Goal: Task Accomplishment & Management: Use online tool/utility

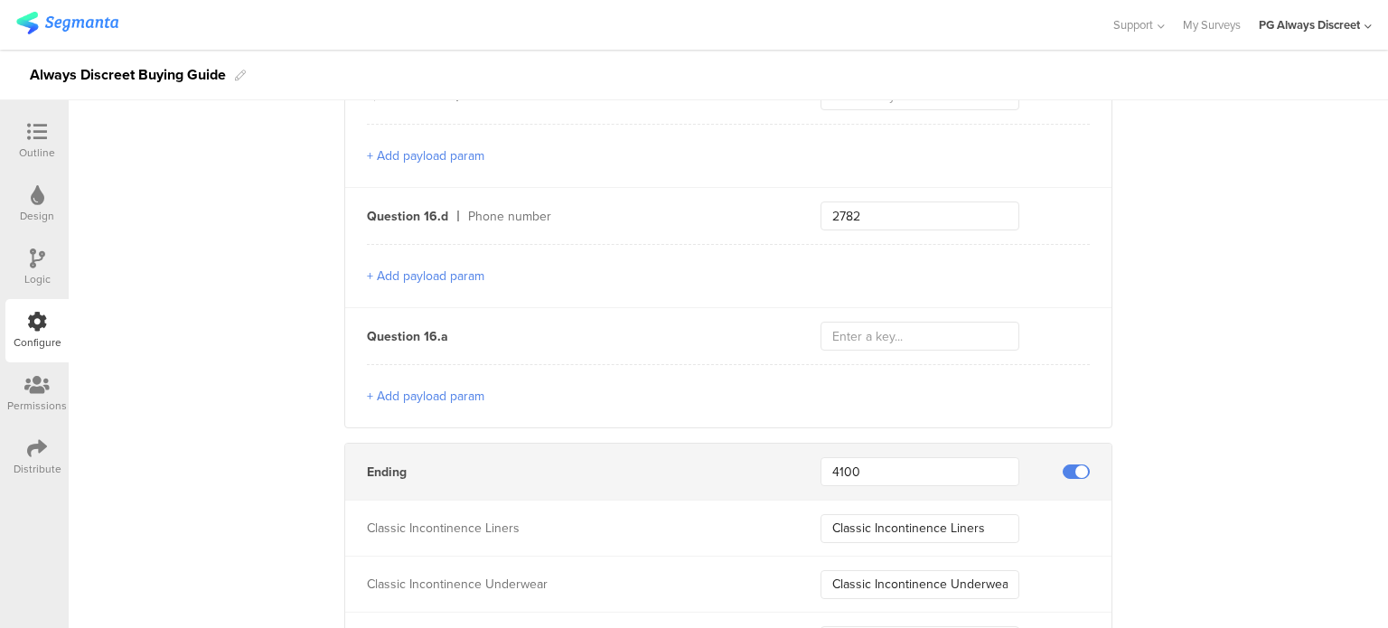
scroll to position [6111, 0]
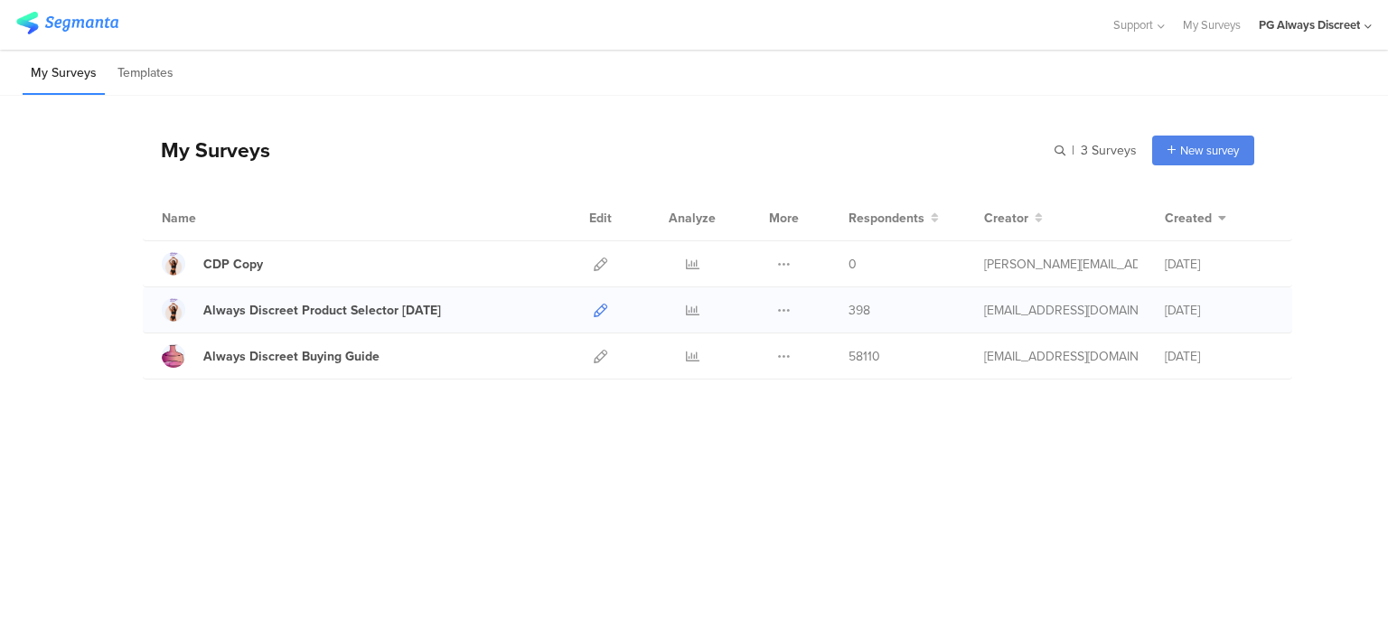
click at [598, 308] on icon at bounding box center [601, 311] width 14 height 14
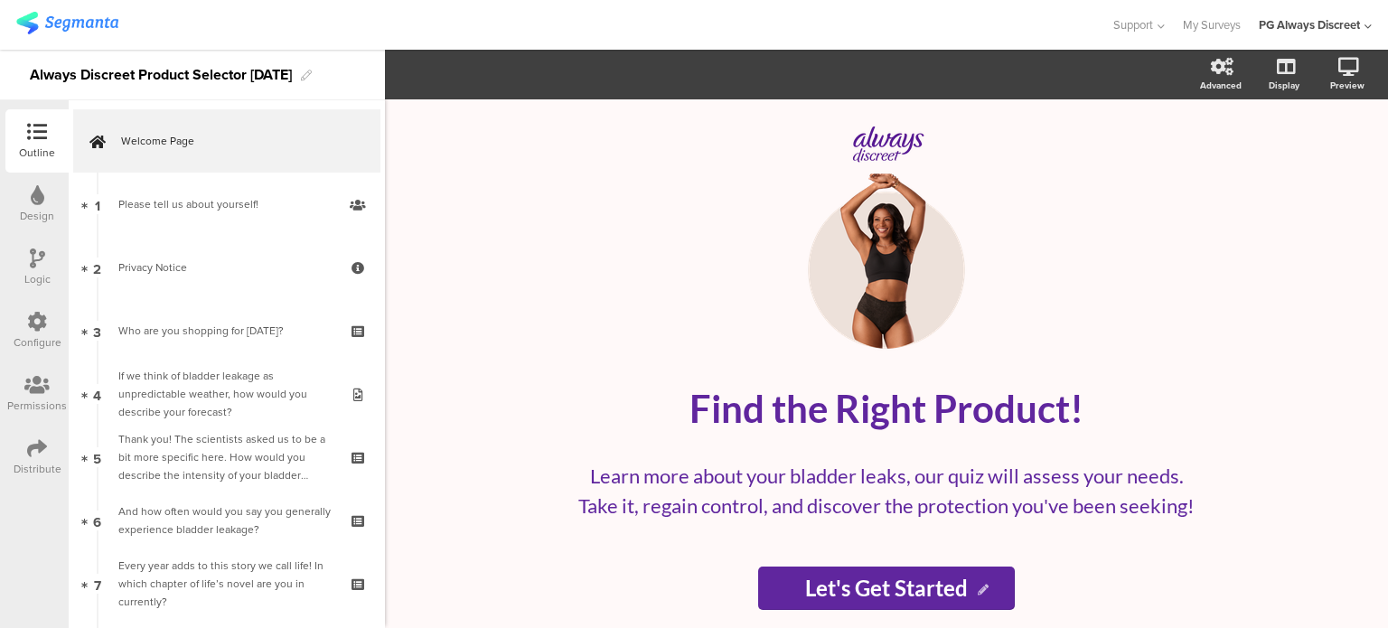
click at [36, 334] on div "Configure" at bounding box center [38, 342] width 48 height 16
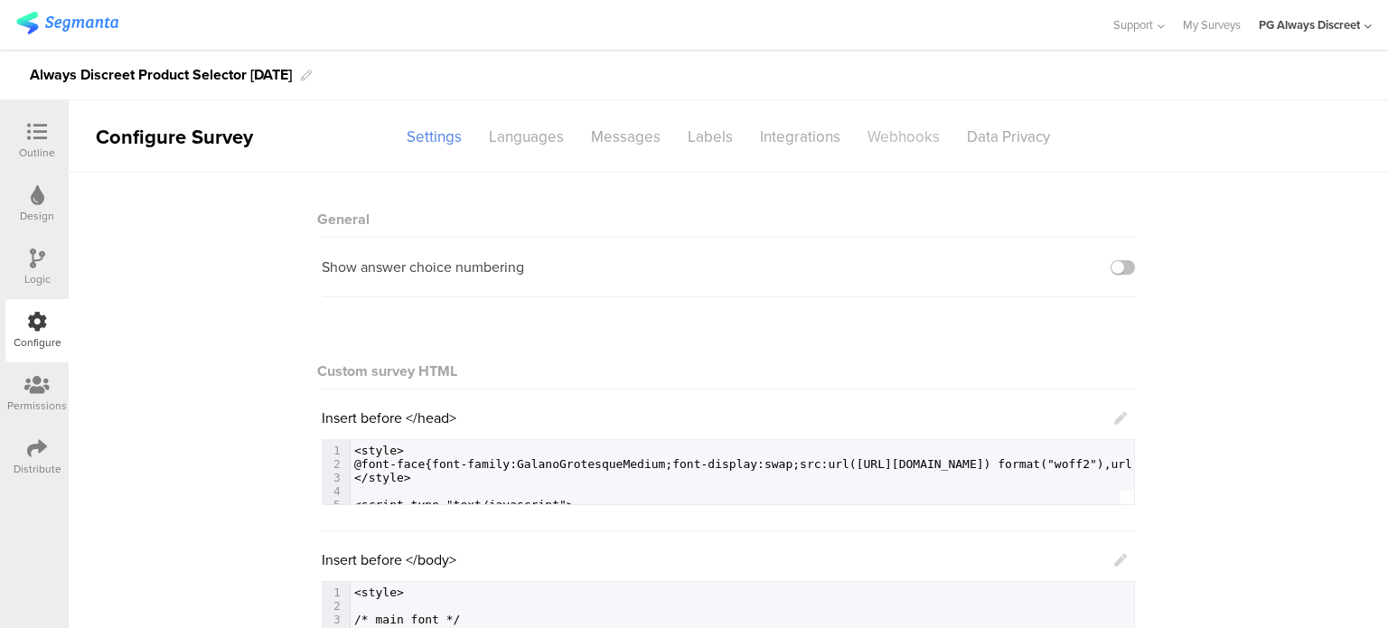
click at [882, 137] on div "Webhooks" at bounding box center [903, 137] width 99 height 32
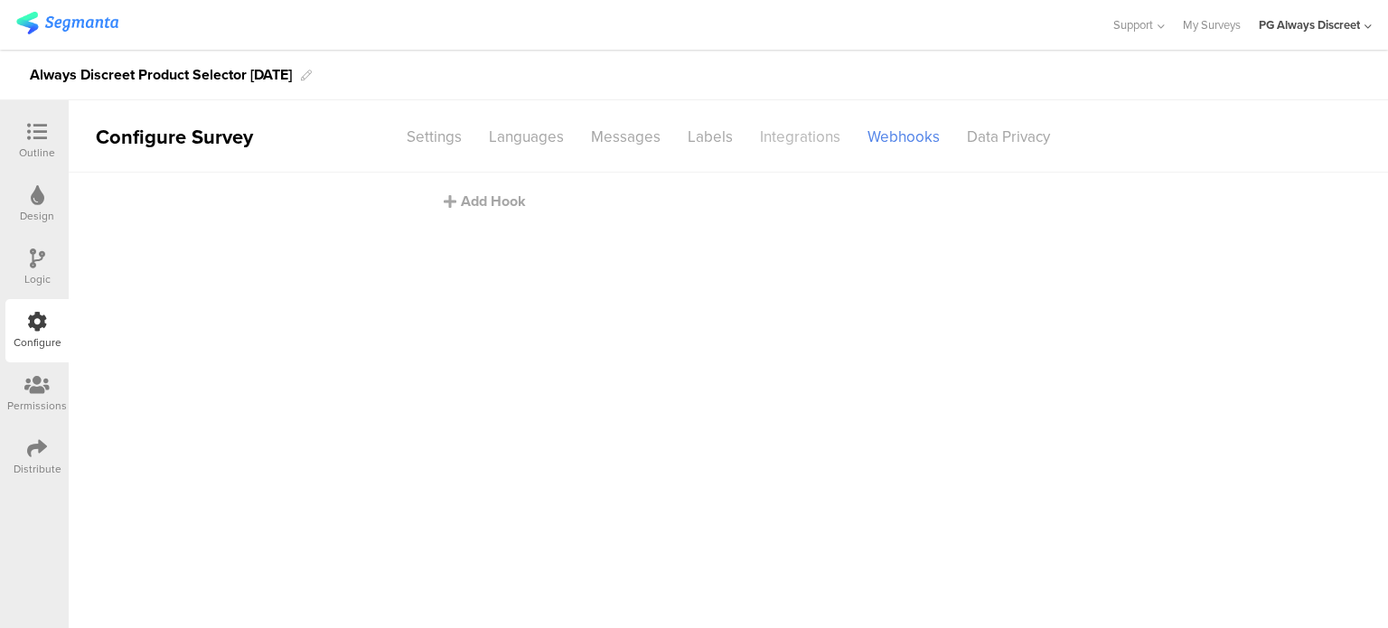
click at [798, 146] on div "Integrations" at bounding box center [800, 137] width 108 height 32
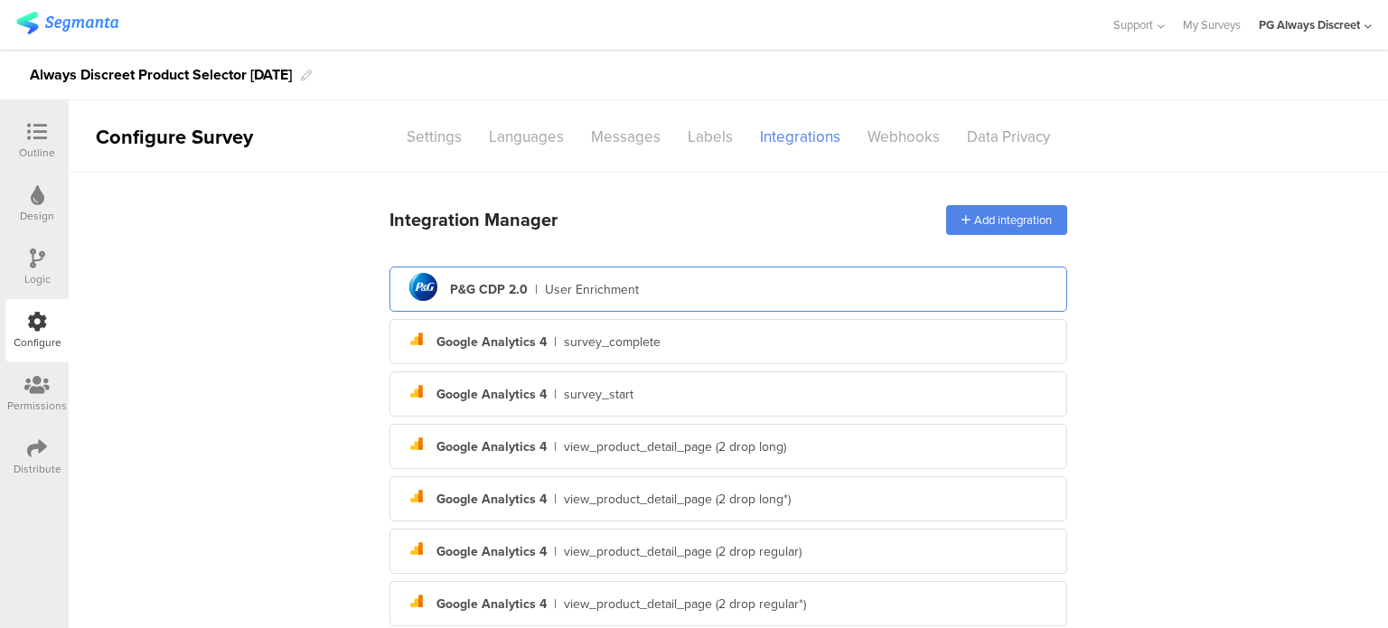
click at [710, 311] on div "pg logo P&G CDP 2.0 | User Enrichment" at bounding box center [728, 289] width 678 height 45
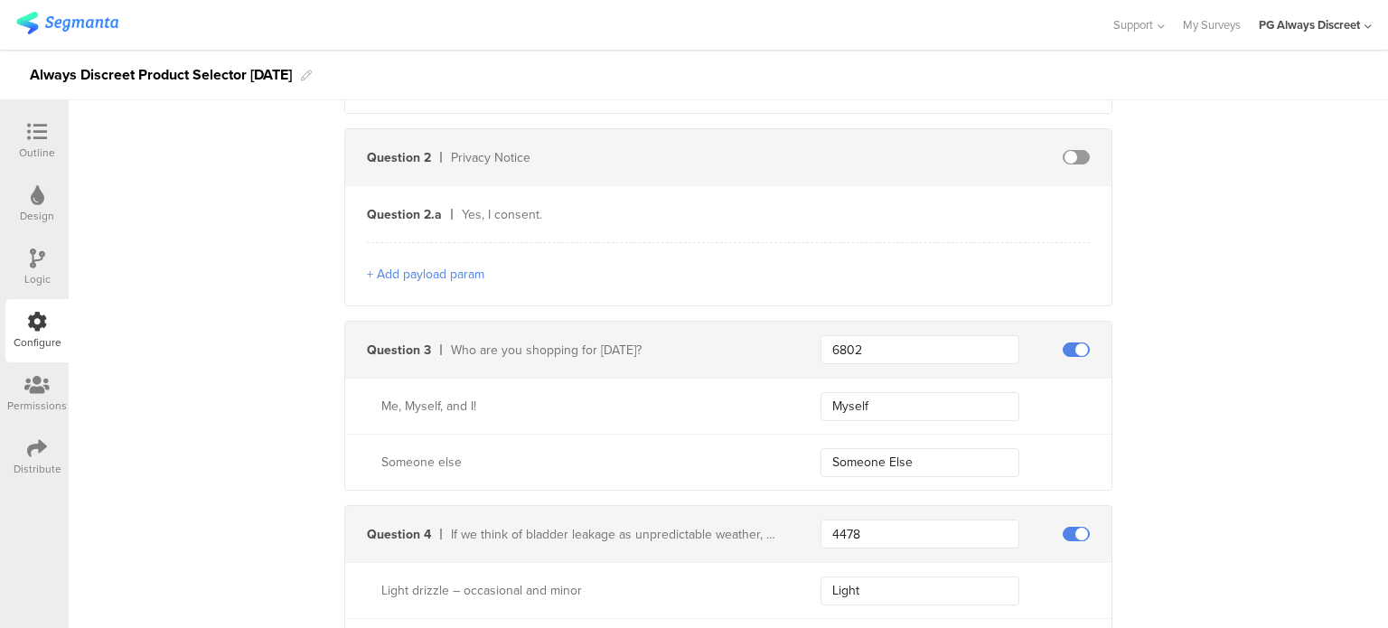
scroll to position [1084, 0]
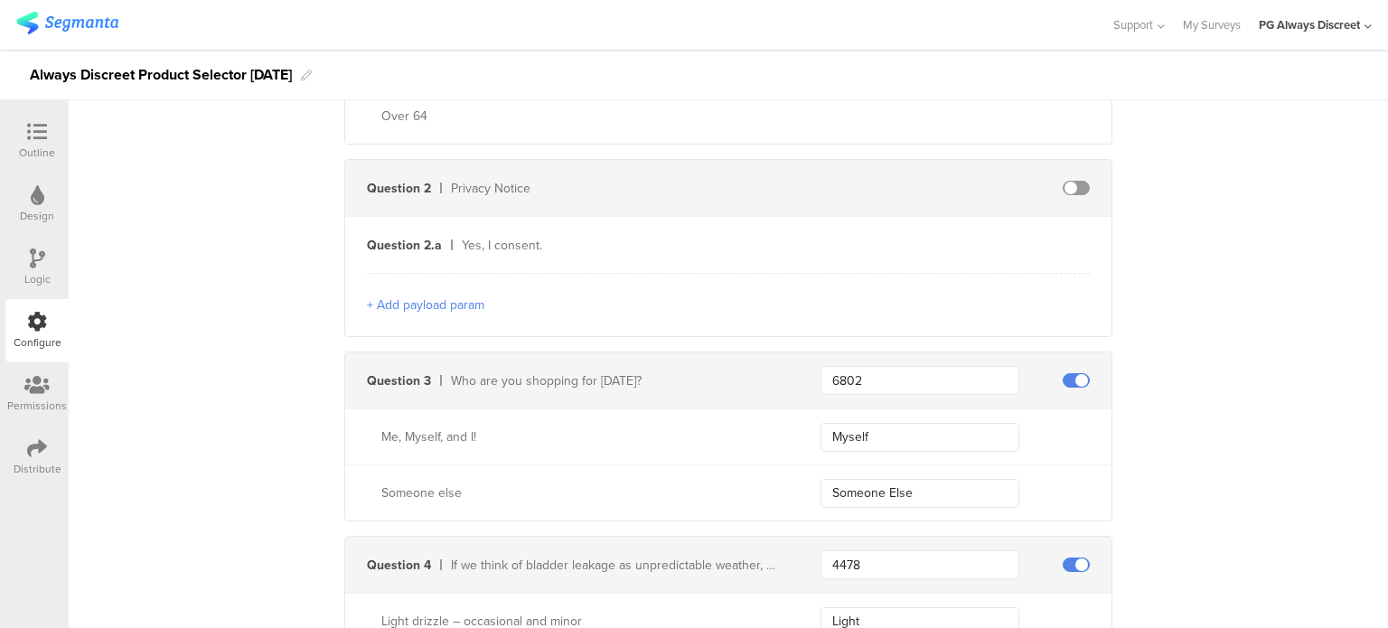
click at [1062, 186] on span at bounding box center [1075, 188] width 27 height 14
click at [940, 240] on input "text" at bounding box center [919, 244] width 199 height 29
type input "optText"
click at [401, 307] on button "+ Add payload param" at bounding box center [425, 304] width 117 height 19
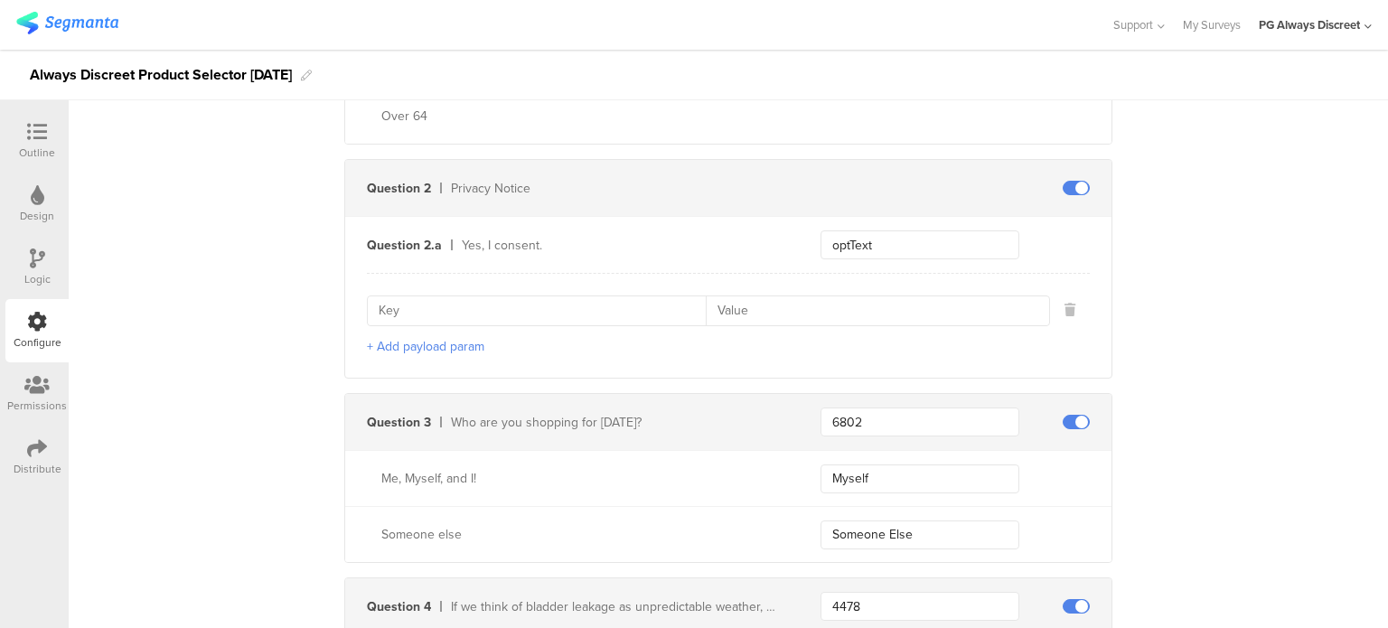
click at [390, 342] on button "+ Add payload param" at bounding box center [425, 346] width 117 height 19
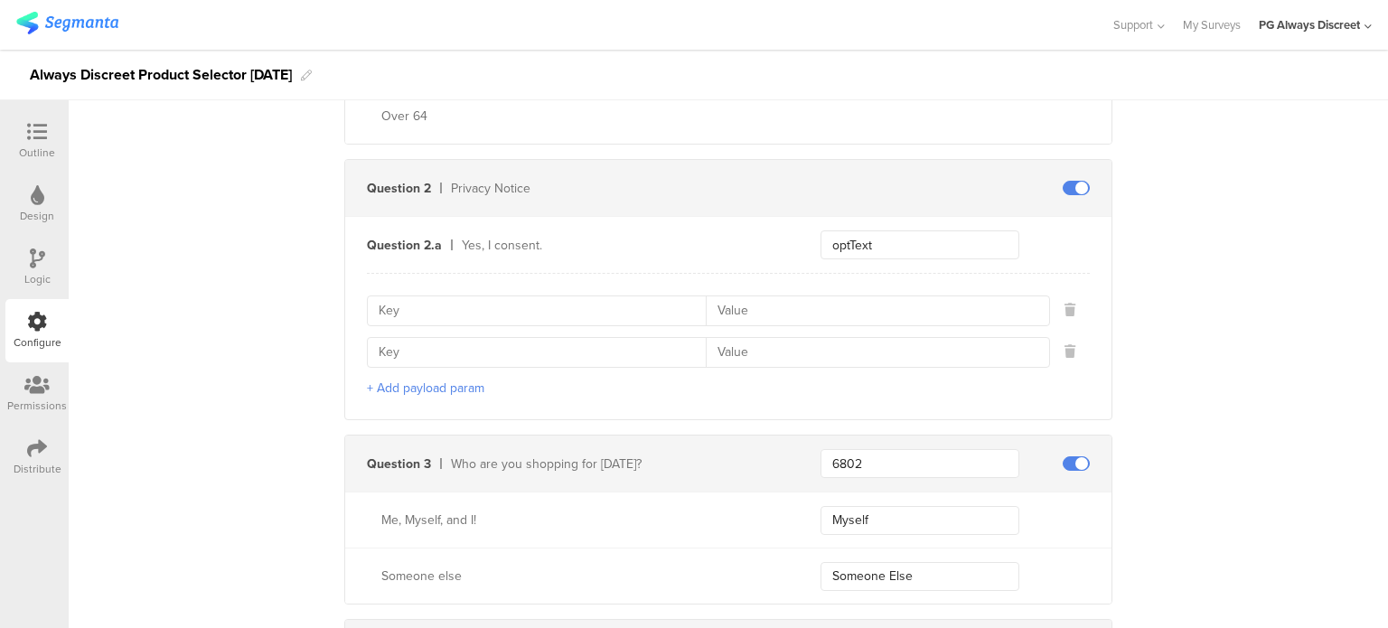
click at [565, 316] on input at bounding box center [542, 310] width 327 height 29
type input "opId"
click at [859, 304] on input at bounding box center [872, 310] width 332 height 29
type input "494_03"
click at [475, 357] on input at bounding box center [542, 352] width 327 height 29
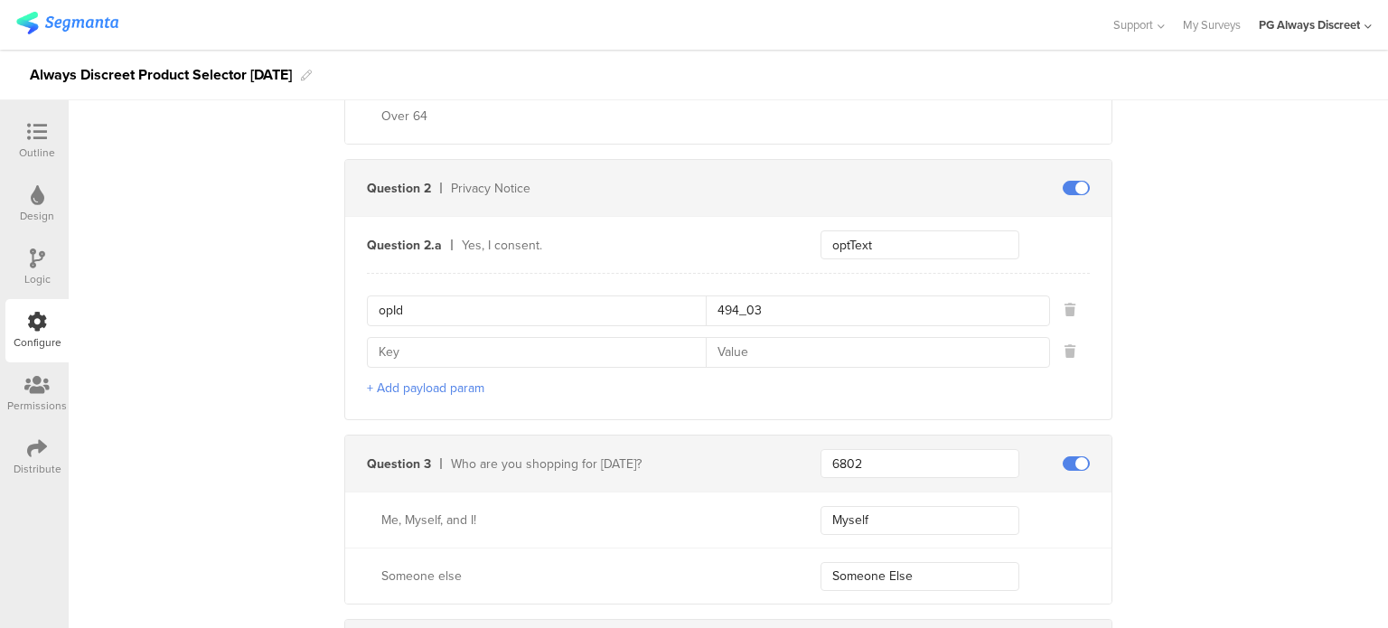
click at [379, 353] on input at bounding box center [542, 352] width 327 height 29
type input "channelIndicator"
click at [752, 346] on input at bounding box center [872, 352] width 332 height 29
type input "E"
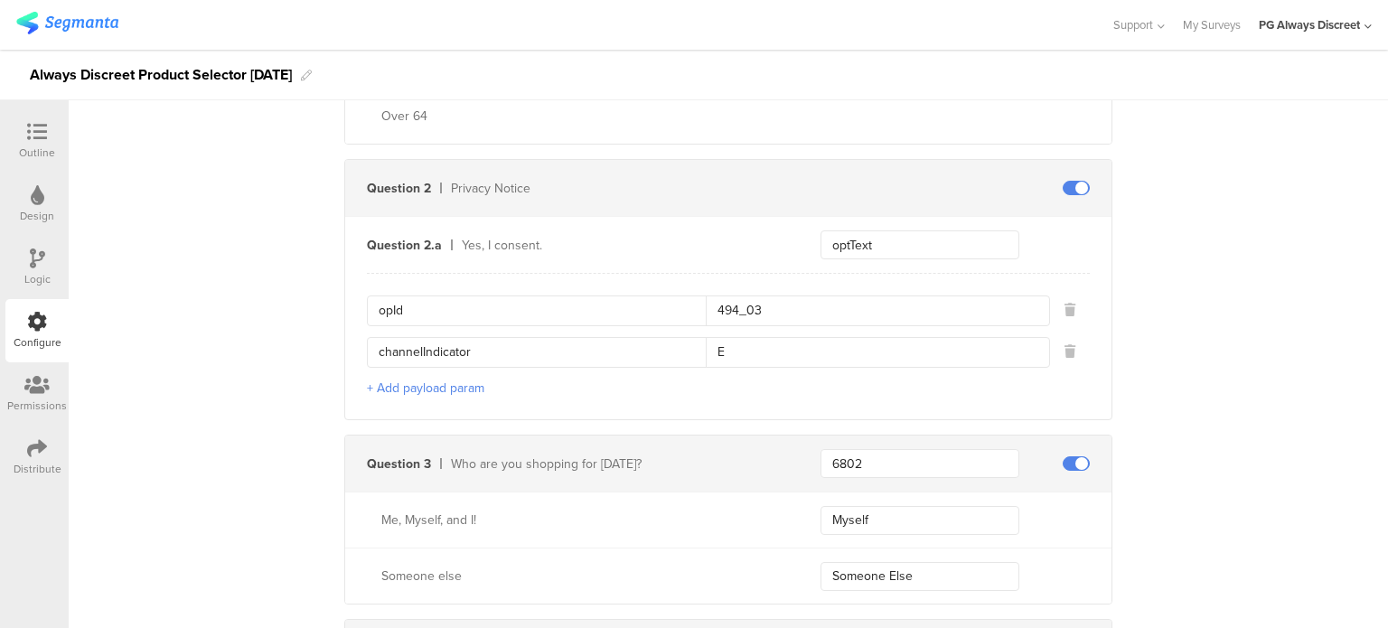
drag, startPoint x: 771, startPoint y: 300, endPoint x: 708, endPoint y: 306, distance: 62.7
click at [708, 306] on input "494_03" at bounding box center [872, 310] width 332 height 29
drag, startPoint x: 735, startPoint y: 351, endPoint x: 701, endPoint y: 351, distance: 33.4
click at [706, 351] on input "E" at bounding box center [872, 352] width 332 height 29
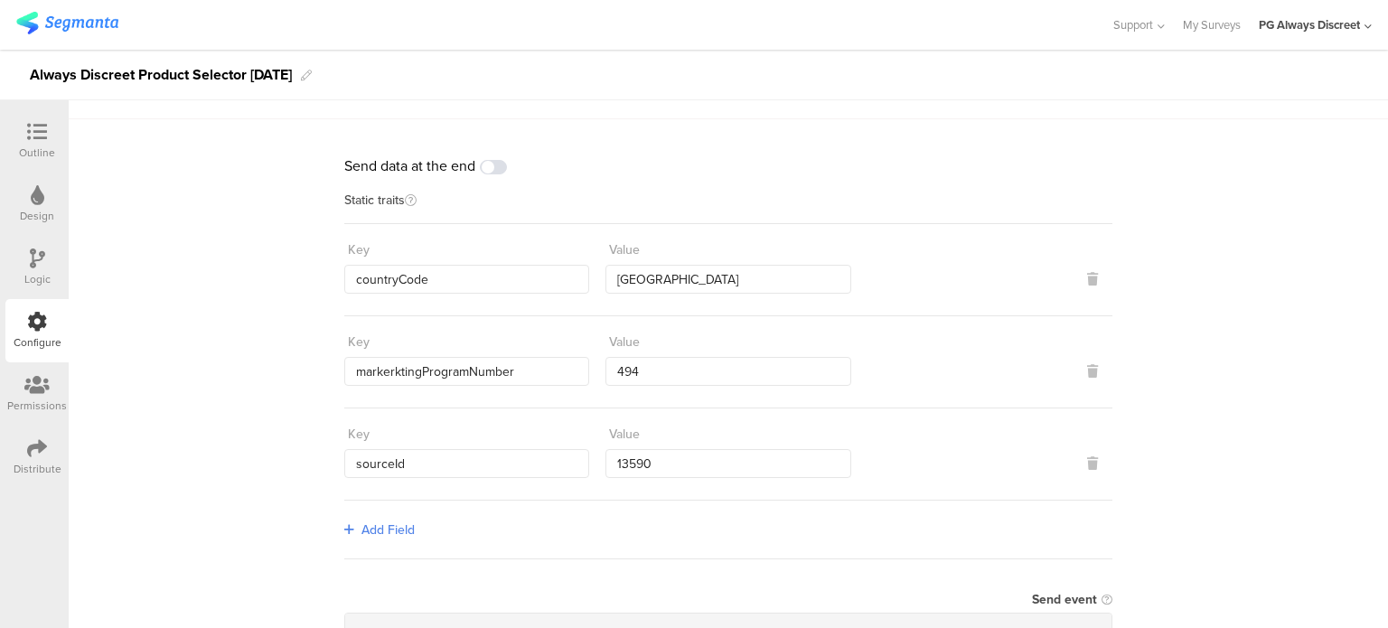
scroll to position [0, 0]
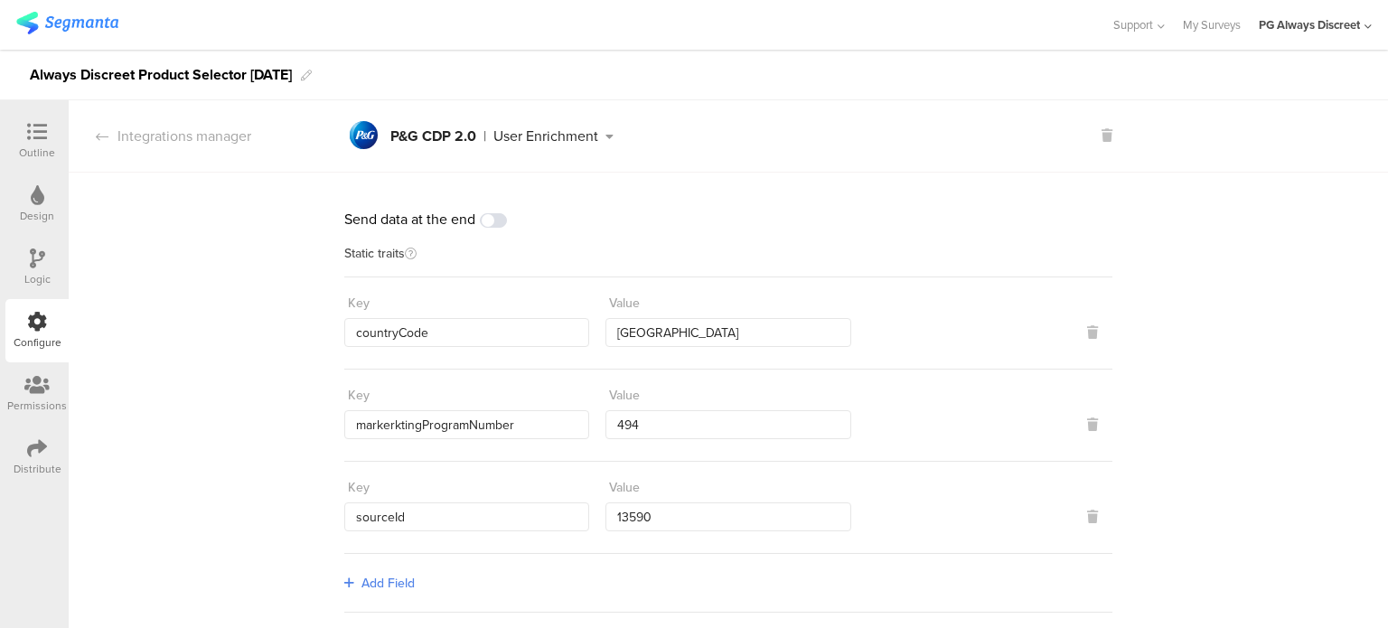
click at [98, 139] on icon at bounding box center [102, 136] width 13 height 14
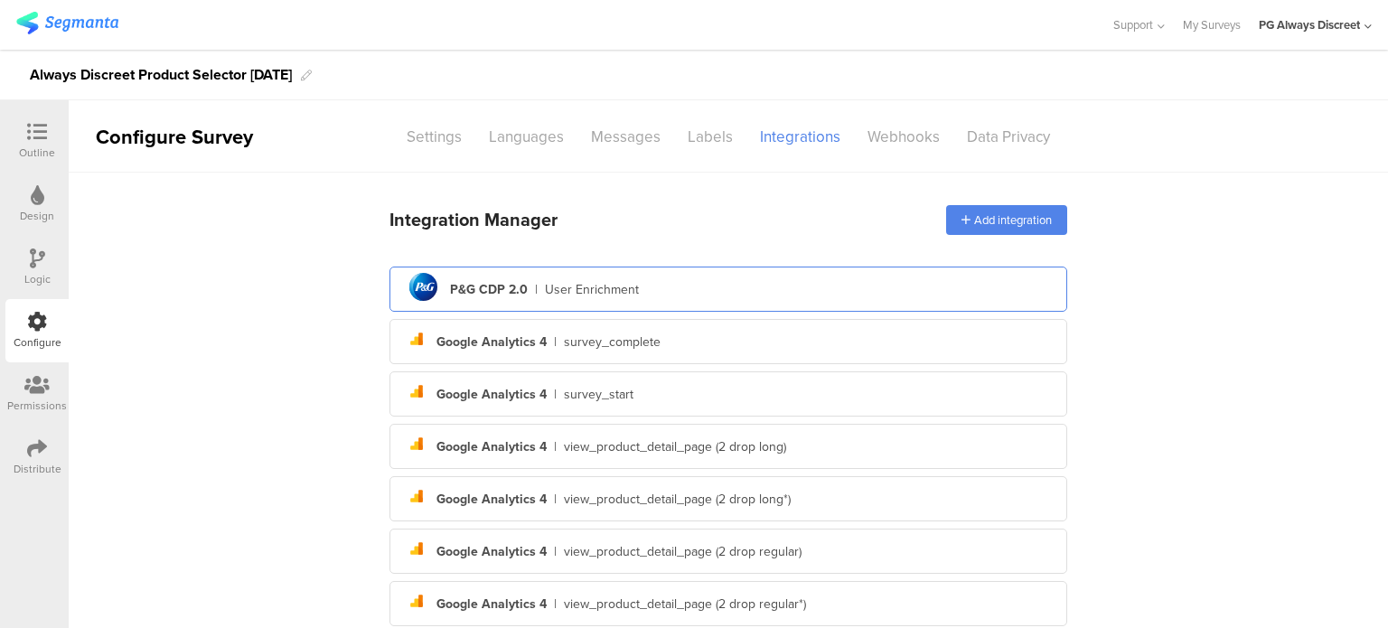
click at [755, 288] on div "pg logo P&G CDP 2.0 | User Enrichment" at bounding box center [728, 289] width 649 height 44
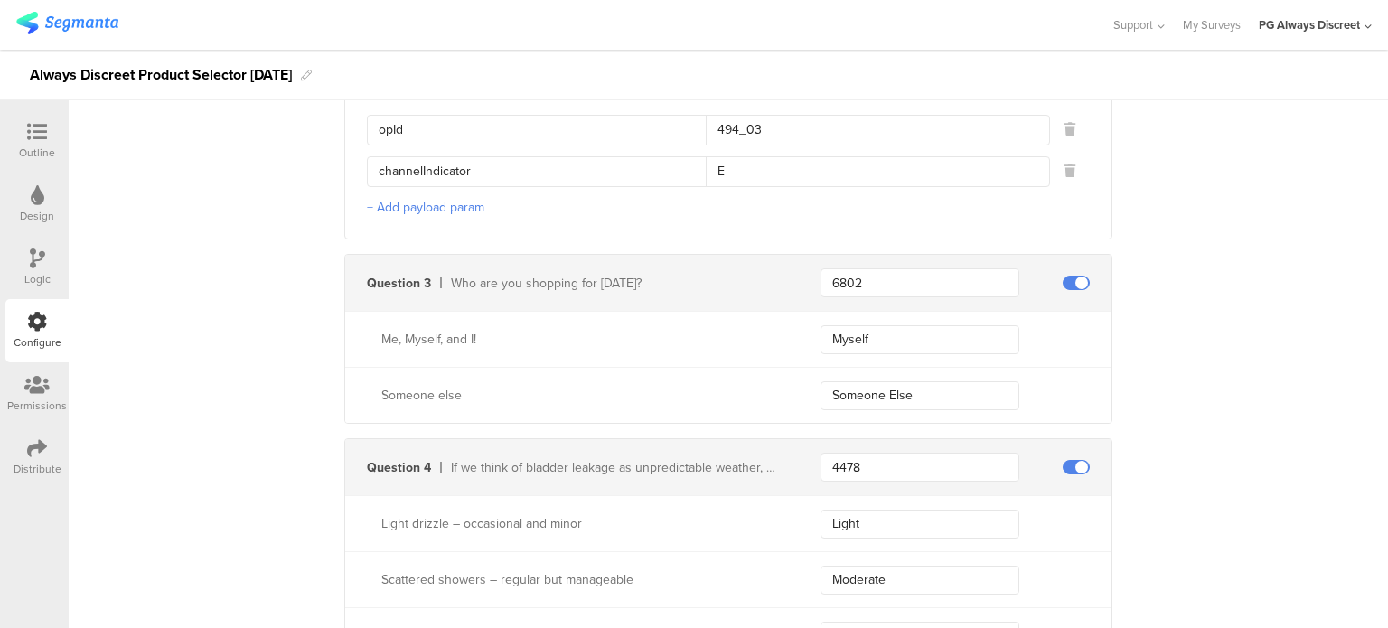
scroll to position [1175, 0]
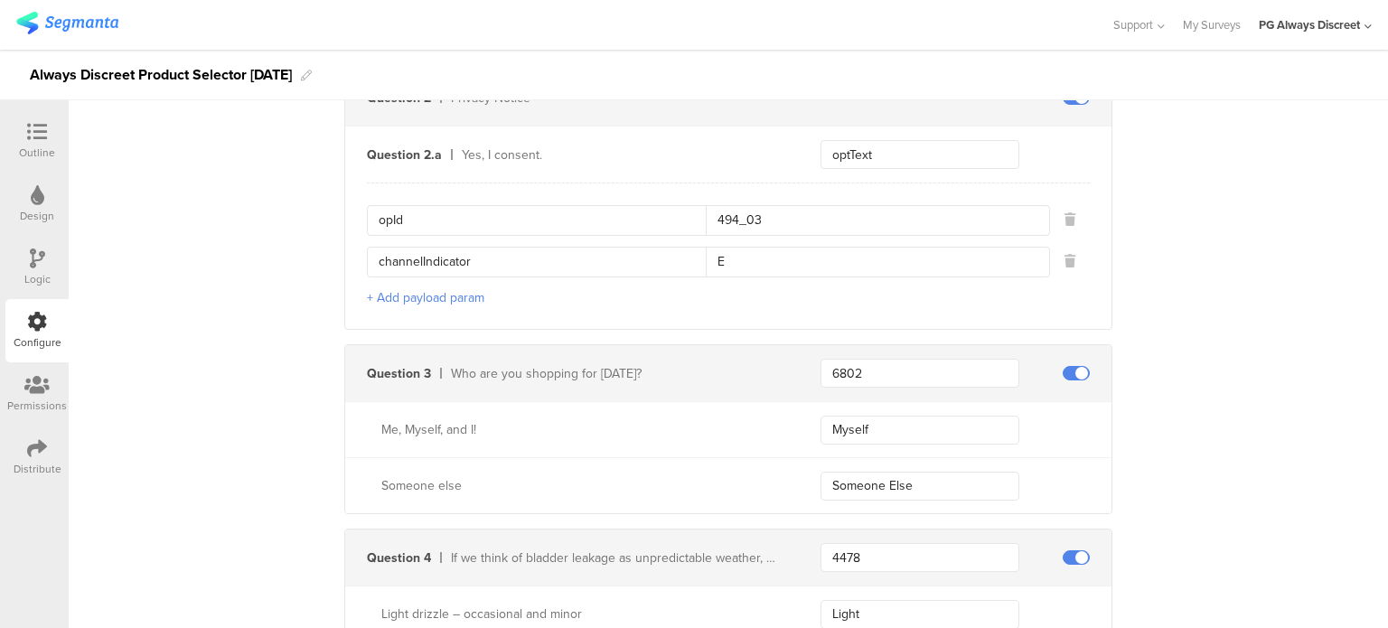
click at [383, 220] on input "opId" at bounding box center [542, 220] width 327 height 29
type input "optId"
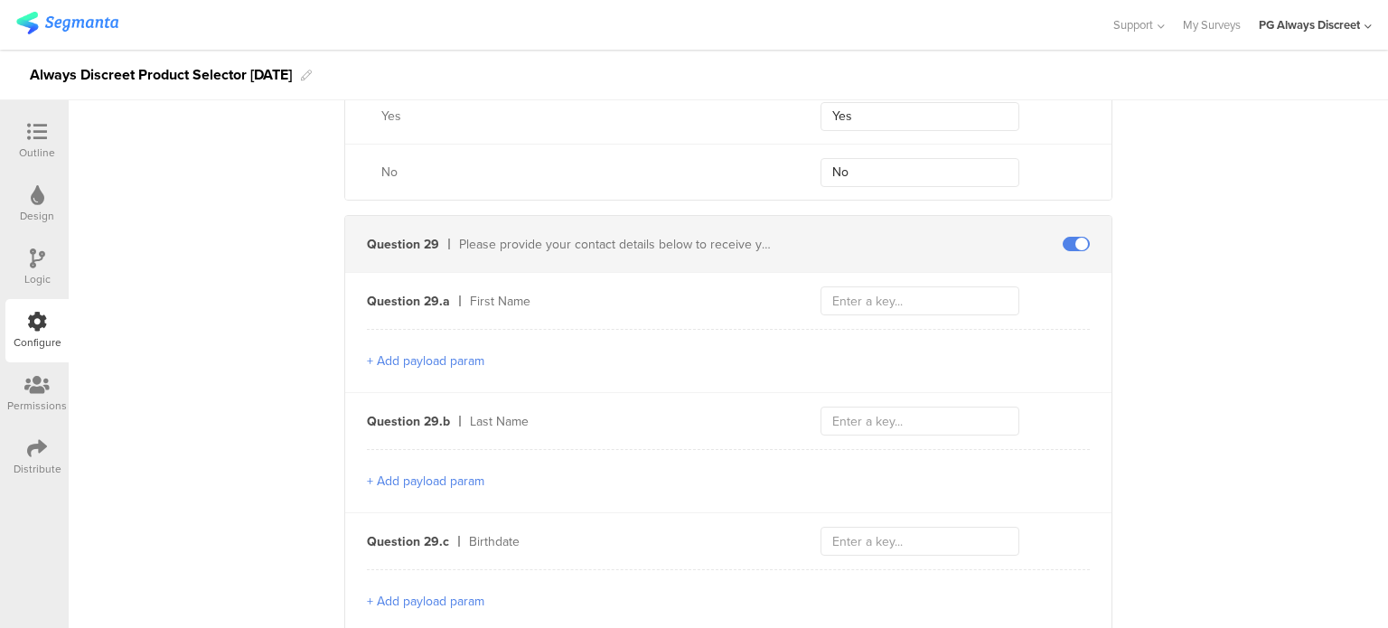
scroll to position [9211, 0]
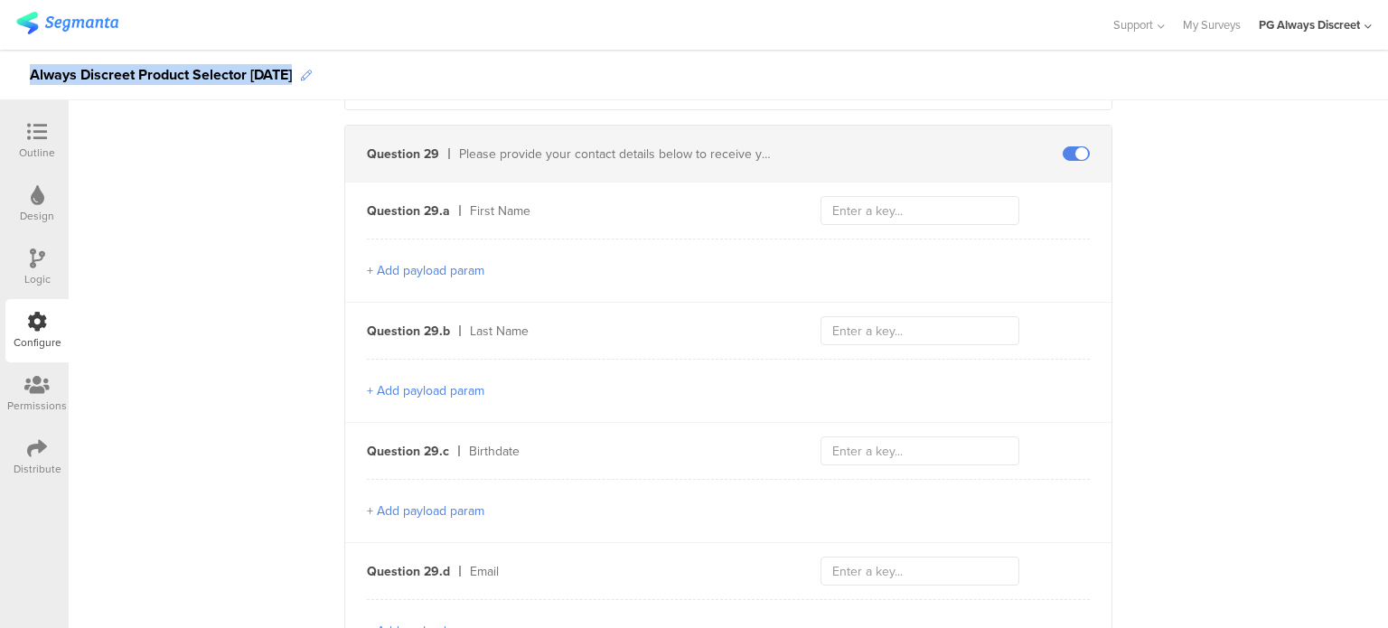
drag, startPoint x: 22, startPoint y: 62, endPoint x: 334, endPoint y: 73, distance: 312.8
click at [334, 73] on div "Always Discreet Product Selector June 2024" at bounding box center [694, 75] width 1388 height 51
click at [868, 196] on input "text" at bounding box center [919, 210] width 199 height 29
click at [855, 204] on input "text" at bounding box center [919, 210] width 199 height 29
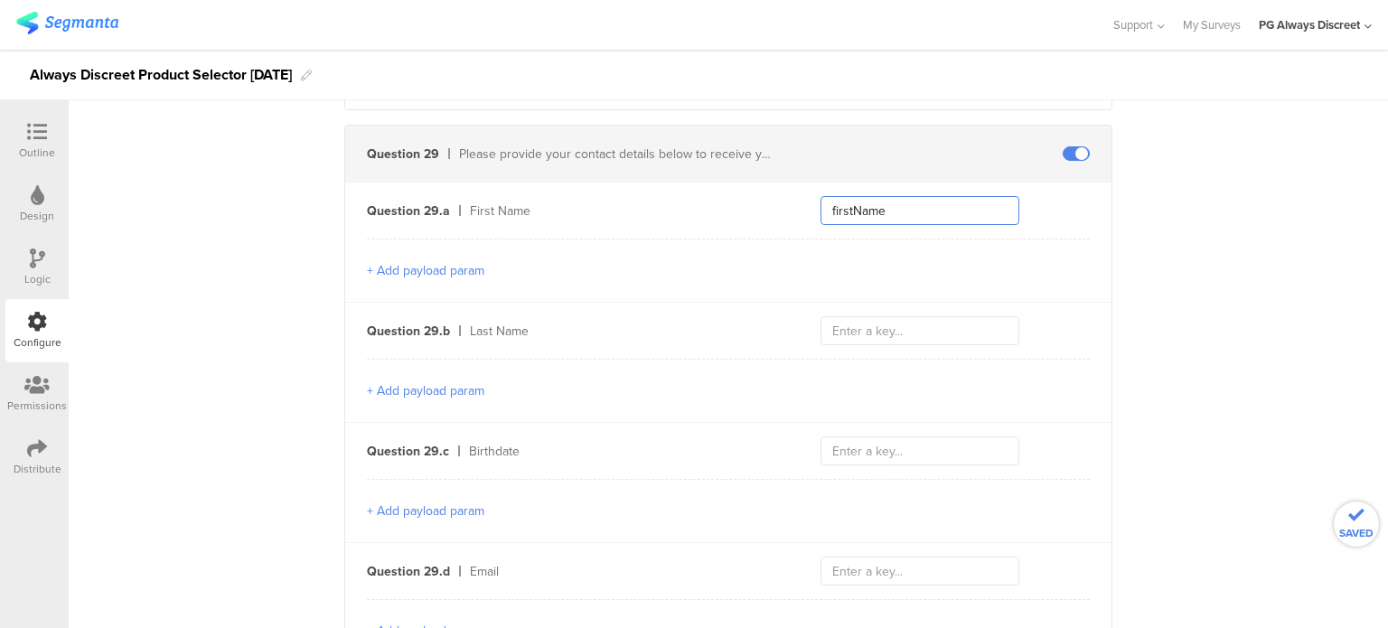
type input "firstName"
click at [883, 321] on input "text" at bounding box center [919, 330] width 199 height 29
type input "lastName"
click at [847, 454] on div "Question 29.c Birthdate" at bounding box center [728, 451] width 766 height 56
click at [850, 441] on input "text" at bounding box center [919, 450] width 199 height 29
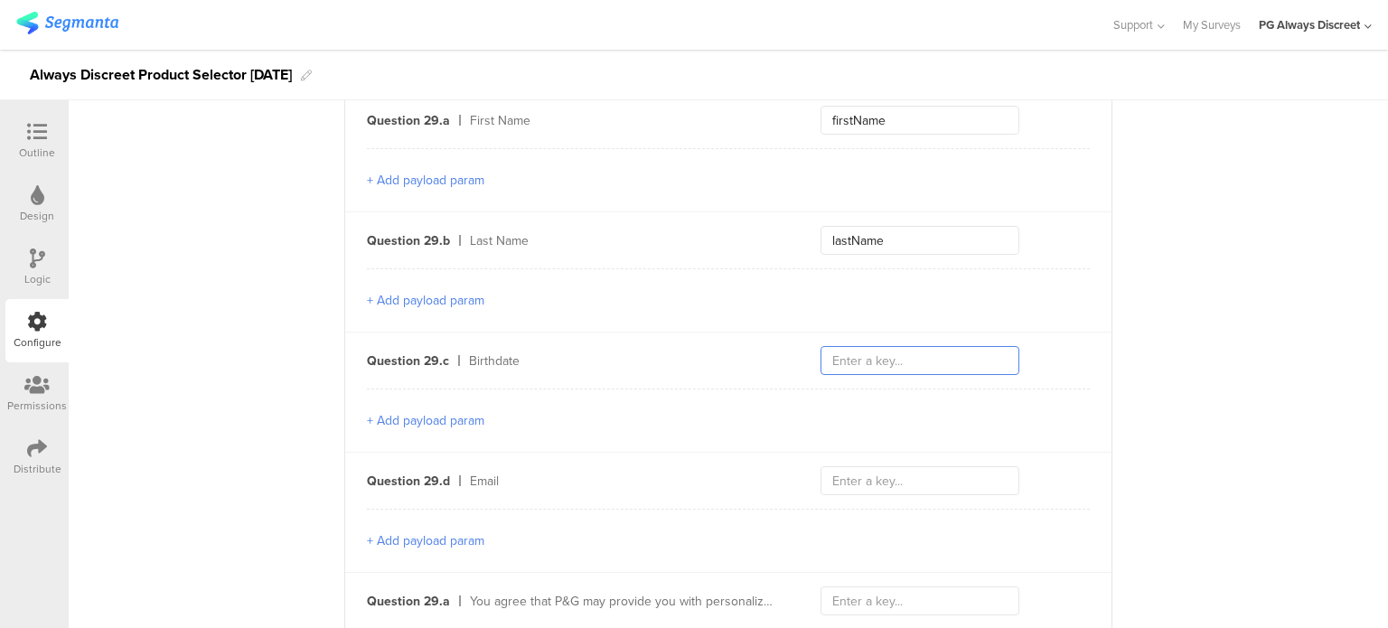
scroll to position [9392, 0]
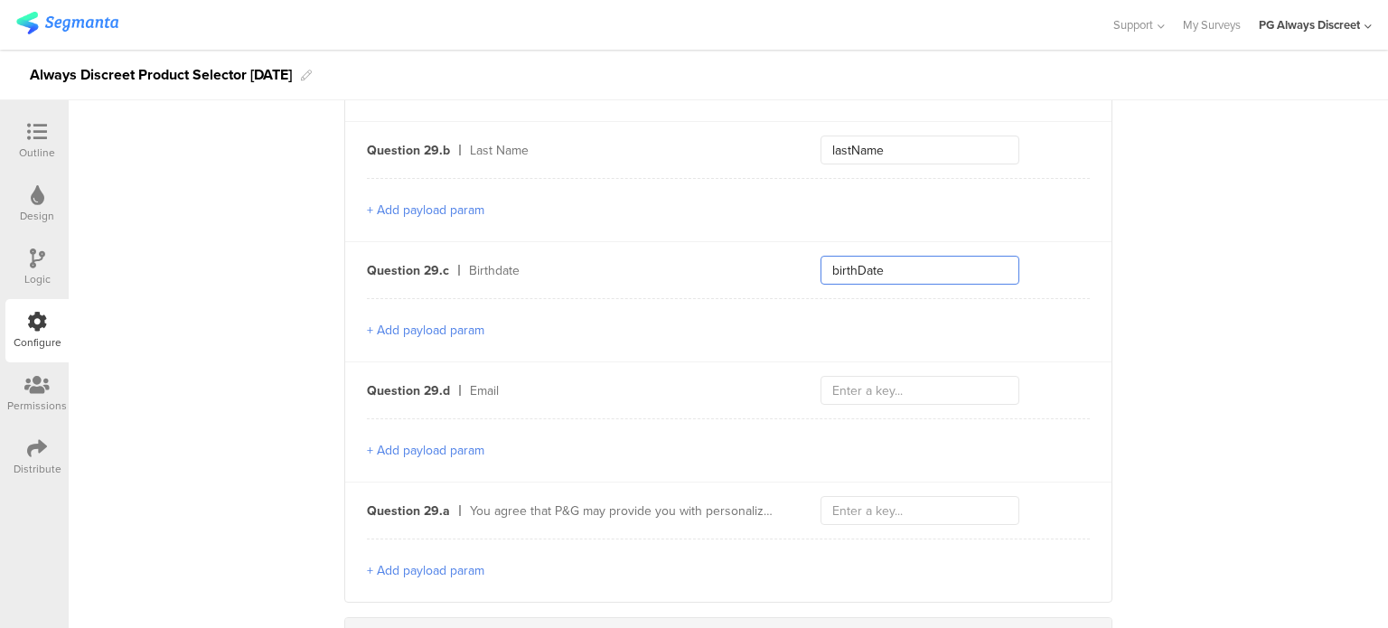
type input "birthDate"
click at [847, 376] on input "text" at bounding box center [919, 390] width 199 height 29
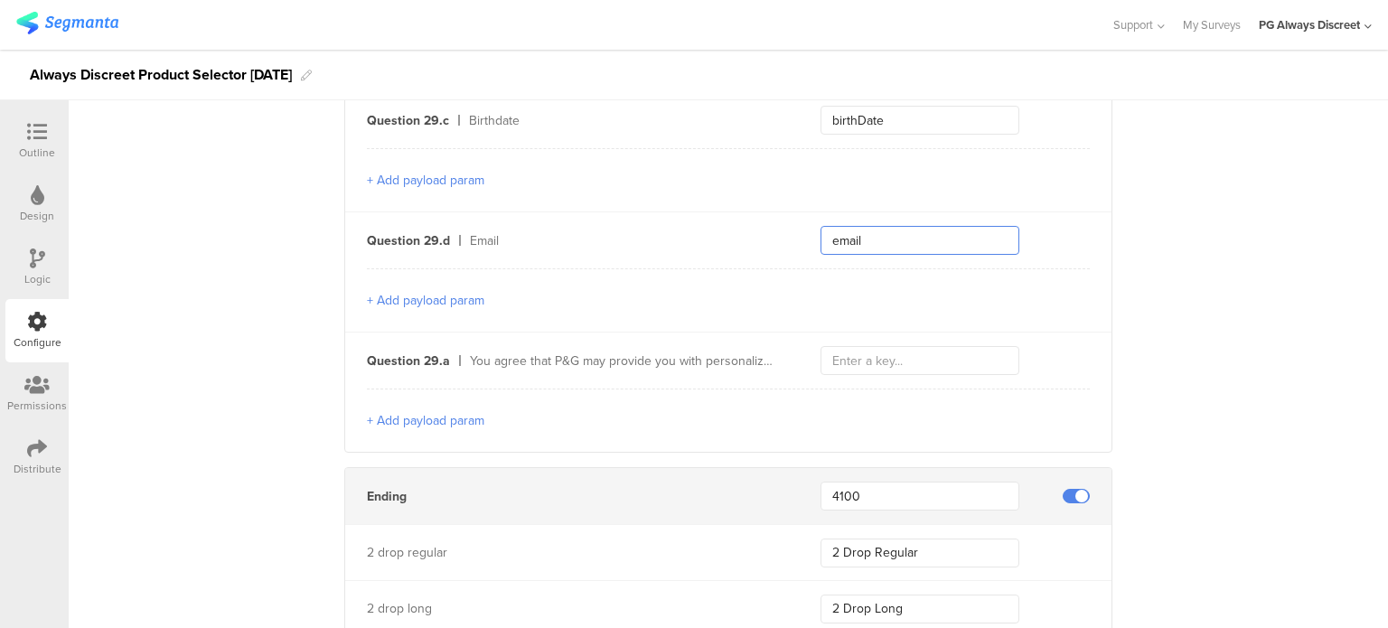
scroll to position [9572, 0]
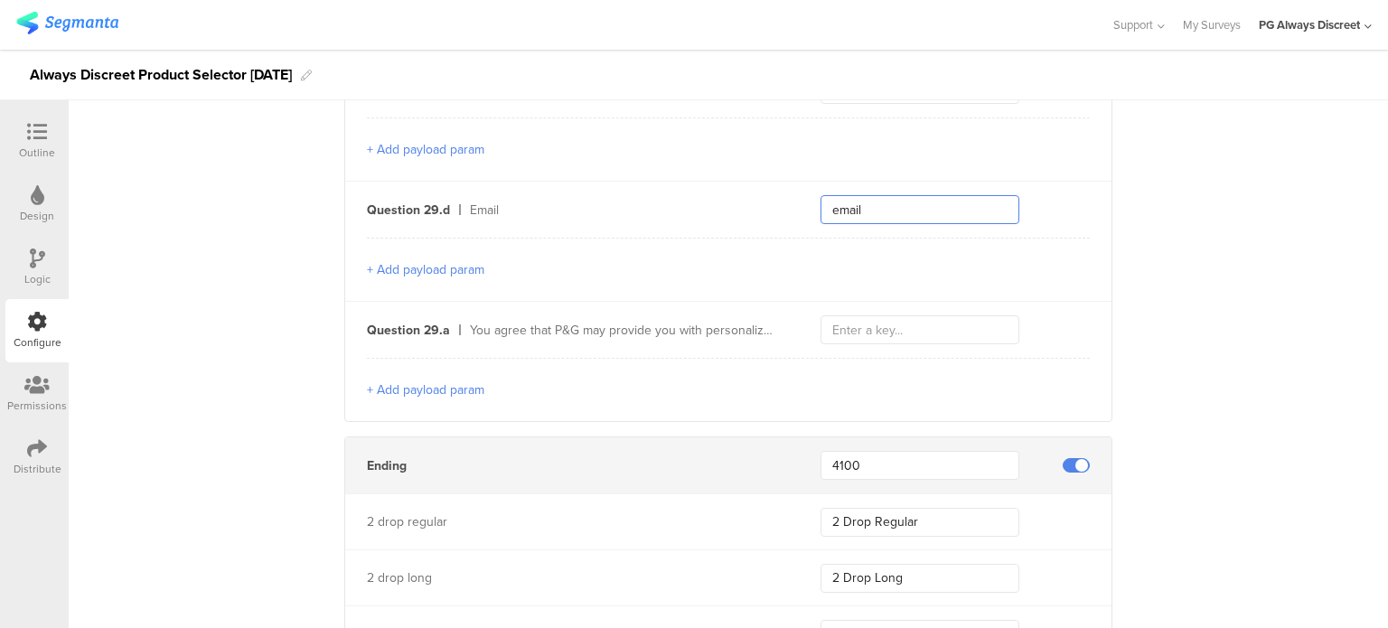
type input "email"
click at [924, 315] on input "text" at bounding box center [919, 329] width 199 height 29
type input "optText"
click at [454, 380] on button "+ Add payload param" at bounding box center [425, 389] width 117 height 19
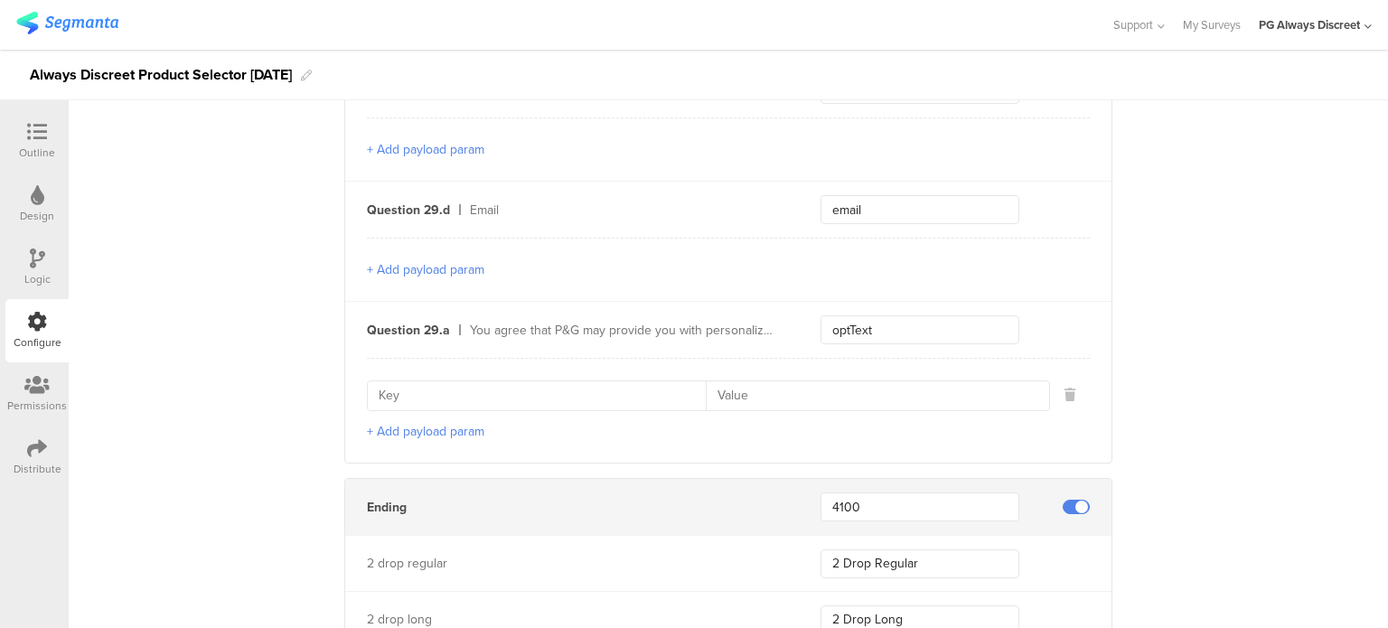
click at [454, 381] on input at bounding box center [542, 395] width 327 height 29
type input "optId"
click at [367, 422] on button "+ Add payload param" at bounding box center [425, 431] width 117 height 19
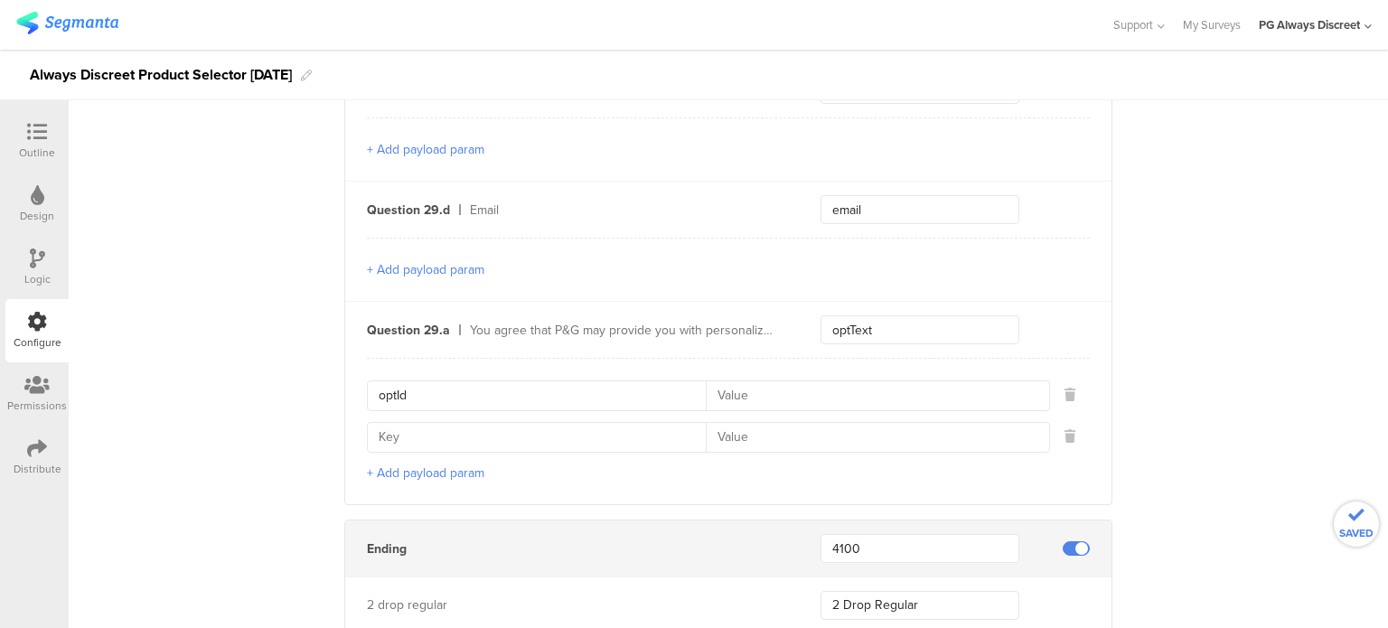
click at [723, 381] on input at bounding box center [872, 395] width 332 height 29
click at [421, 423] on input at bounding box center [542, 437] width 327 height 29
click at [733, 382] on input at bounding box center [872, 395] width 332 height 29
type input "494_01"
click at [727, 426] on input at bounding box center [872, 437] width 332 height 29
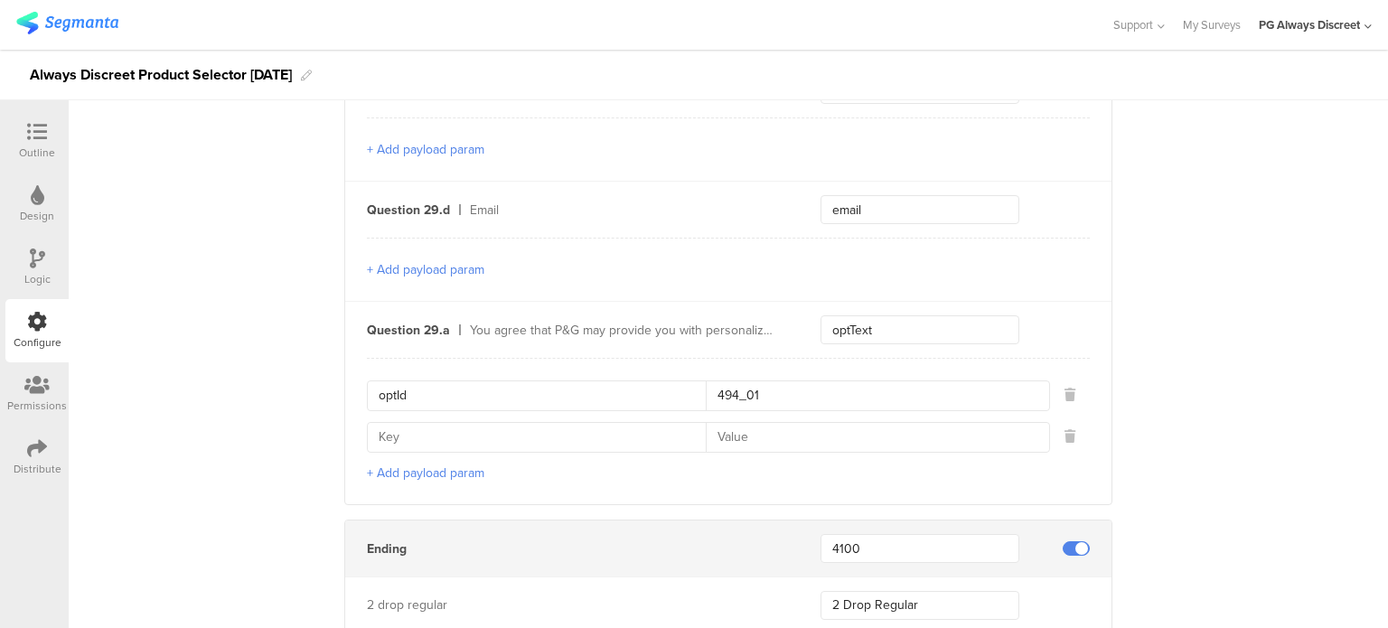
click at [482, 427] on input at bounding box center [542, 437] width 327 height 29
click at [430, 423] on input at bounding box center [542, 437] width 327 height 29
type input "contactCategory"
click at [717, 423] on input at bounding box center [872, 437] width 332 height 29
type input "EP"
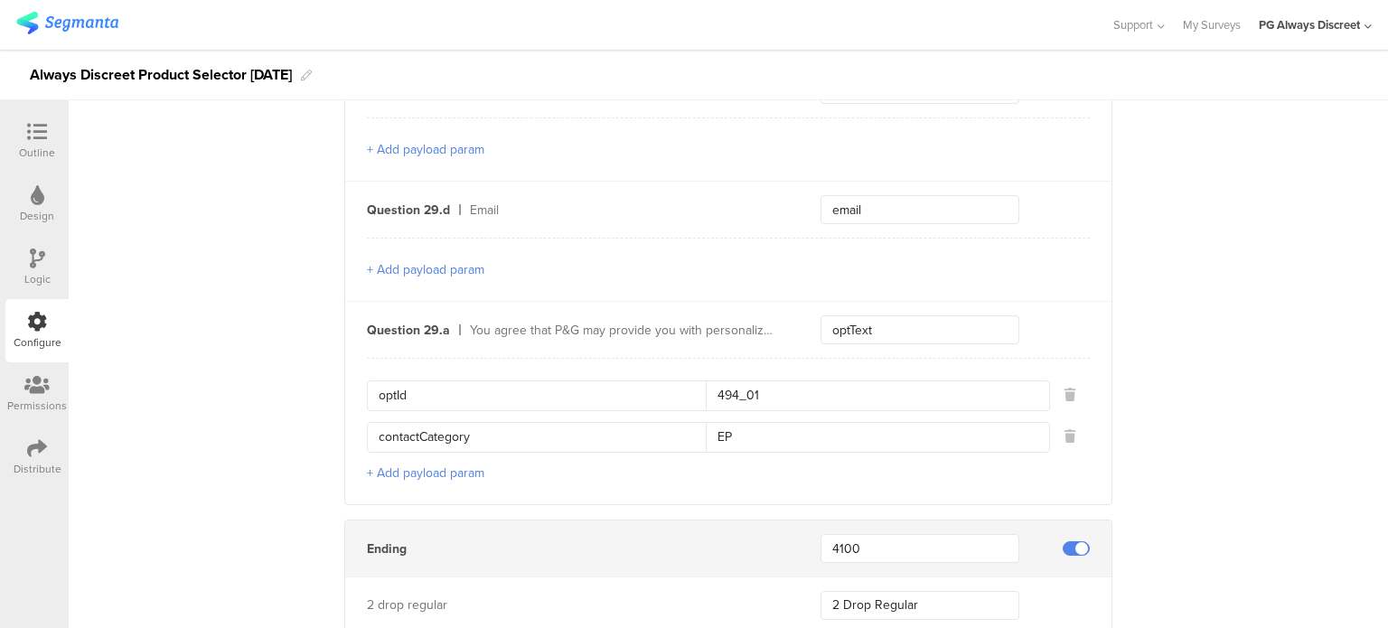
click at [426, 463] on button "+ Add payload param" at bounding box center [425, 472] width 117 height 19
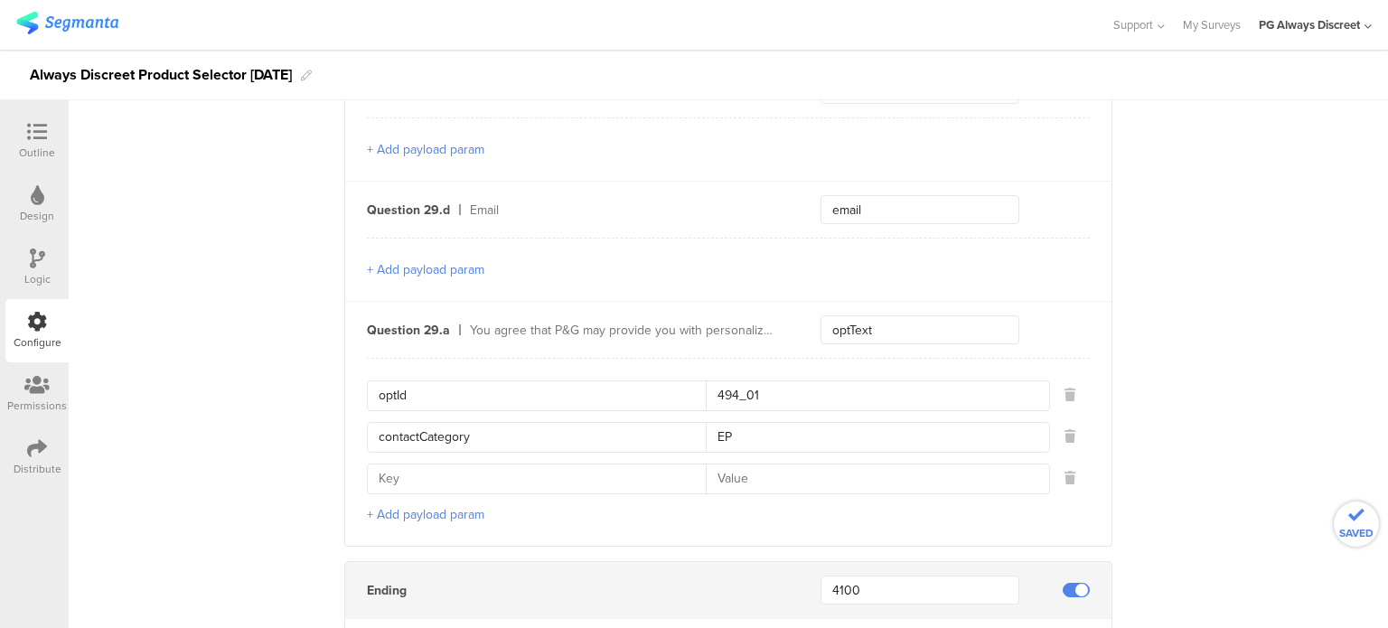
click at [429, 464] on input at bounding box center [542, 478] width 327 height 29
type input "contactType"
click at [762, 464] on input at bounding box center [872, 478] width 332 height 29
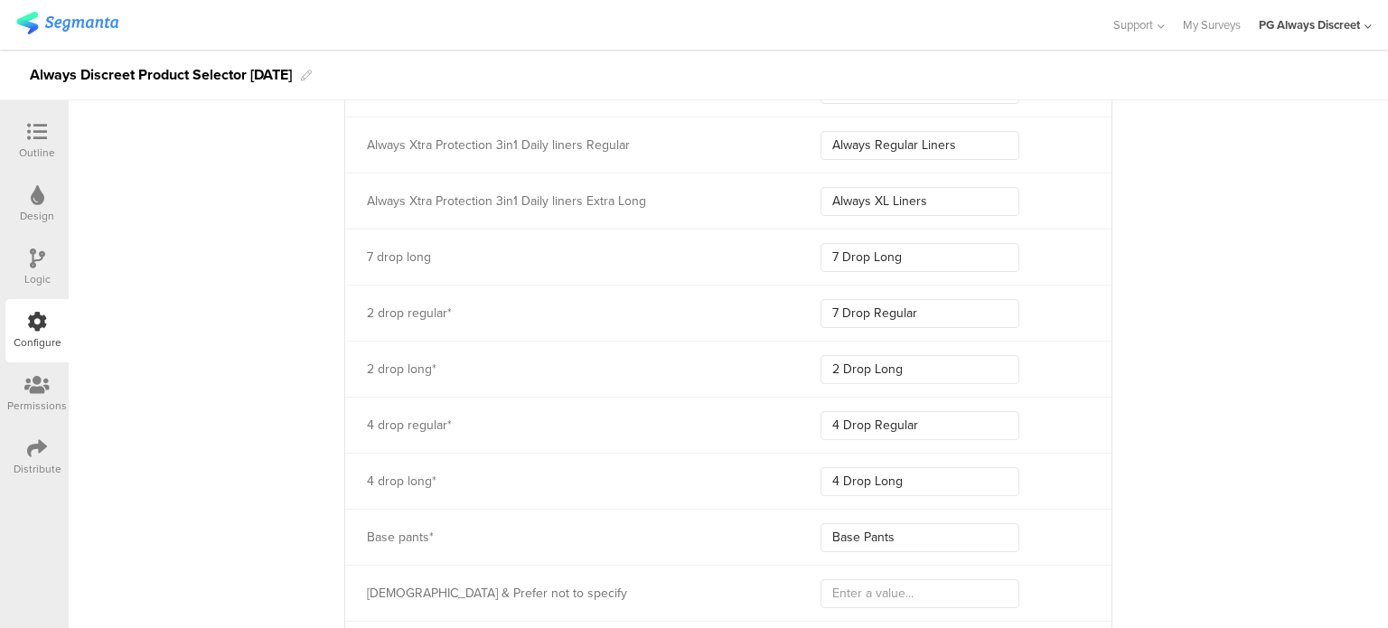
scroll to position [10780, 0]
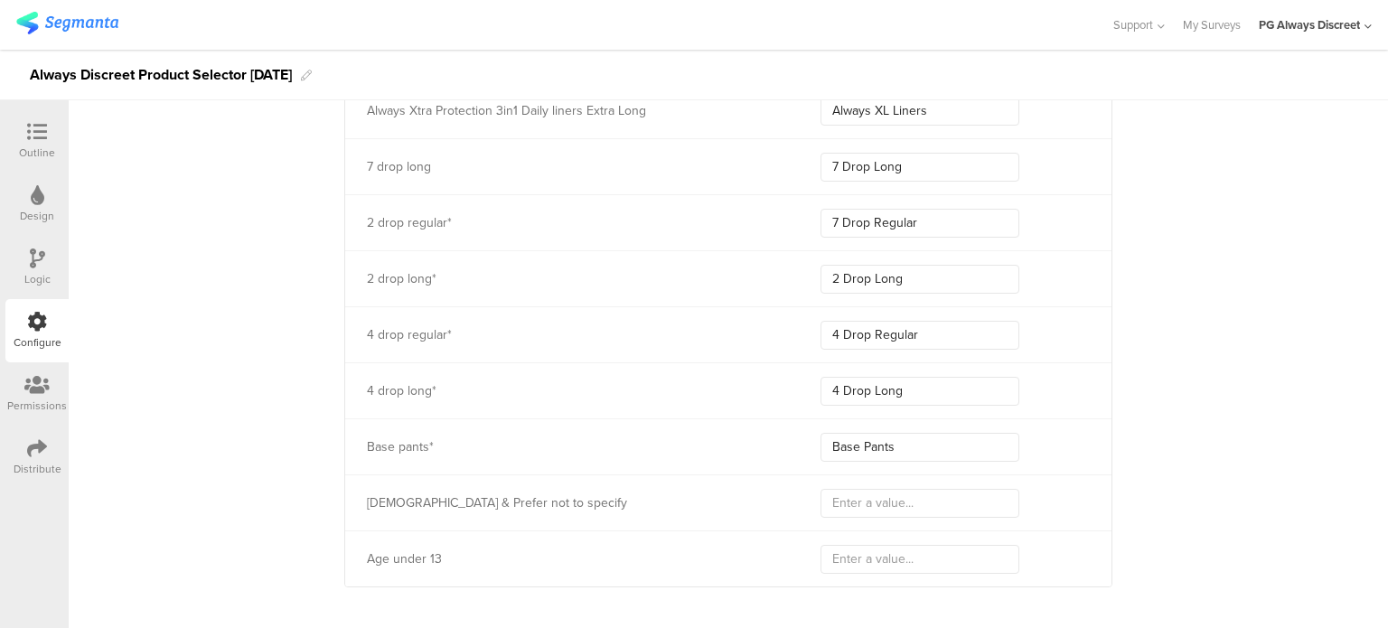
type input "E"
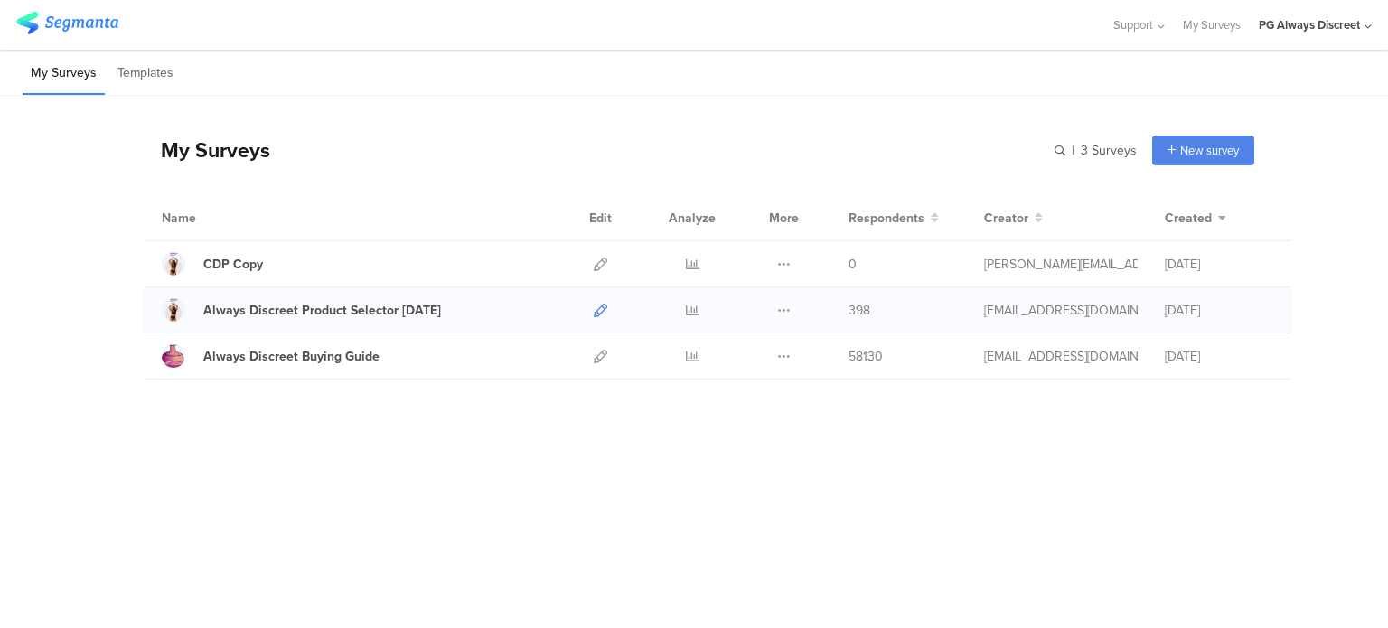
click at [606, 313] on icon at bounding box center [601, 311] width 14 height 14
click at [305, 363] on div "Always Discreet Buying Guide" at bounding box center [291, 356] width 176 height 19
click at [604, 354] on icon at bounding box center [601, 357] width 14 height 14
click at [594, 249] on link at bounding box center [601, 263] width 14 height 45
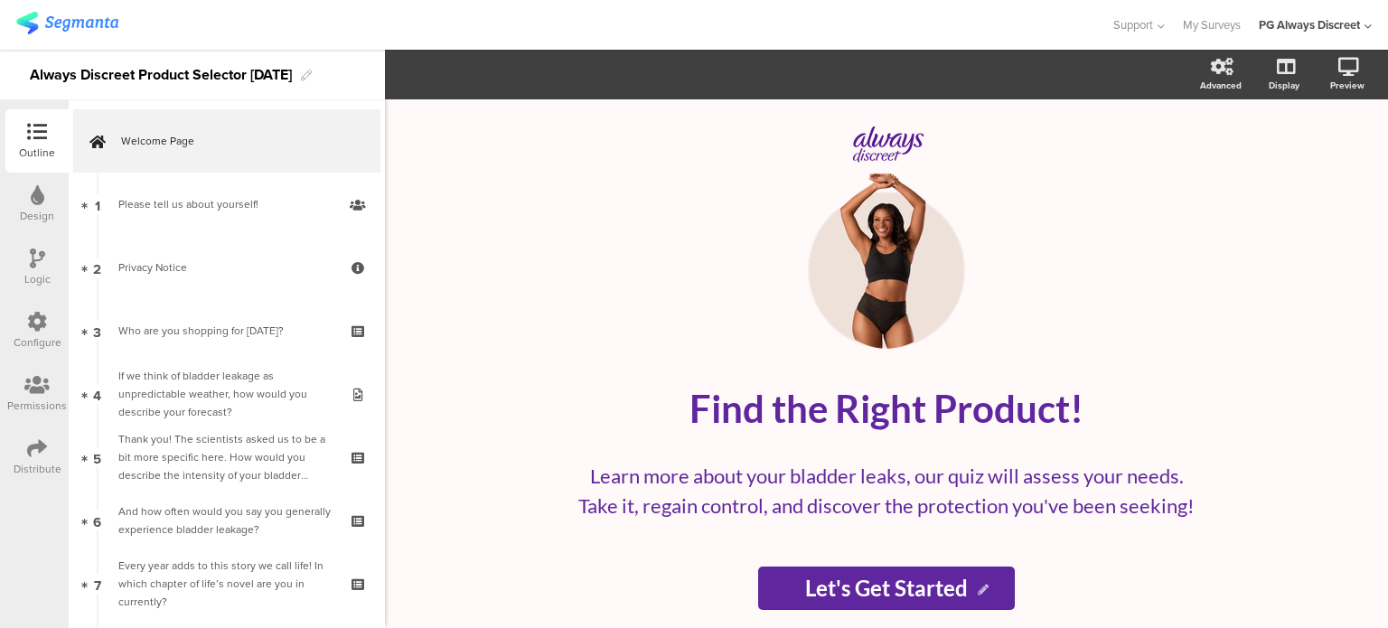
click at [44, 334] on div "Configure" at bounding box center [38, 342] width 48 height 16
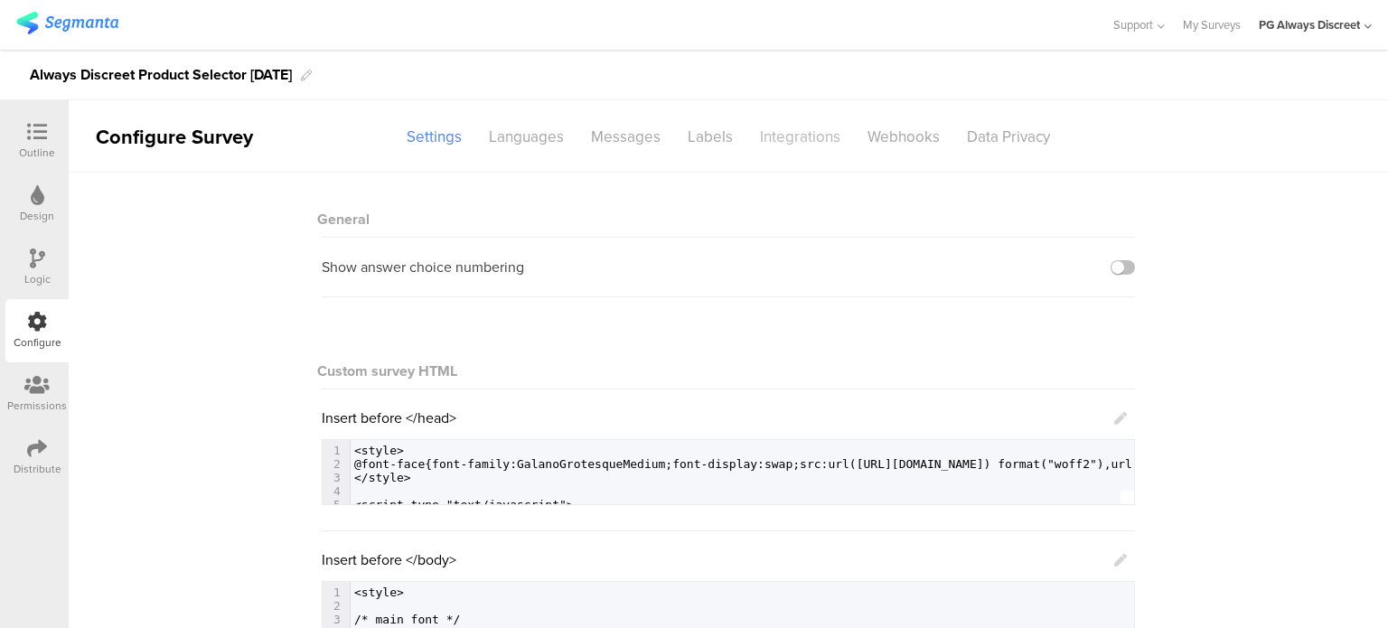
click at [794, 145] on div "Integrations" at bounding box center [800, 137] width 108 height 32
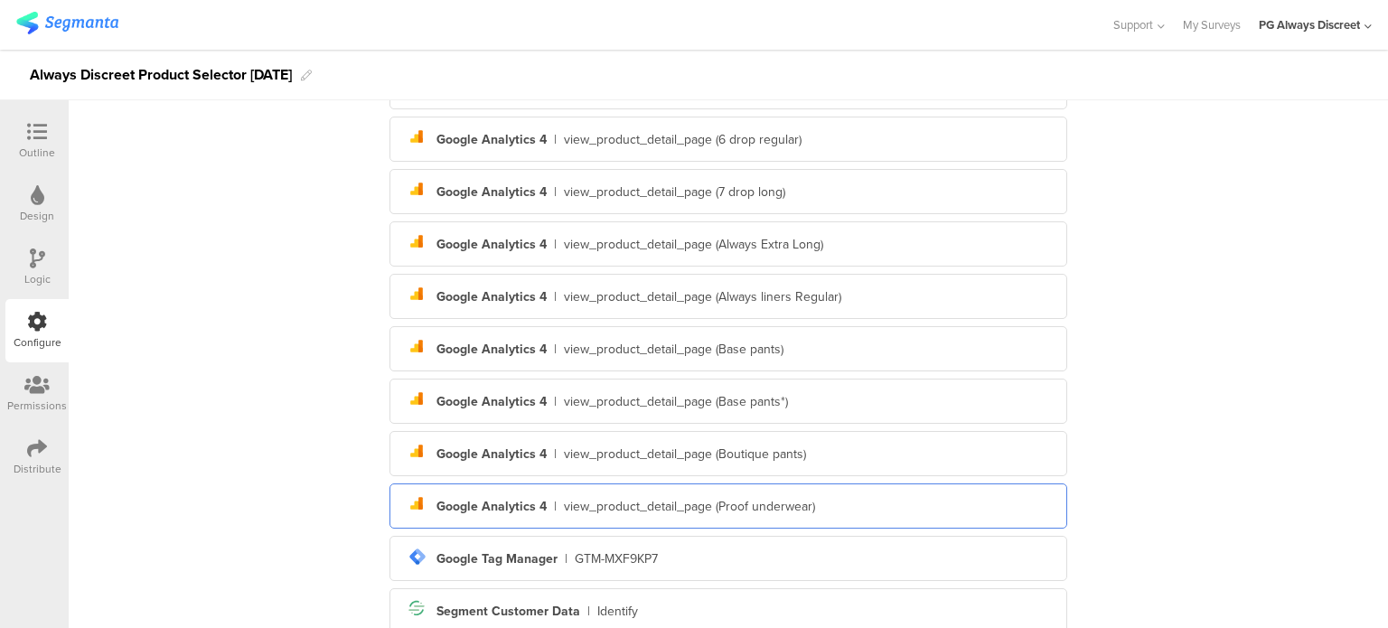
scroll to position [941, 0]
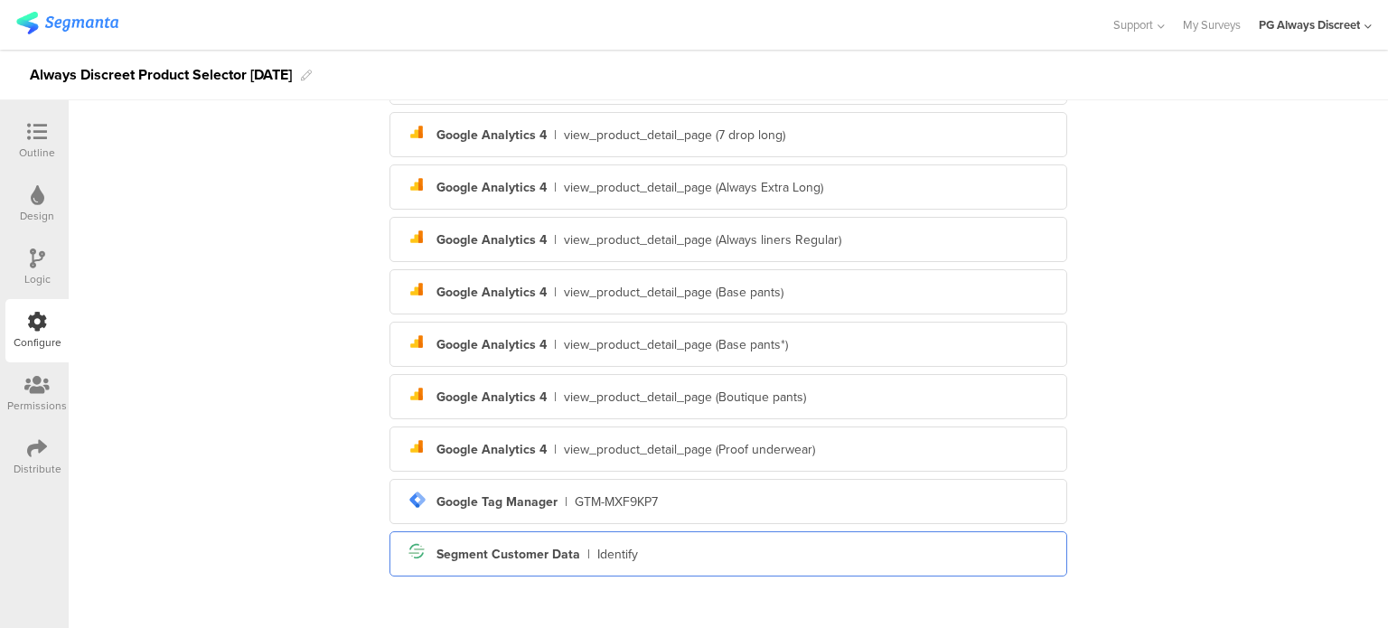
click at [651, 558] on div "Segment icon Created with Sketch. Segment Customer Data | Identify" at bounding box center [728, 553] width 649 height 31
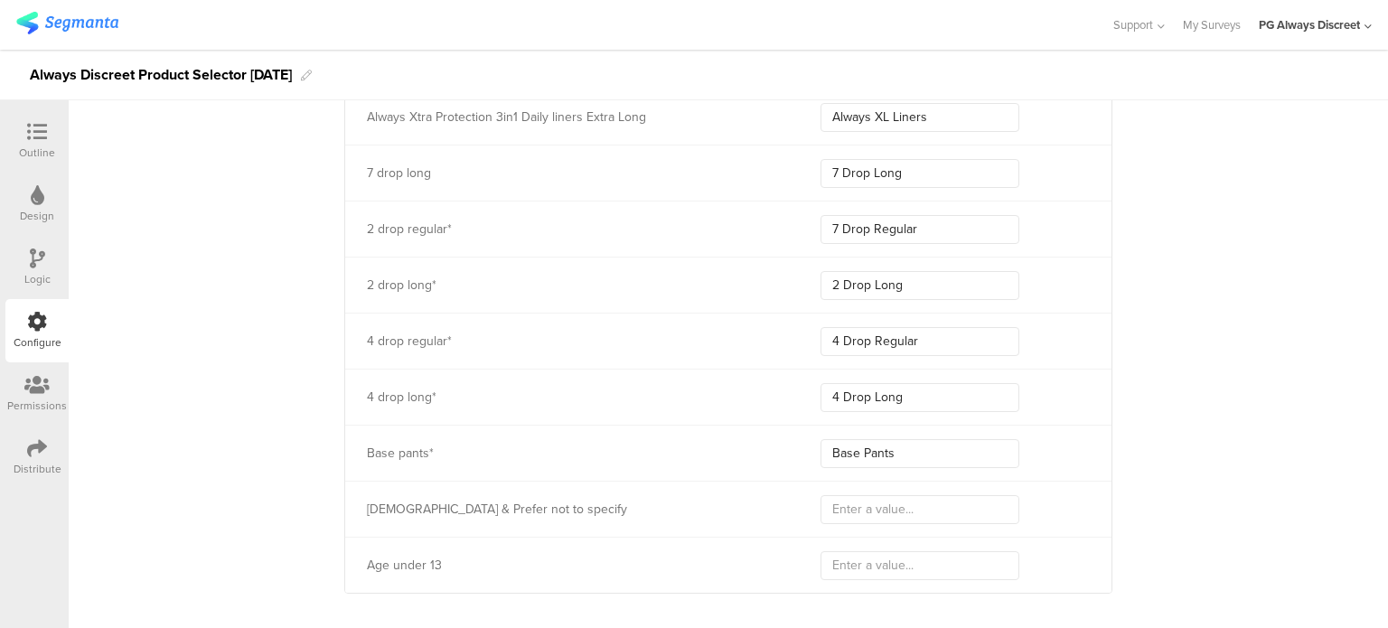
scroll to position [10213, 0]
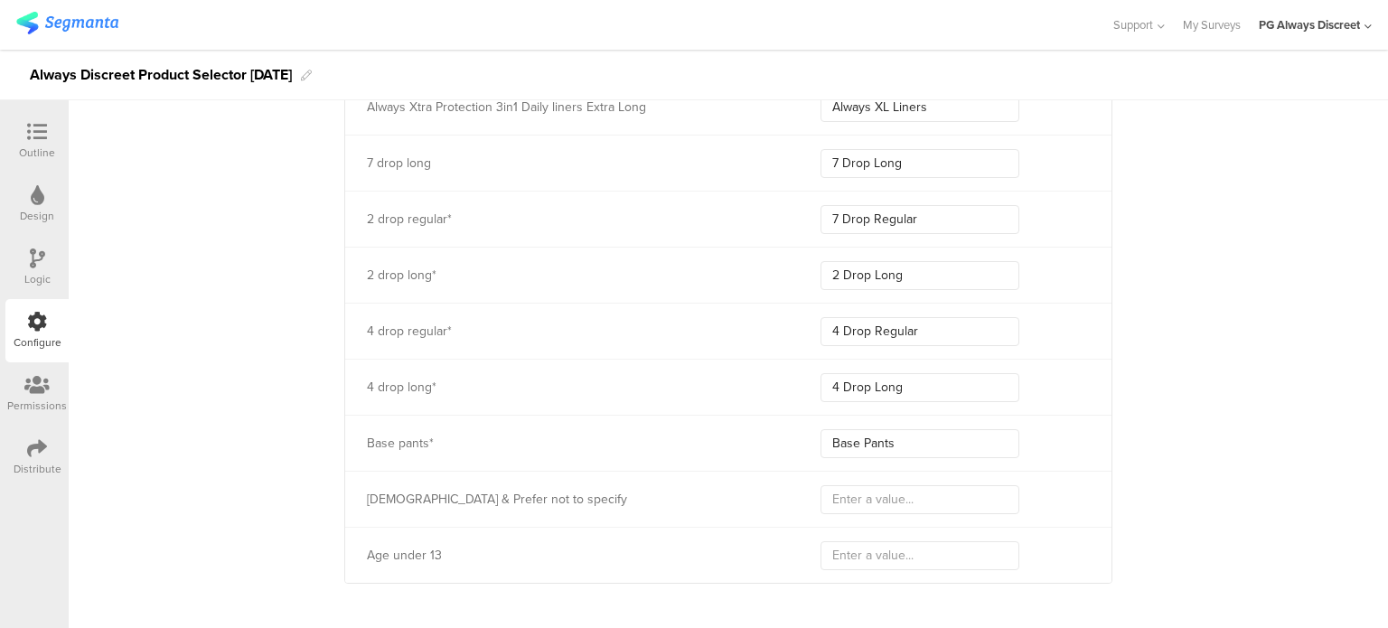
click at [33, 257] on icon at bounding box center [37, 258] width 15 height 20
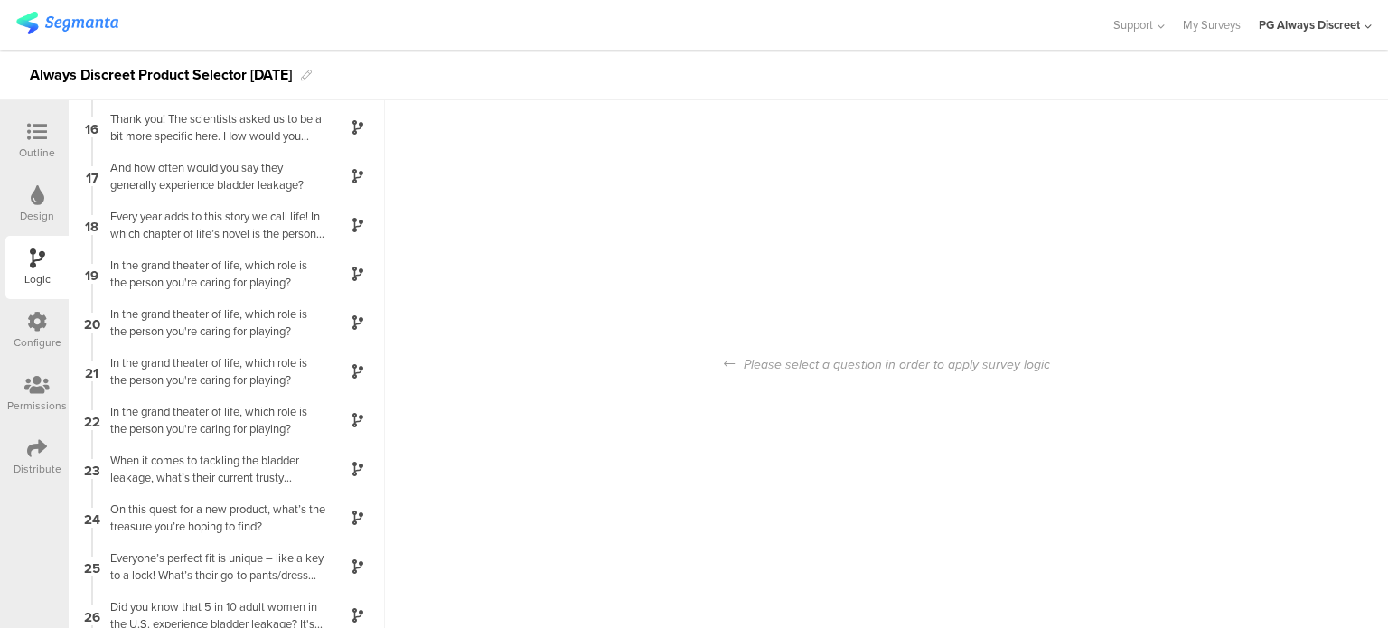
scroll to position [886, 0]
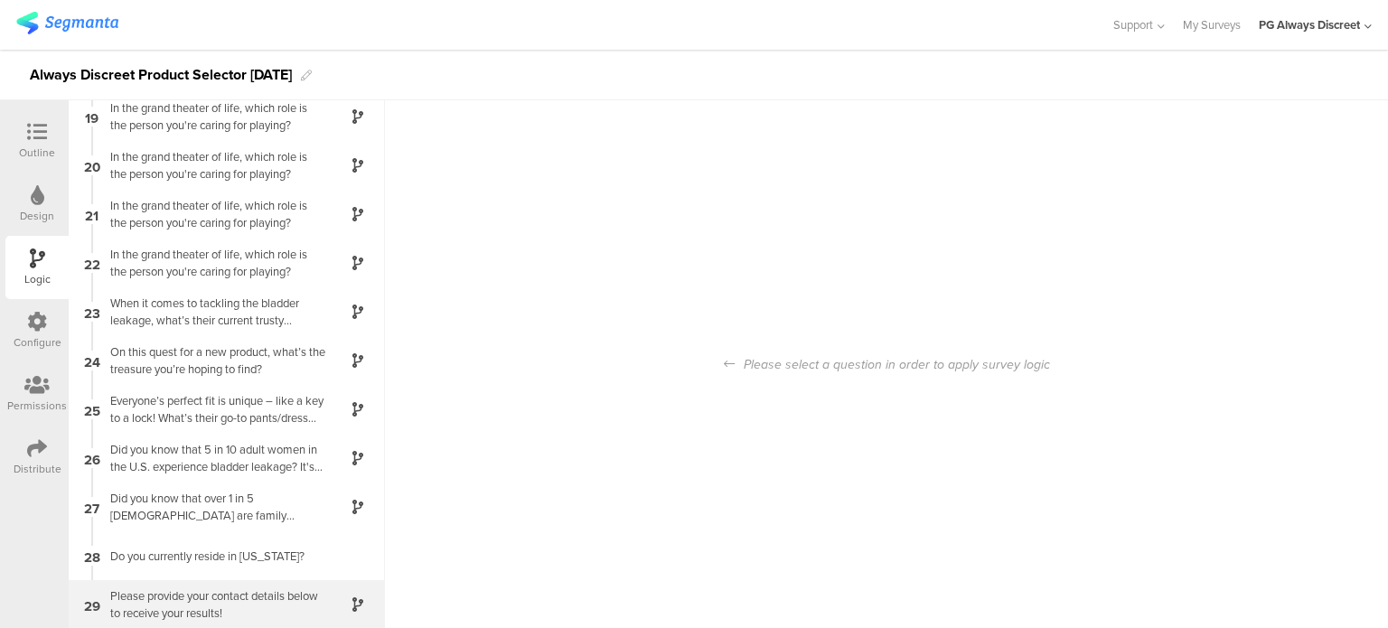
click at [156, 608] on div "Please provide your contact details below to receive your results!" at bounding box center [212, 604] width 226 height 34
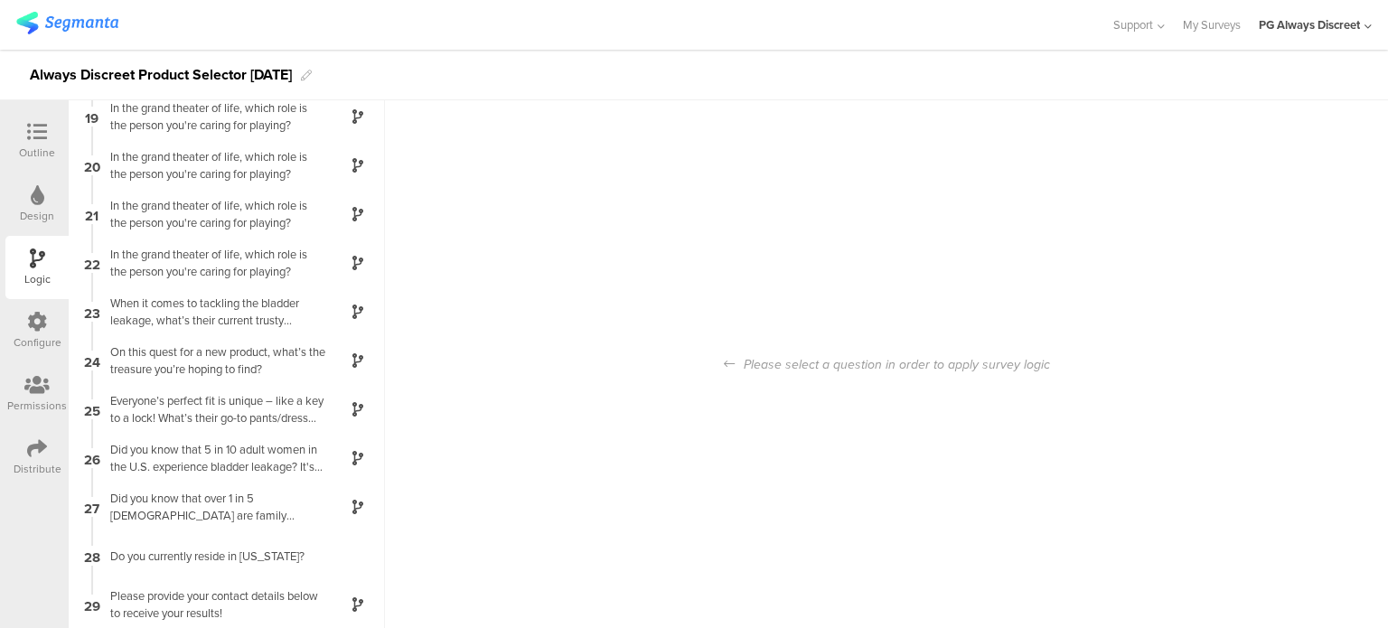
click at [19, 209] on div "Design" at bounding box center [36, 204] width 63 height 63
click at [34, 133] on icon at bounding box center [37, 132] width 20 height 20
click at [17, 324] on div "Configure" at bounding box center [36, 330] width 63 height 63
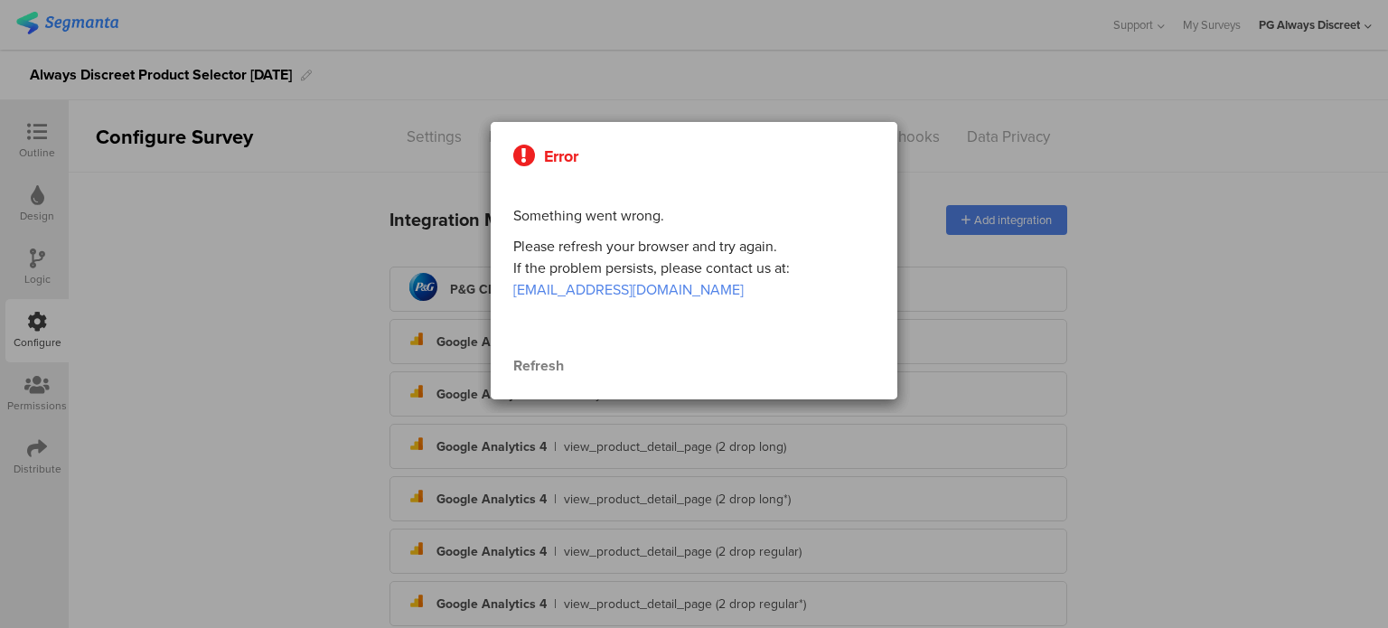
click at [539, 367] on div "Refresh" at bounding box center [693, 366] width 361 height 22
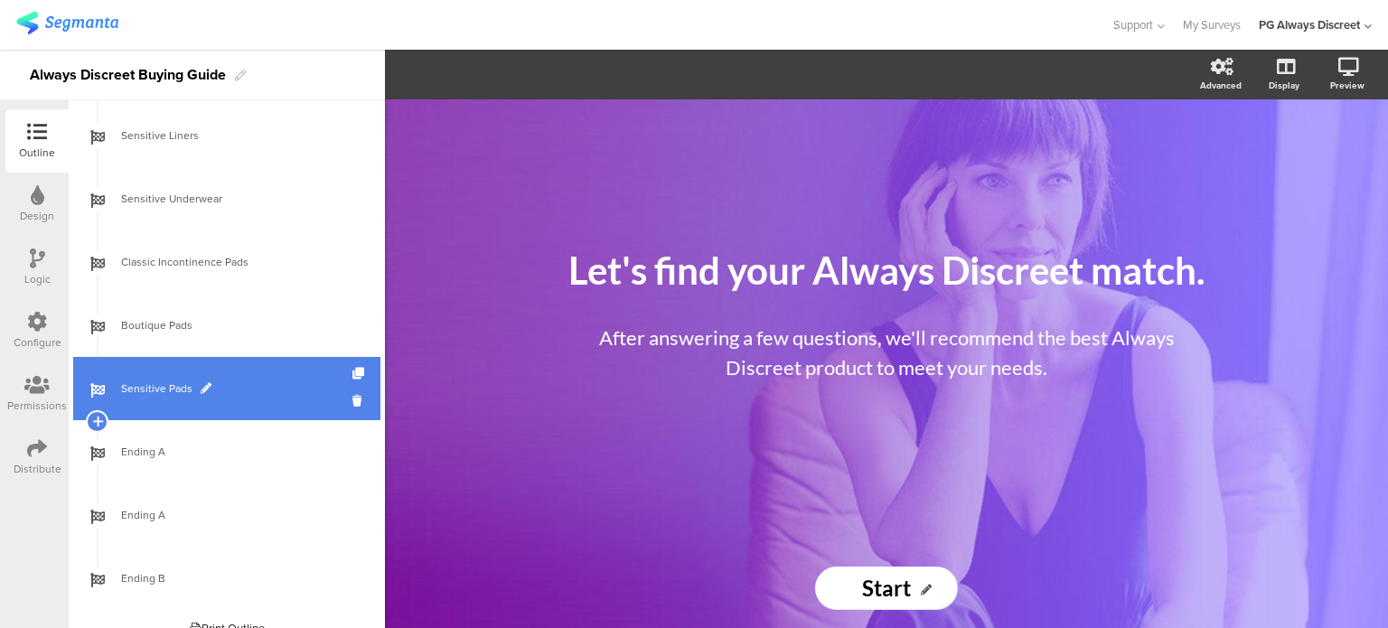
scroll to position [1419, 0]
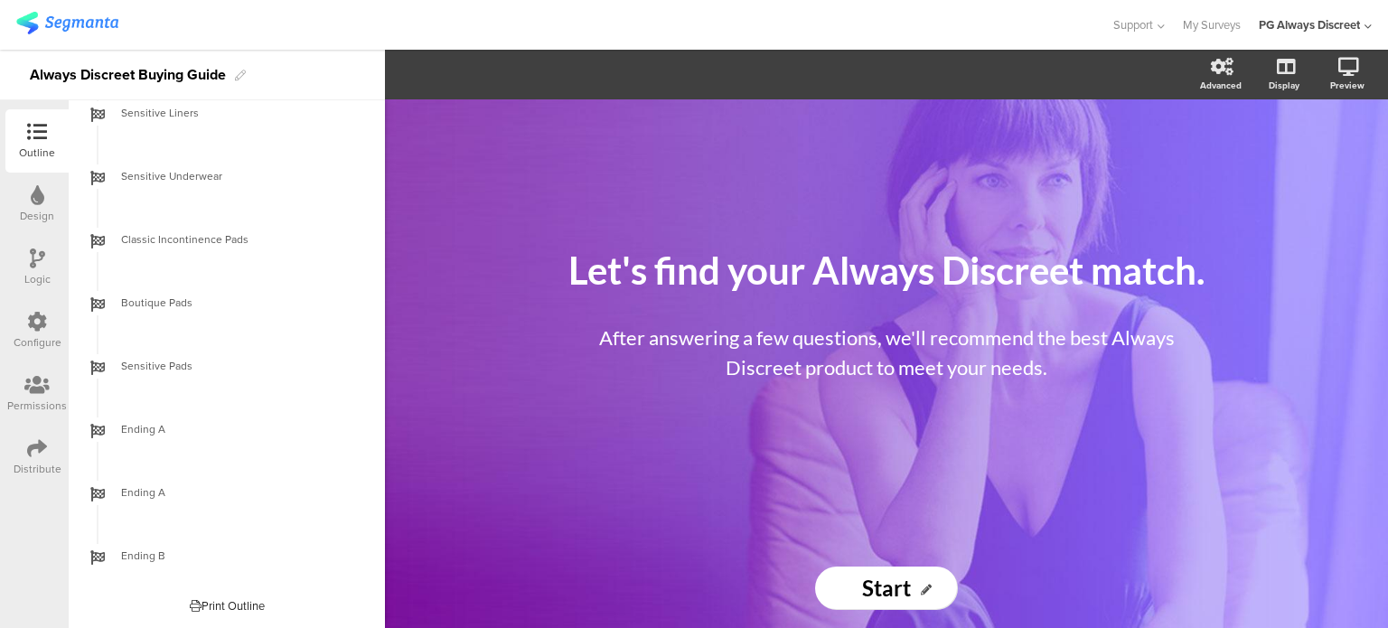
click at [22, 317] on div "Configure" at bounding box center [36, 330] width 63 height 63
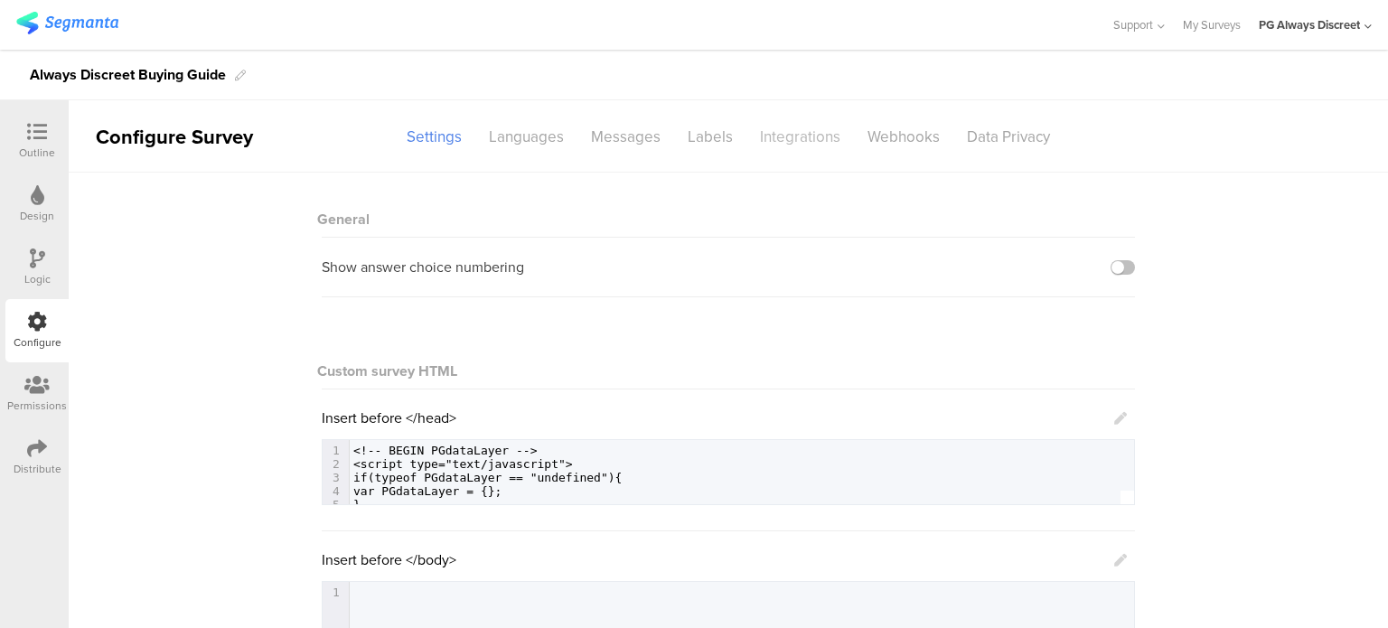
click at [775, 129] on div "Integrations" at bounding box center [800, 137] width 108 height 32
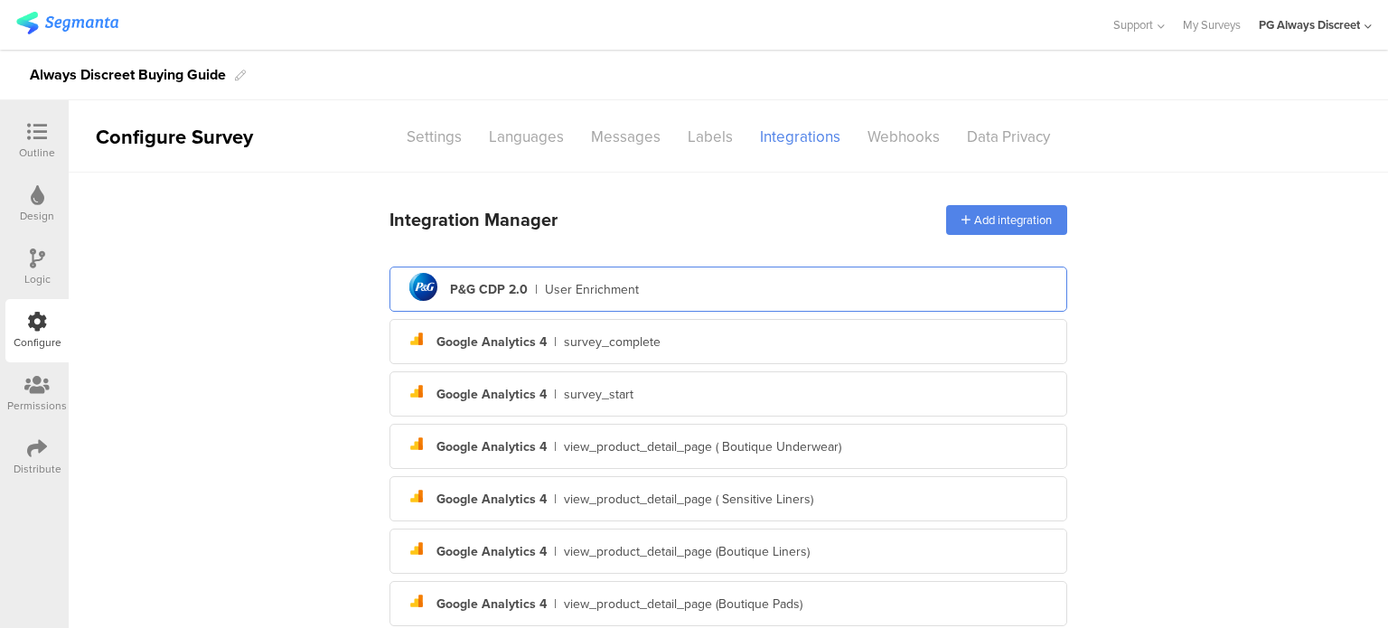
click at [676, 292] on div "pg logo P&G CDP 2.0 | User Enrichment" at bounding box center [728, 289] width 649 height 44
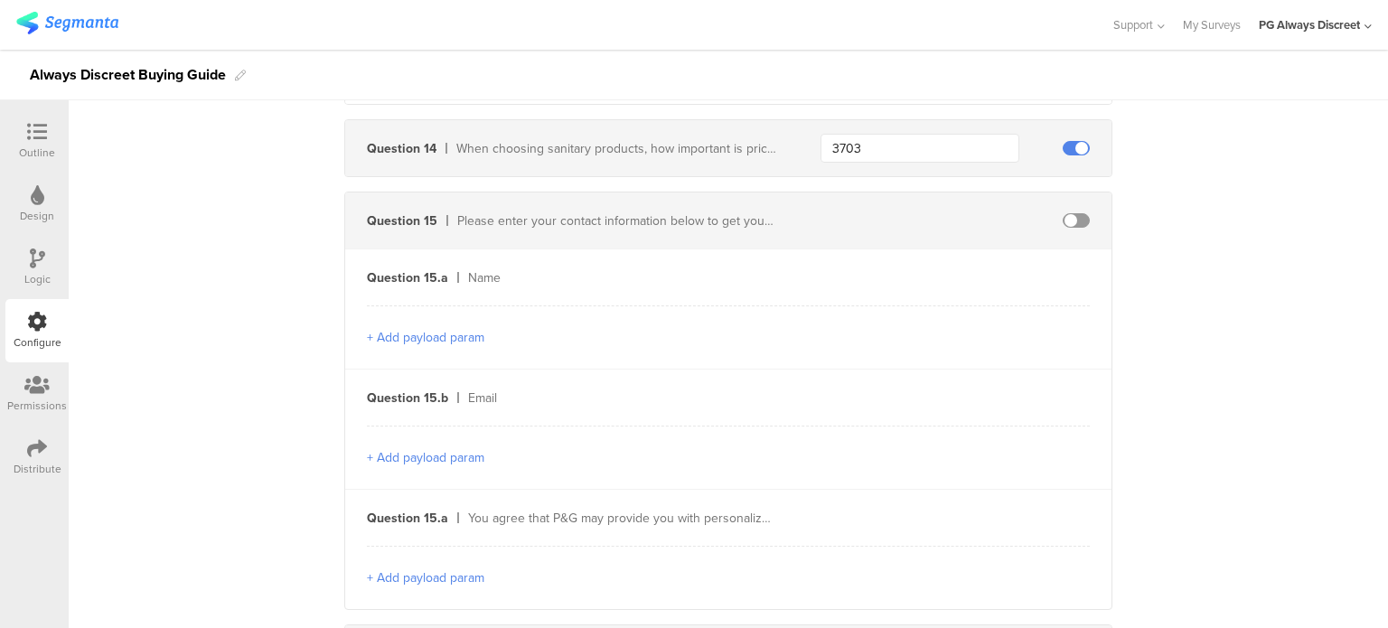
scroll to position [5388, 0]
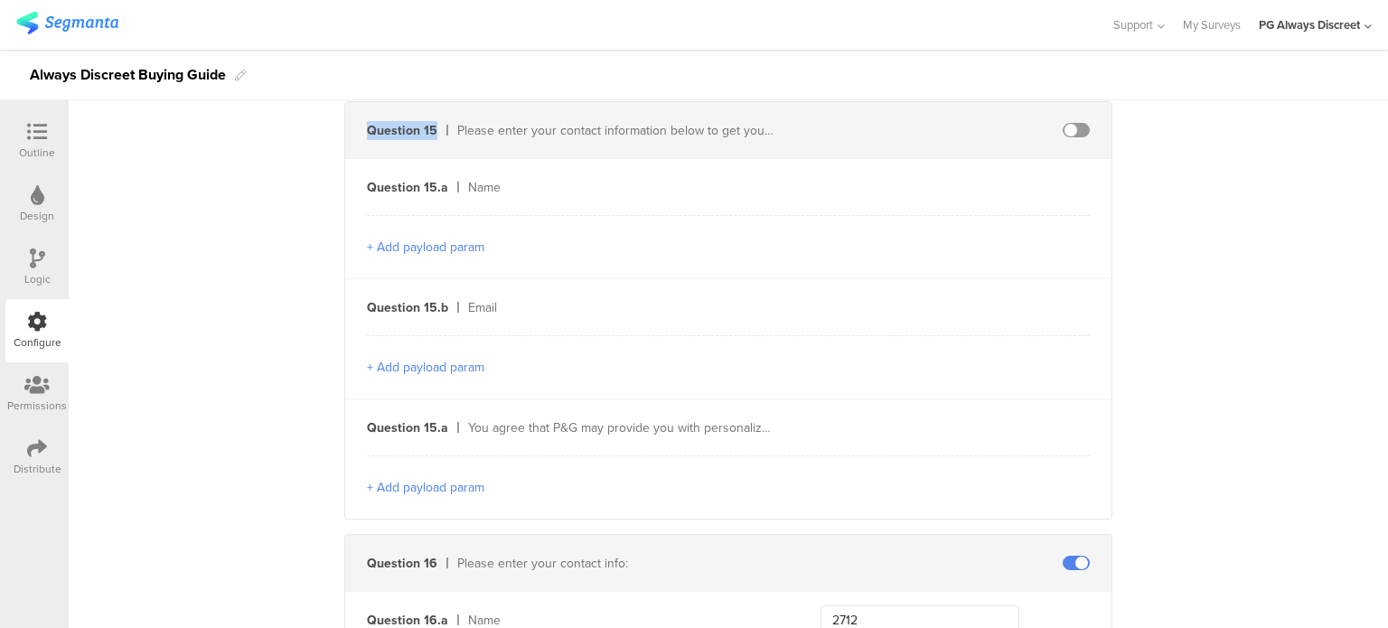
drag, startPoint x: 434, startPoint y: 119, endPoint x: 344, endPoint y: 128, distance: 89.9
click at [345, 128] on div "Question 15 Please enter your contact information below to get your results!" at bounding box center [561, 130] width 432 height 19
drag, startPoint x: 436, startPoint y: 182, endPoint x: 360, endPoint y: 180, distance: 76.8
click at [367, 180] on div "Question 15.a" at bounding box center [407, 187] width 81 height 19
click at [632, 418] on div "You agree that P&G may provide you with personalized advertising via email and …" at bounding box center [622, 427] width 309 height 19
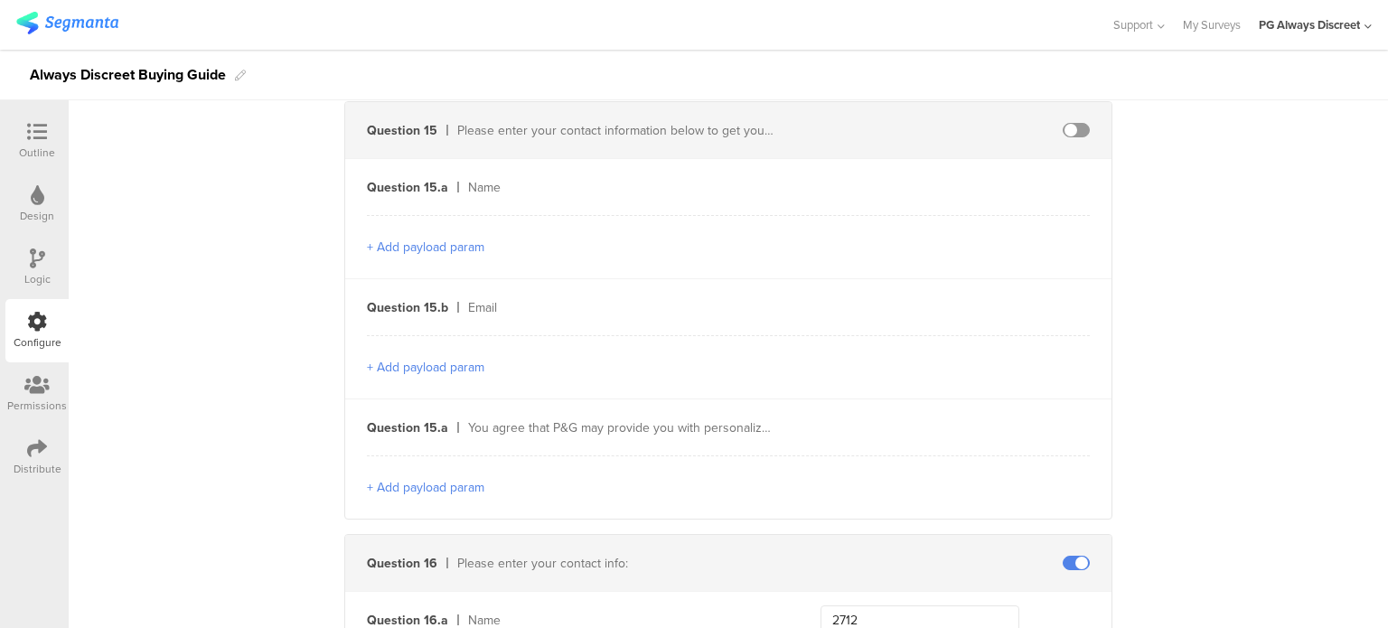
click at [1062, 123] on span at bounding box center [1075, 130] width 27 height 14
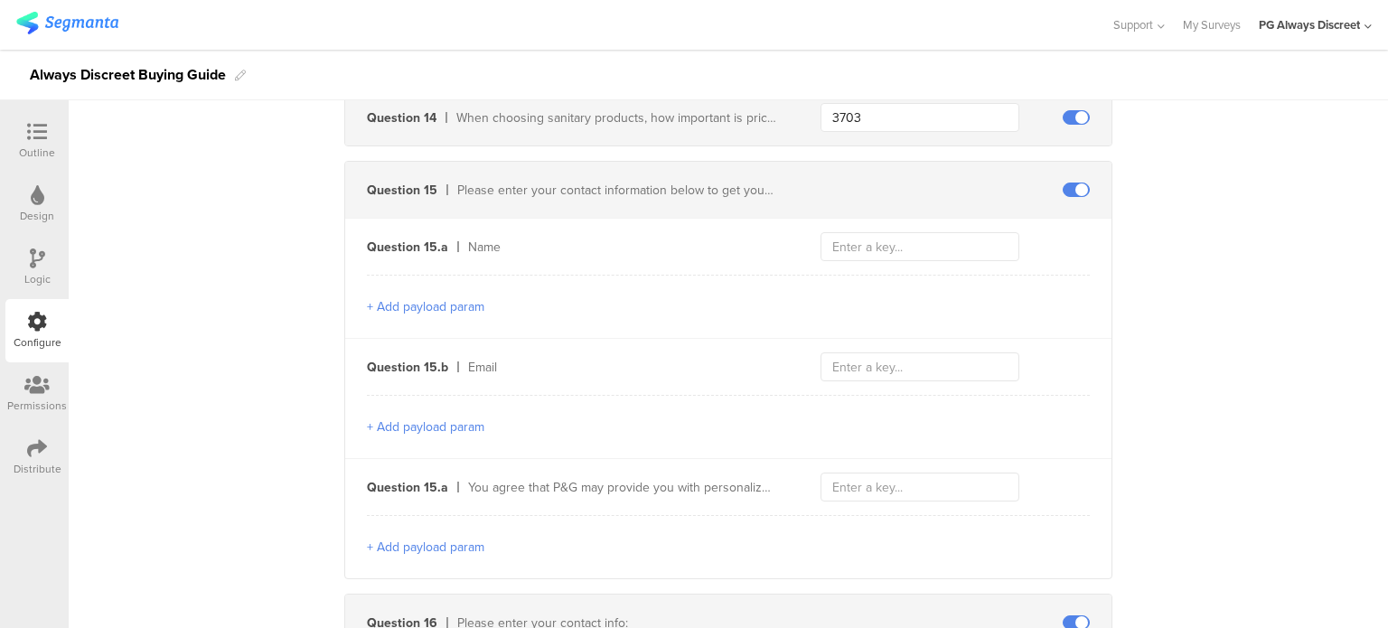
scroll to position [5298, 0]
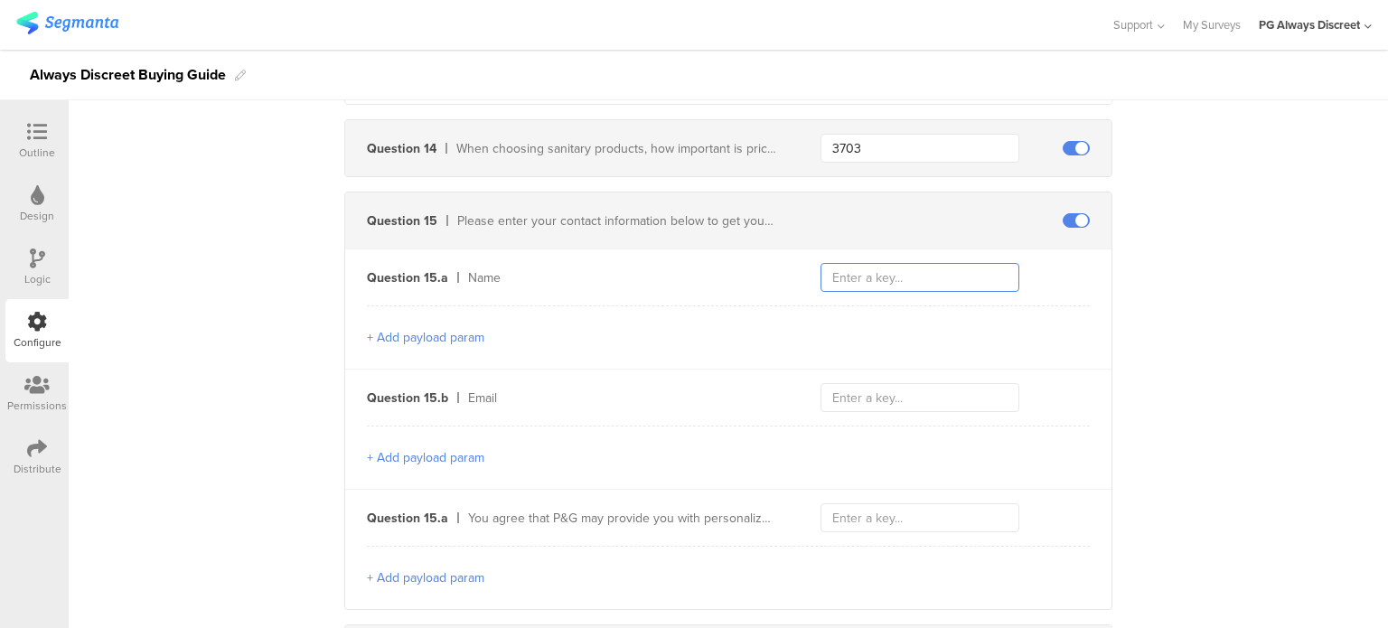
click at [916, 274] on input "text" at bounding box center [919, 277] width 199 height 29
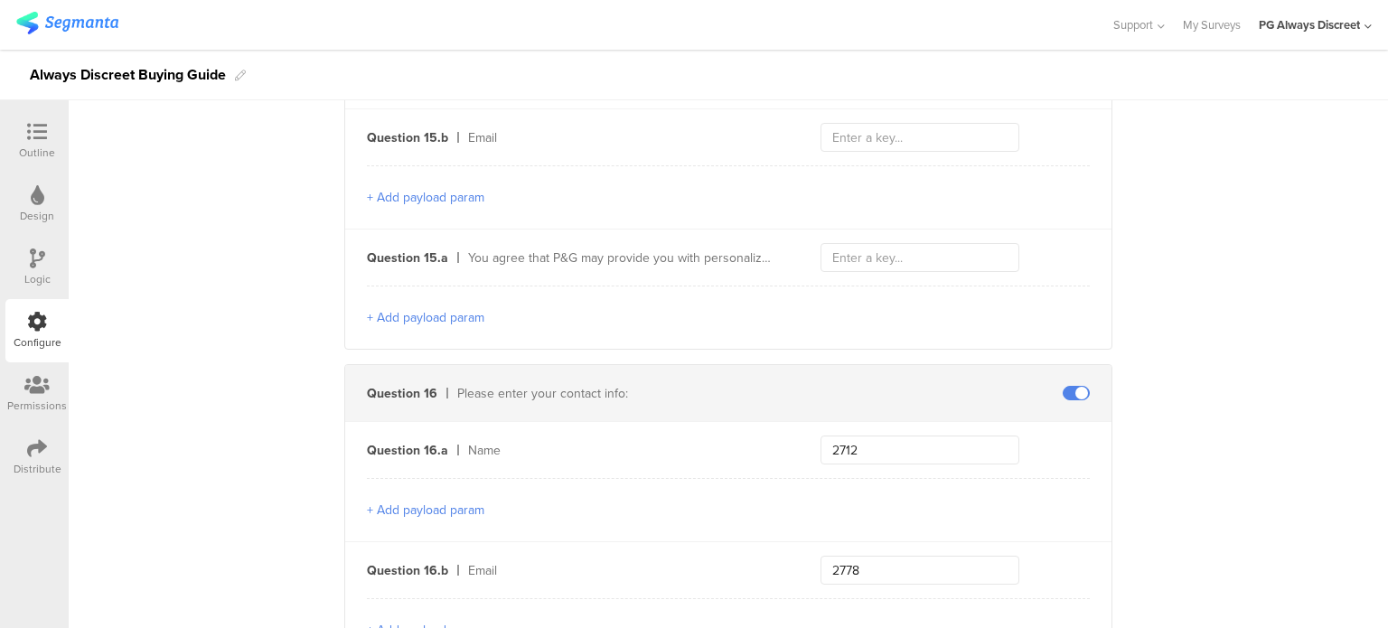
scroll to position [5569, 0]
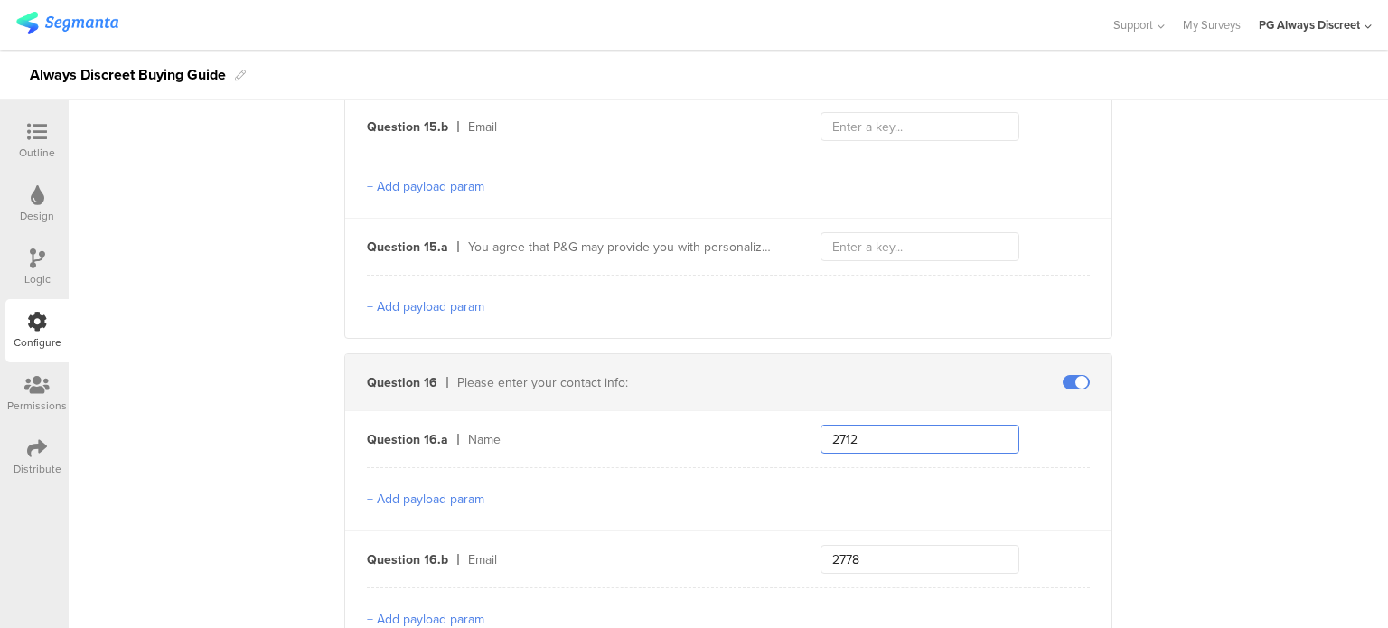
drag, startPoint x: 867, startPoint y: 426, endPoint x: 806, endPoint y: 421, distance: 61.6
click at [806, 421] on div "Question 16.a Name 2712" at bounding box center [728, 439] width 766 height 56
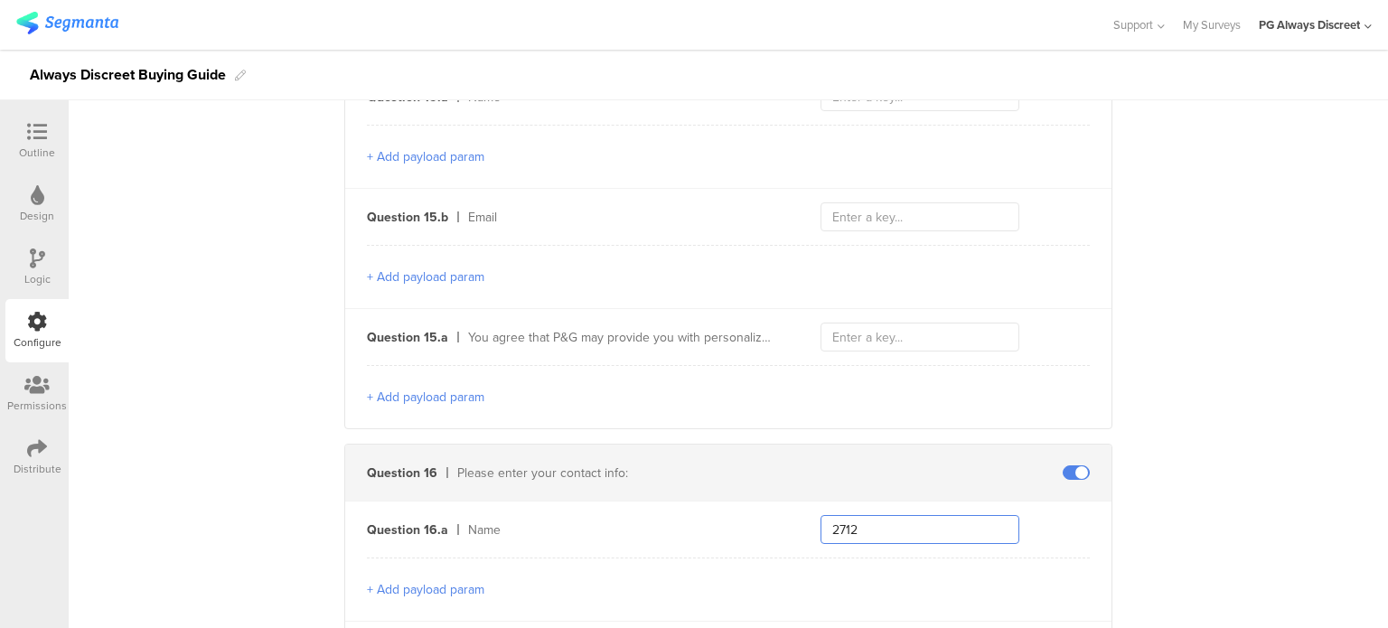
scroll to position [5388, 0]
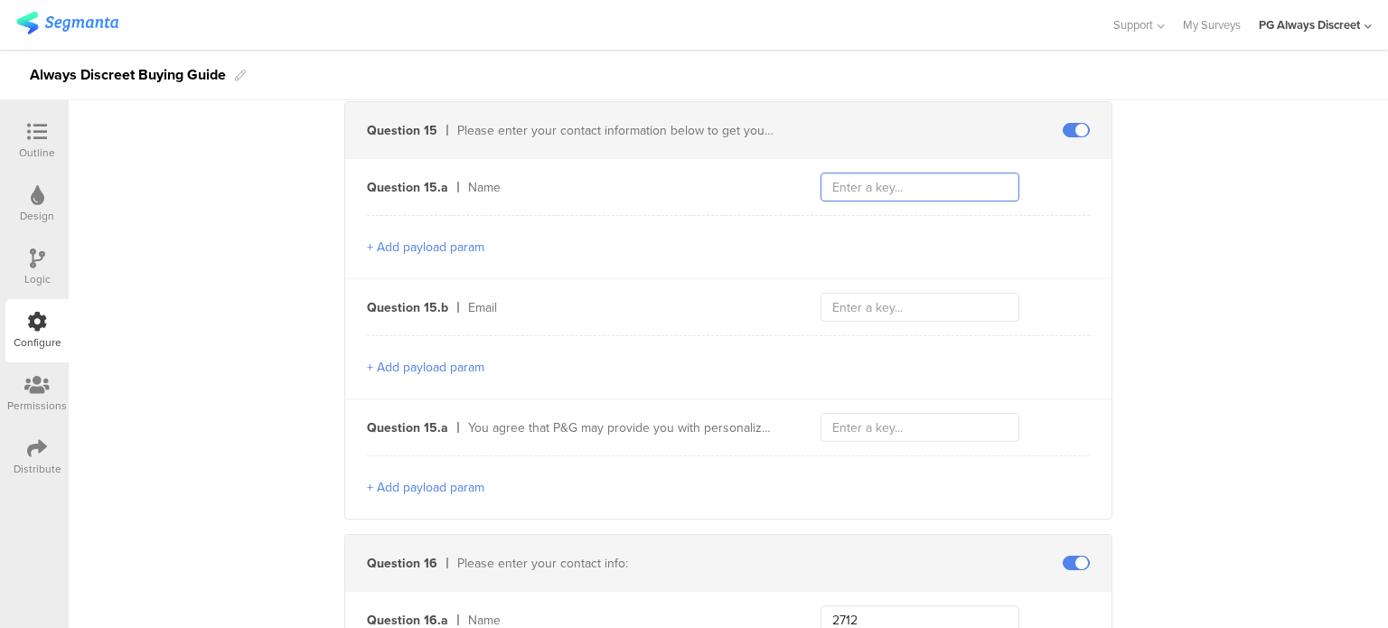
click at [875, 173] on input "text" at bounding box center [919, 187] width 199 height 29
paste input "2712"
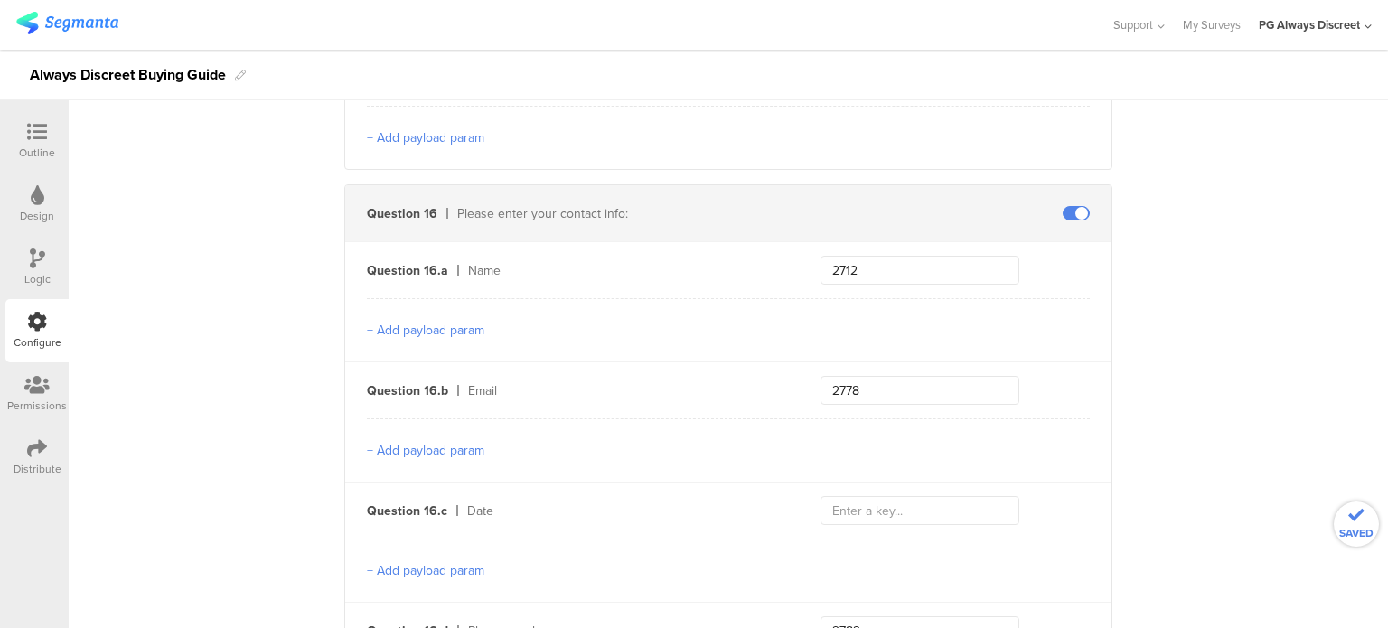
scroll to position [5750, 0]
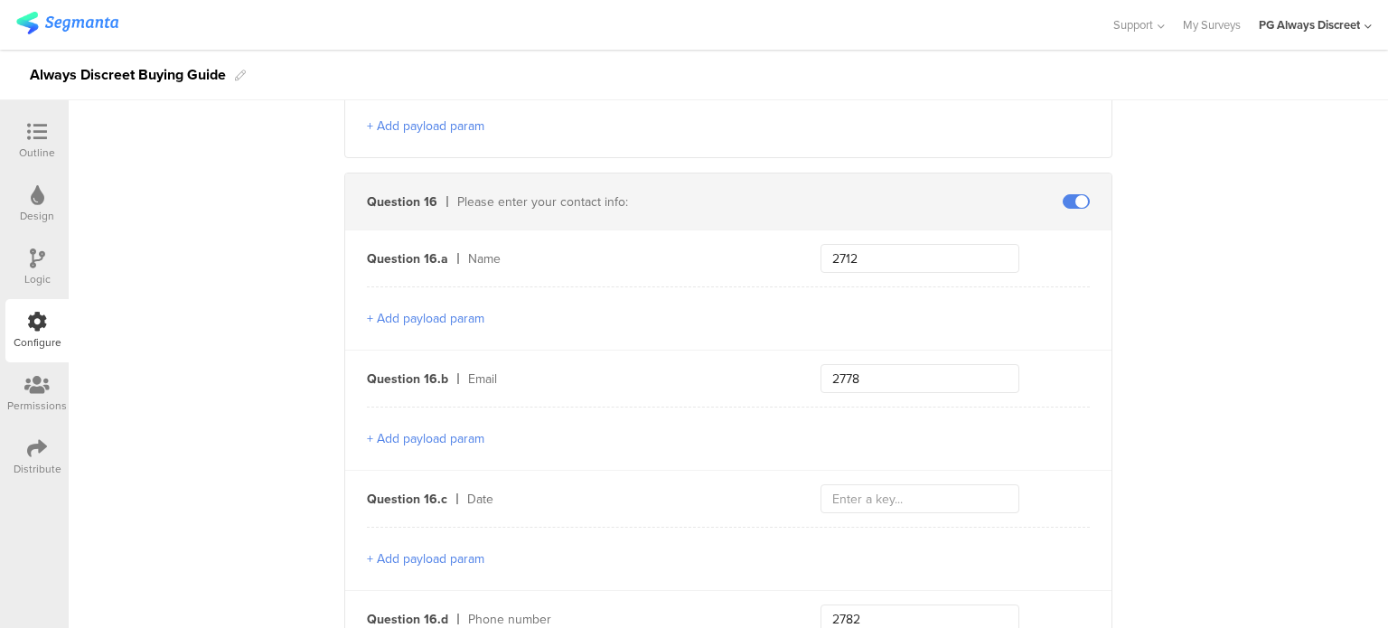
type input "2712"
drag, startPoint x: 875, startPoint y: 364, endPoint x: 828, endPoint y: 374, distance: 48.0
click at [828, 374] on input "2778" at bounding box center [919, 378] width 199 height 29
type input "2778"
click at [855, 364] on input "2778" at bounding box center [919, 378] width 199 height 29
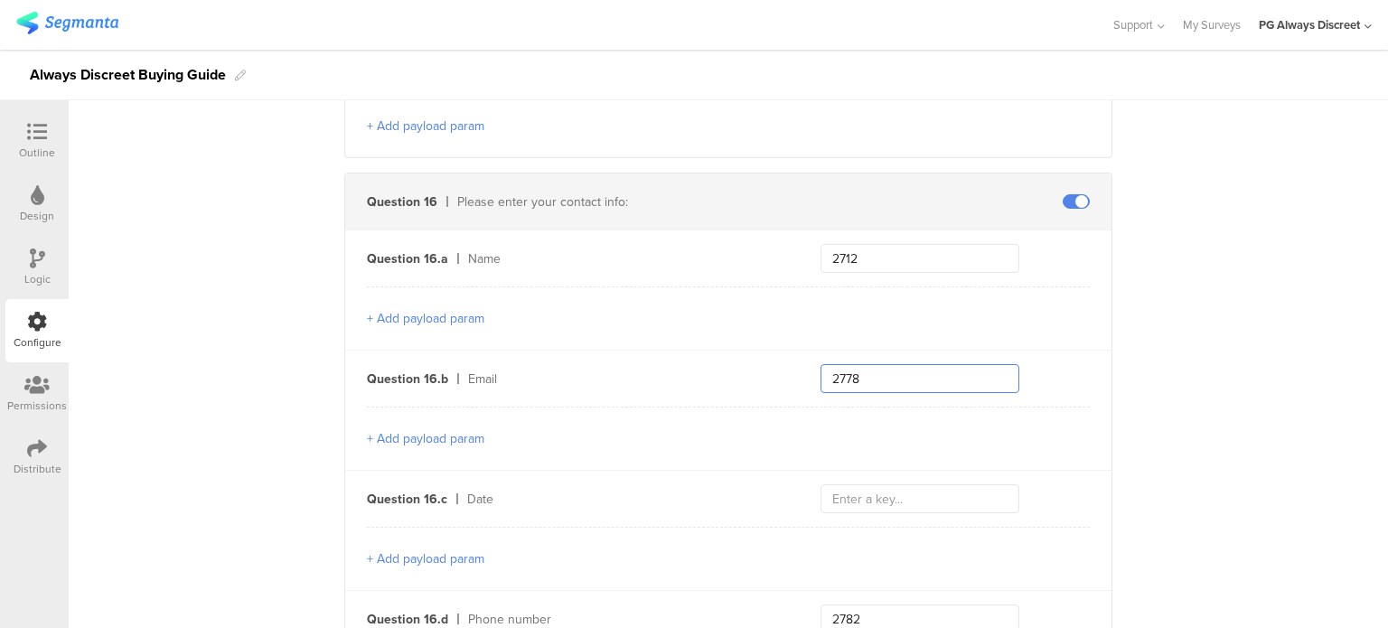
drag, startPoint x: 861, startPoint y: 365, endPoint x: 817, endPoint y: 366, distance: 44.3
click at [820, 366] on input "2778" at bounding box center [919, 378] width 199 height 29
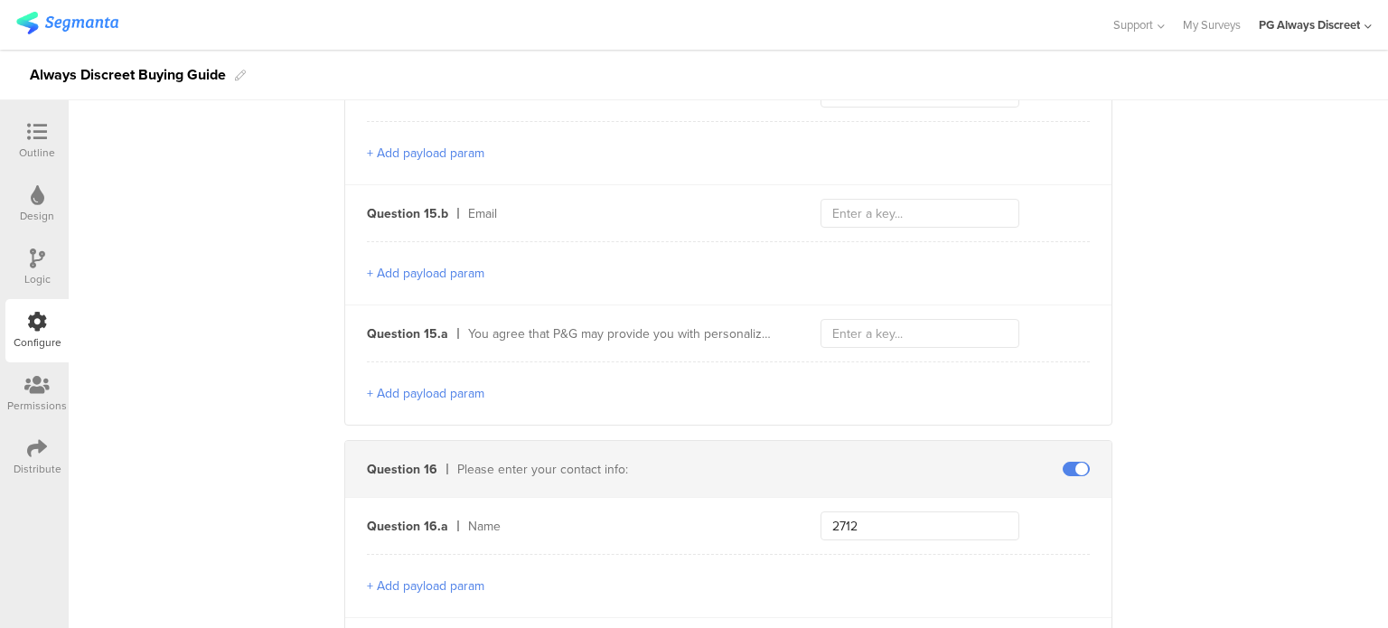
scroll to position [5479, 0]
click at [860, 203] on input "text" at bounding box center [919, 216] width 199 height 29
paste input "2778"
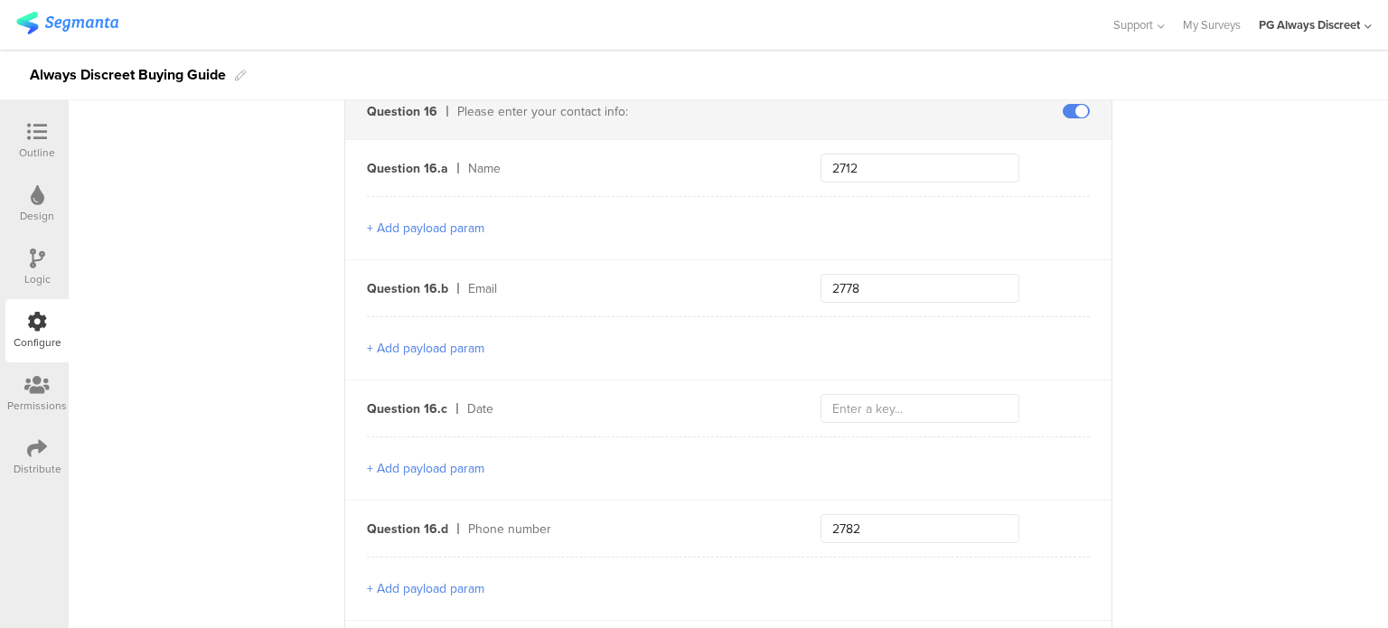
scroll to position [5750, 0]
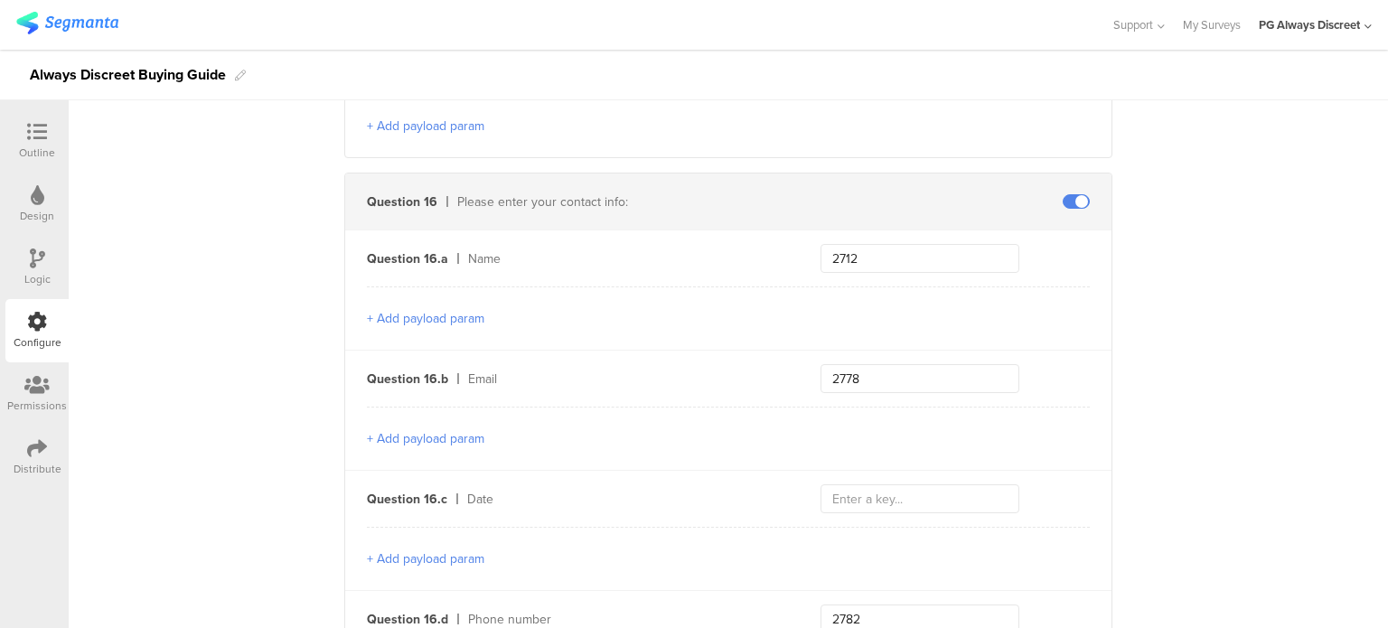
type input "2778"
click at [1078, 194] on span at bounding box center [1075, 201] width 27 height 14
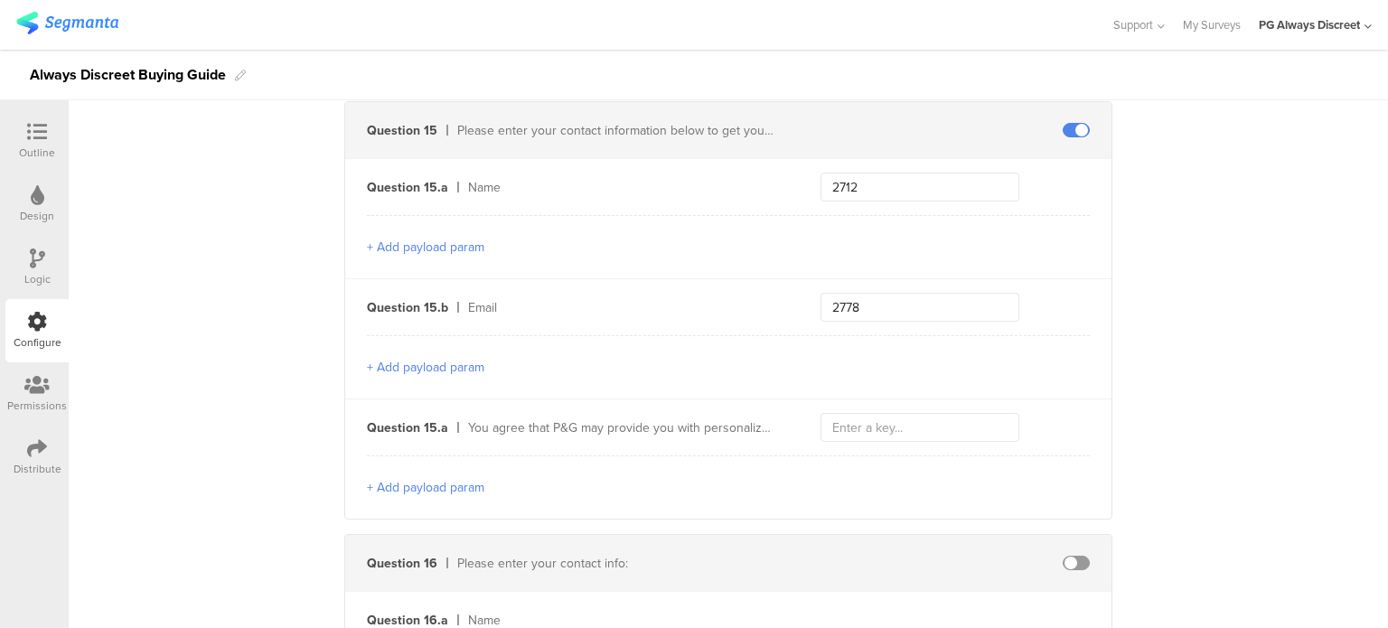
scroll to position [5479, 0]
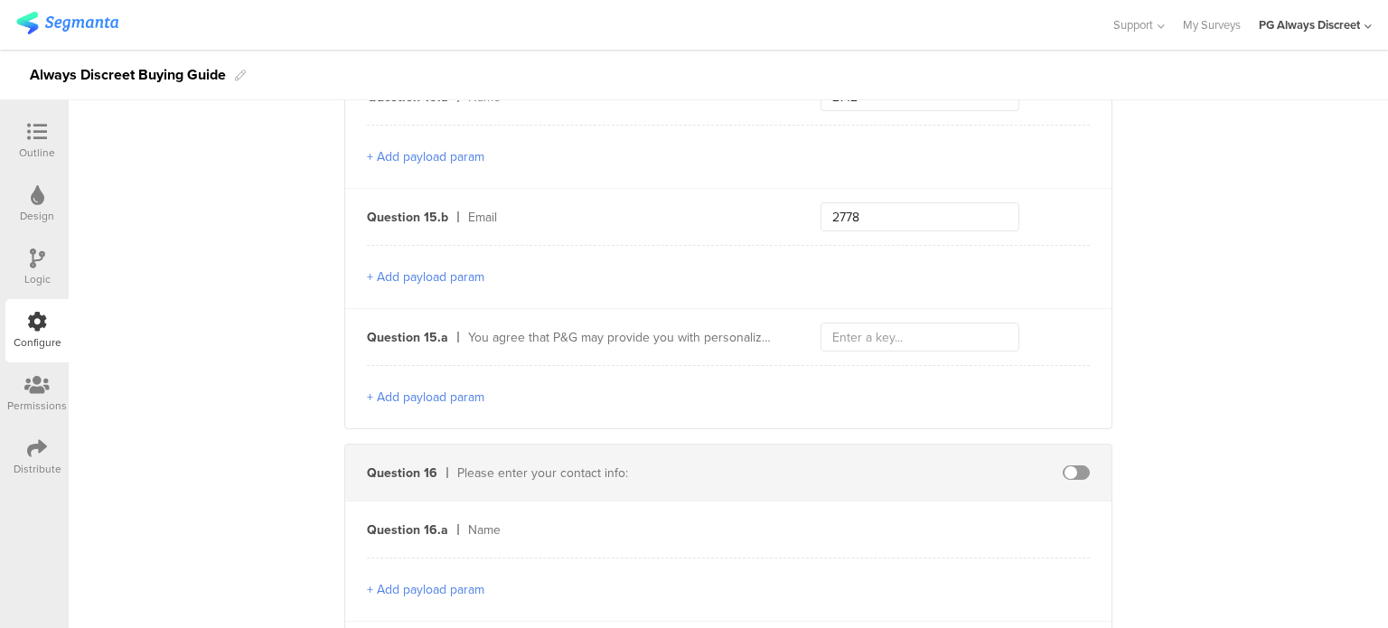
click at [435, 392] on button "+ Add payload param" at bounding box center [425, 397] width 117 height 19
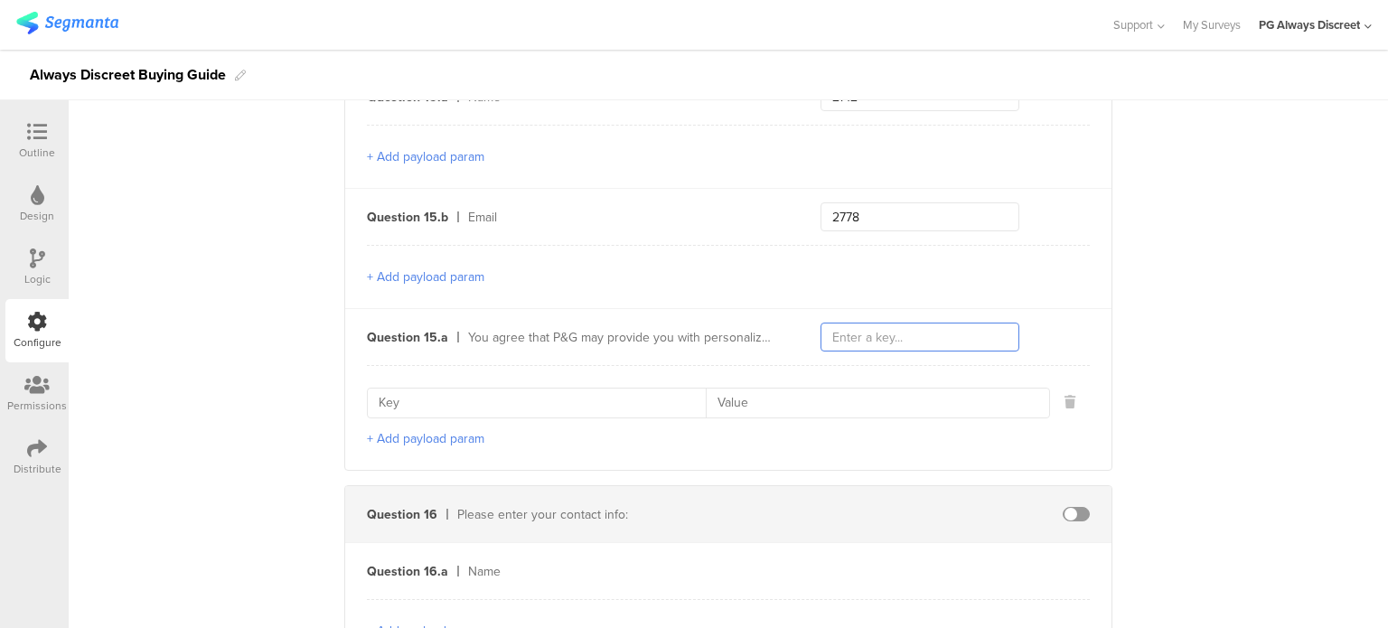
click at [858, 327] on input "text" at bounding box center [919, 337] width 199 height 29
type input "optText"
click at [660, 397] on input at bounding box center [542, 402] width 327 height 29
type input "optId"
click at [858, 388] on input at bounding box center [872, 402] width 332 height 29
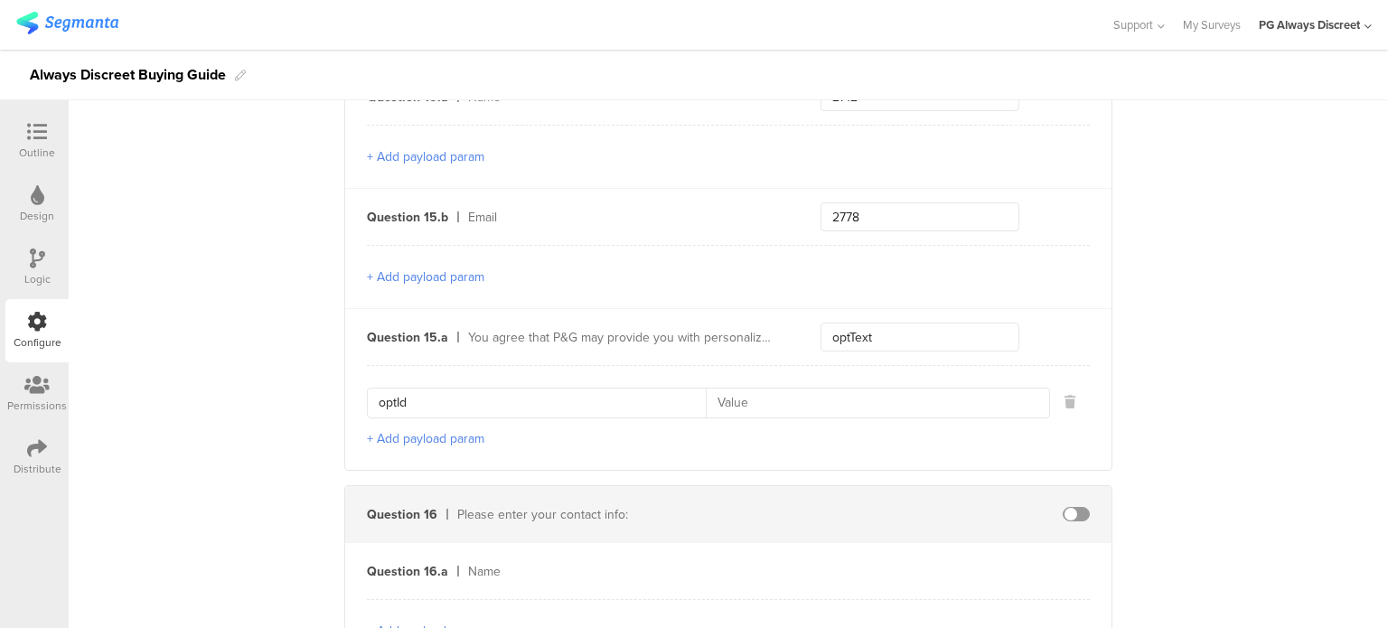
type input "E"
type input "494_01"
click at [401, 432] on button "+ Add payload param" at bounding box center [425, 438] width 117 height 19
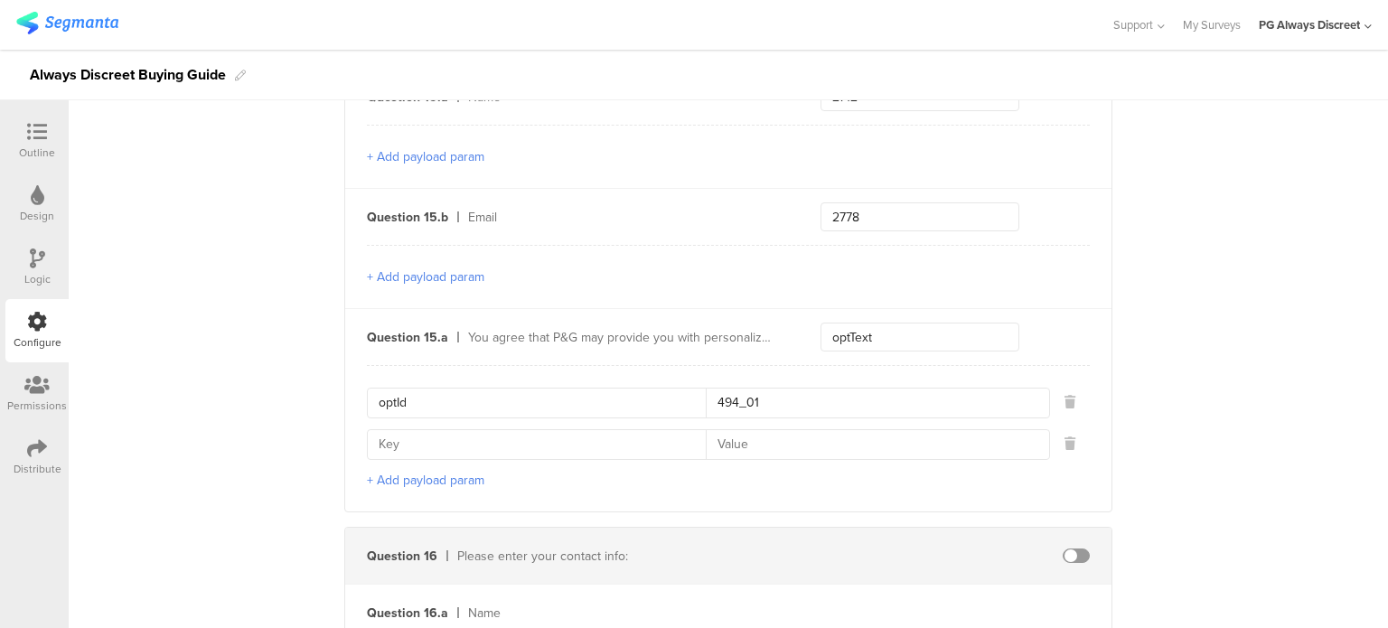
click at [502, 444] on input at bounding box center [542, 444] width 327 height 29
type input "contactCategory"
type input "EP"
click at [455, 471] on button "+ Add payload param" at bounding box center [425, 480] width 117 height 19
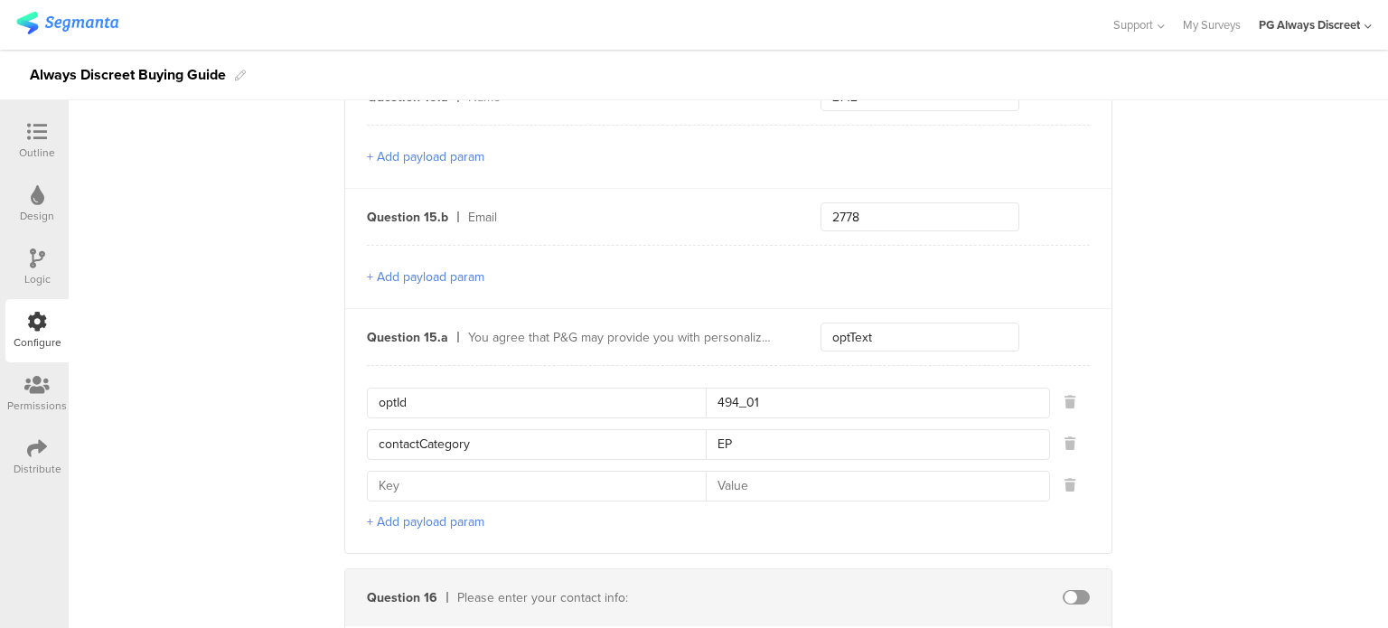
click at [455, 472] on input at bounding box center [542, 486] width 327 height 29
type input "contactType"
type input "E"
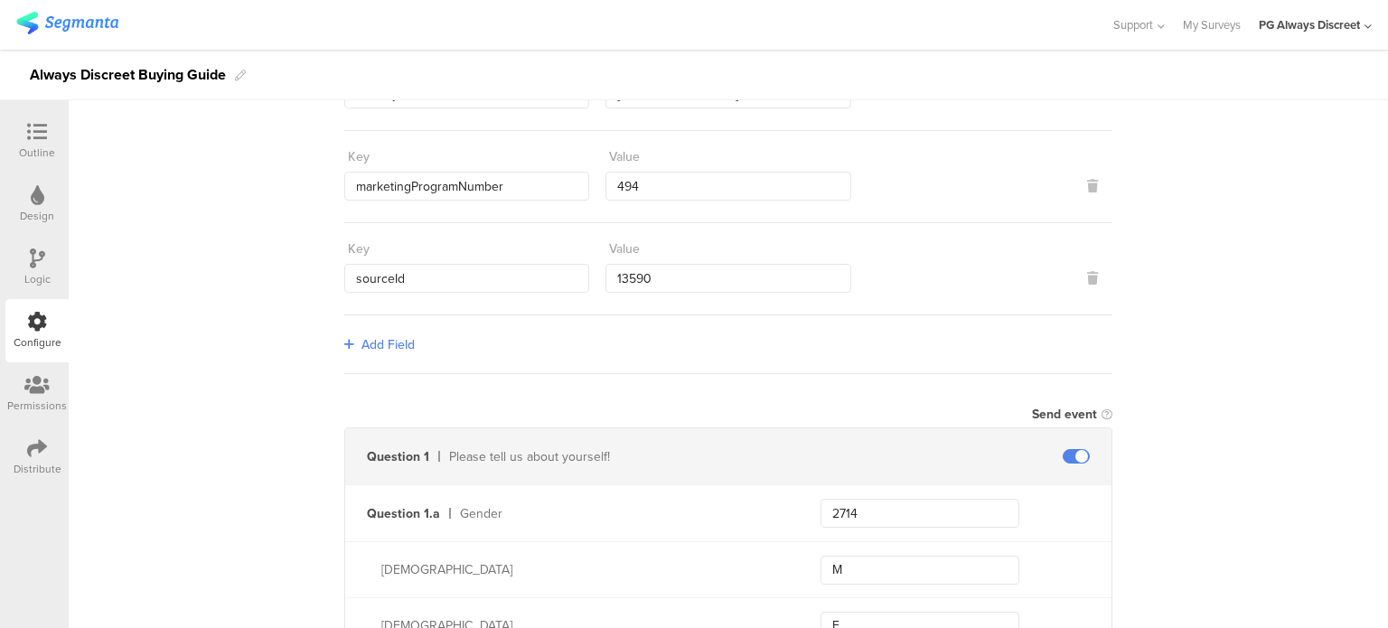
scroll to position [0, 0]
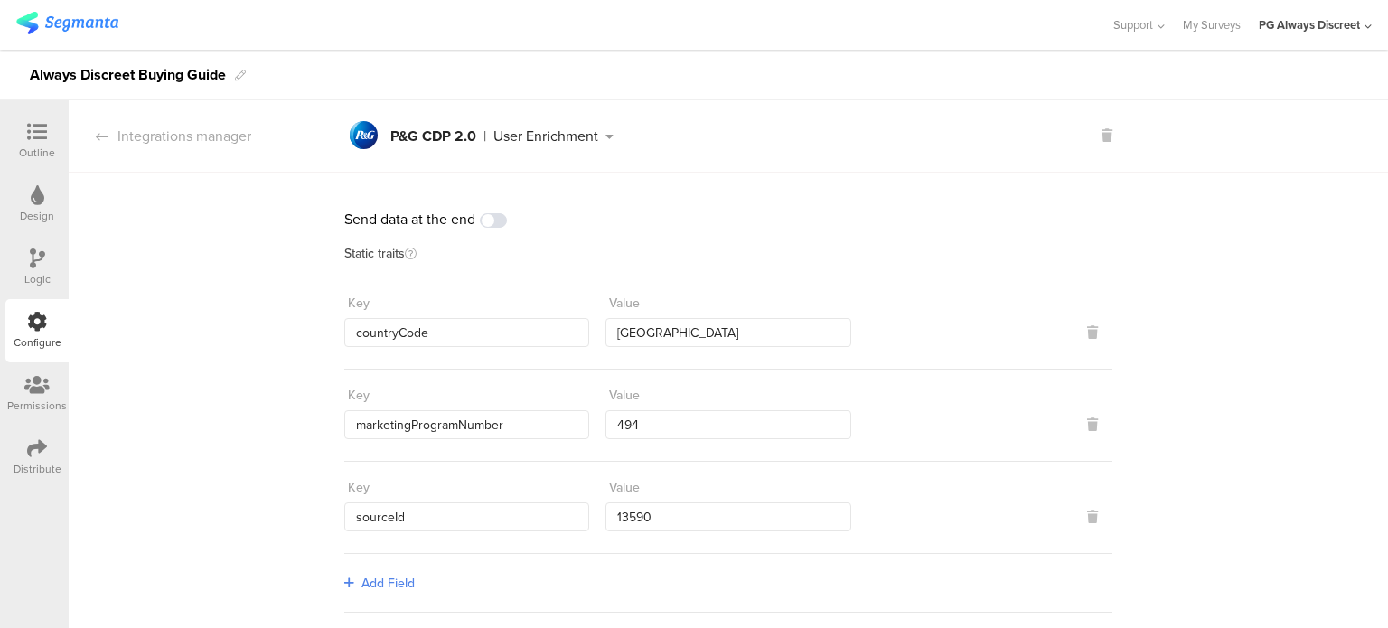
click at [43, 139] on icon at bounding box center [37, 132] width 20 height 20
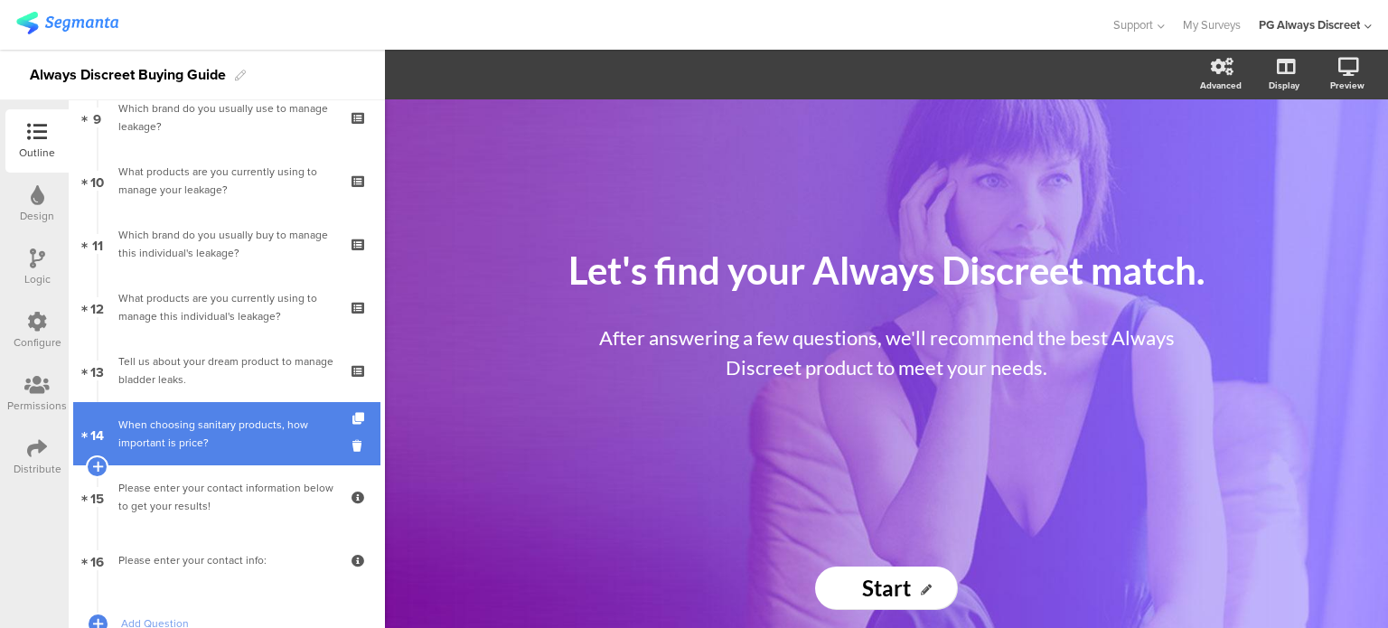
scroll to position [632, 0]
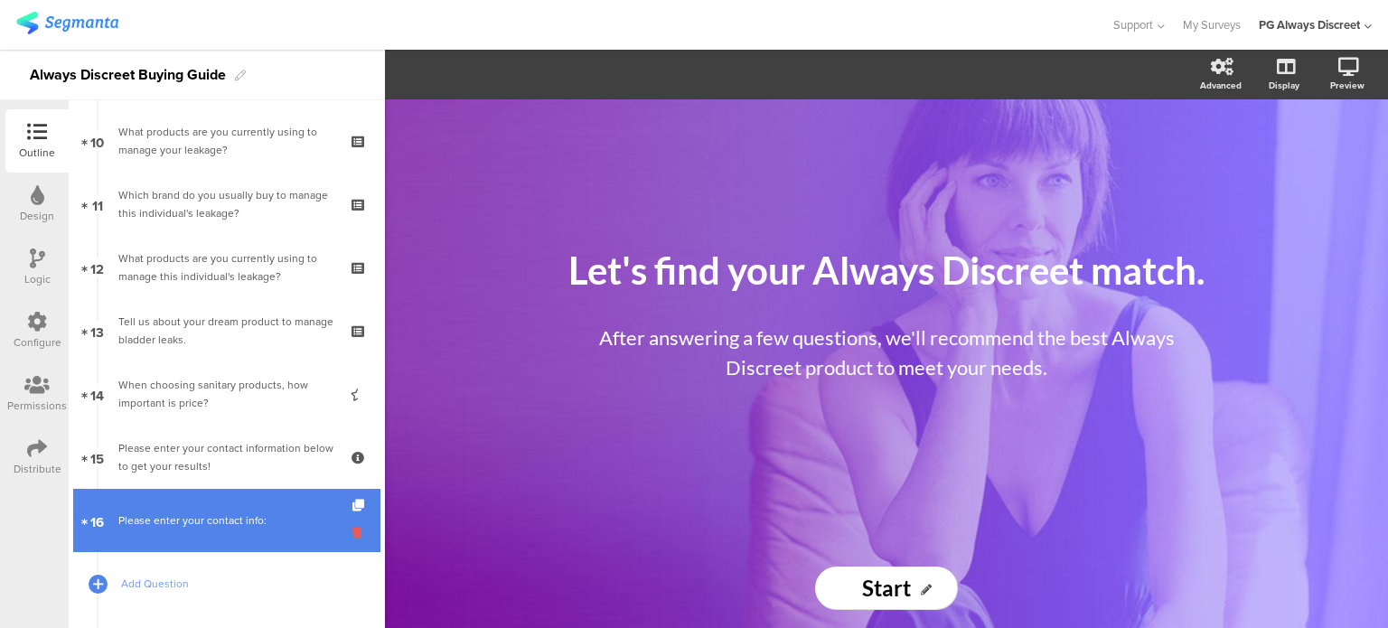
click at [352, 532] on icon at bounding box center [359, 532] width 15 height 17
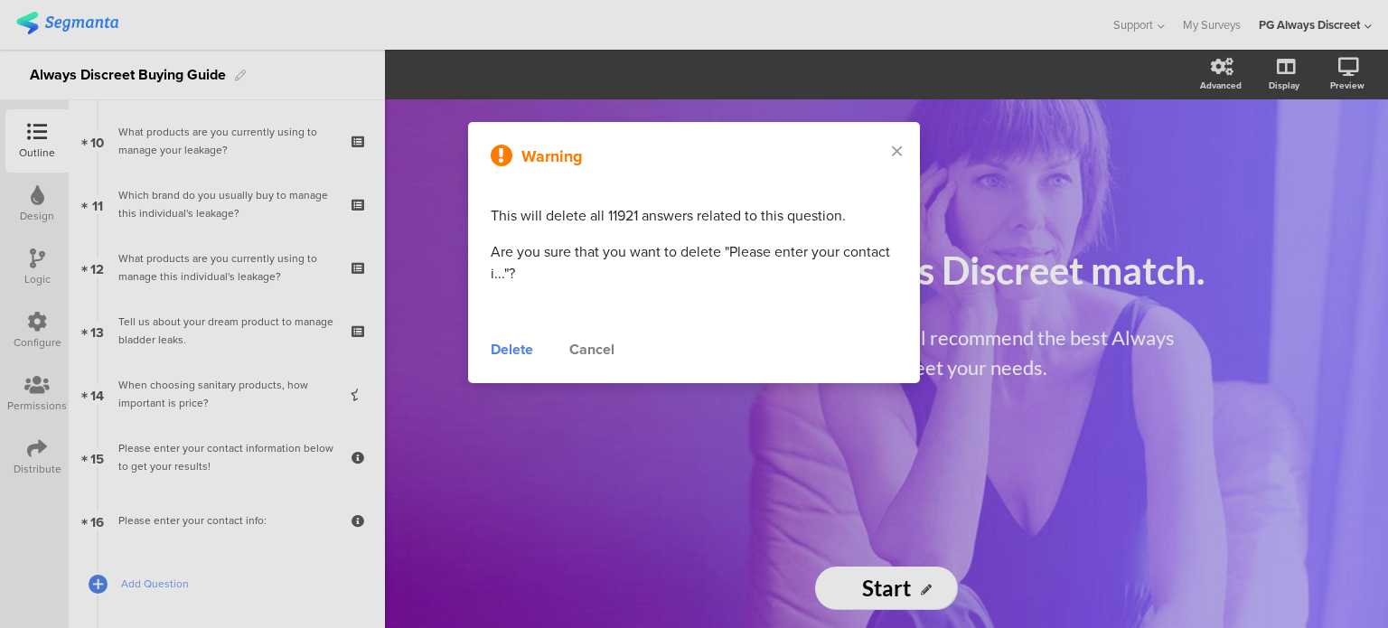
click at [502, 347] on div "Delete" at bounding box center [512, 350] width 42 height 22
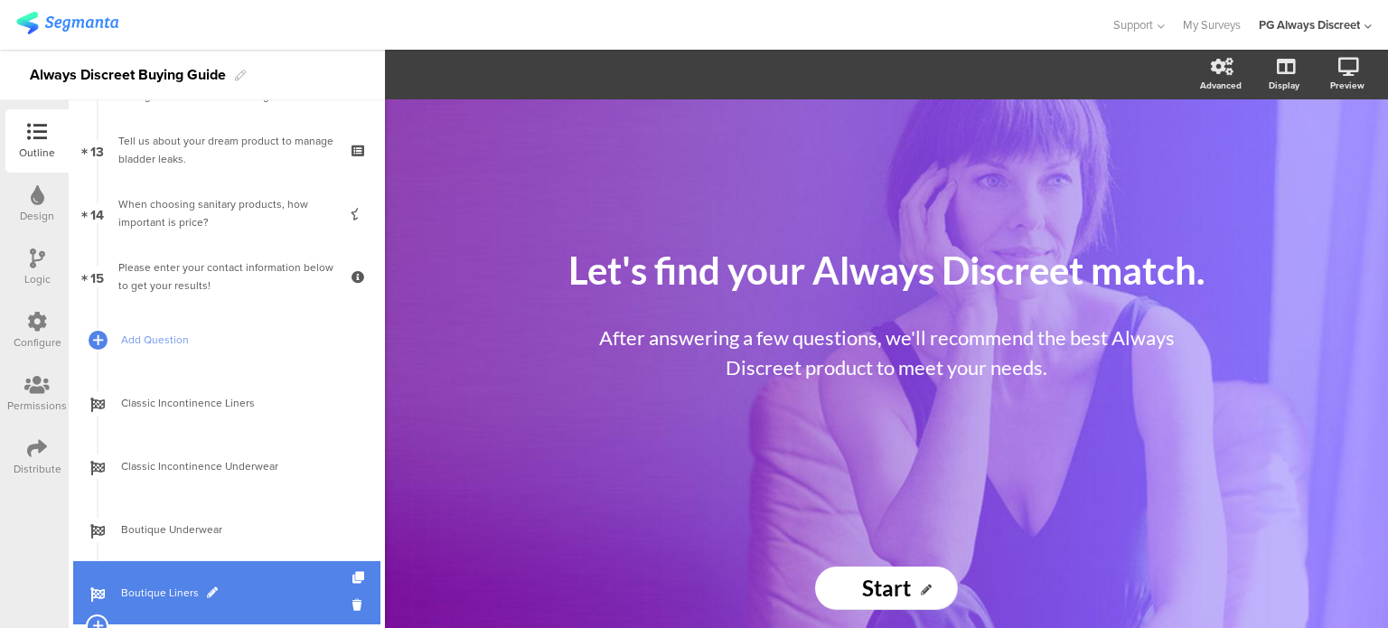
scroll to position [723, 0]
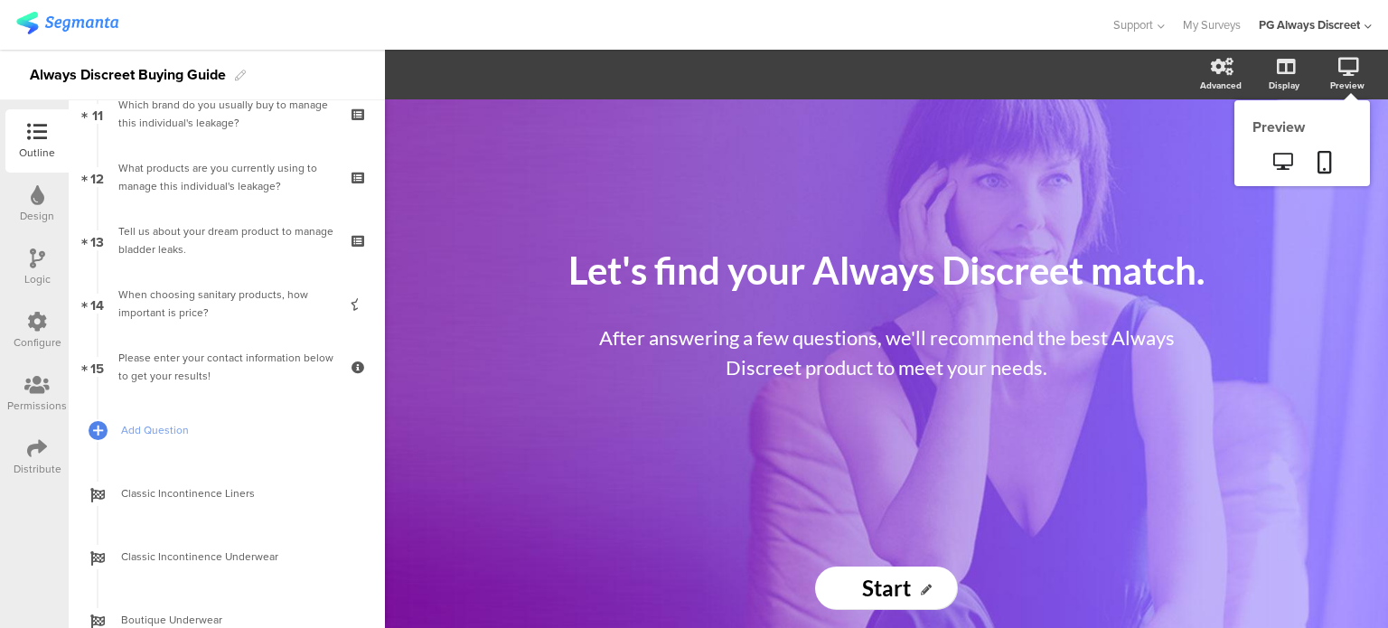
click at [1339, 70] on icon at bounding box center [1348, 67] width 21 height 18
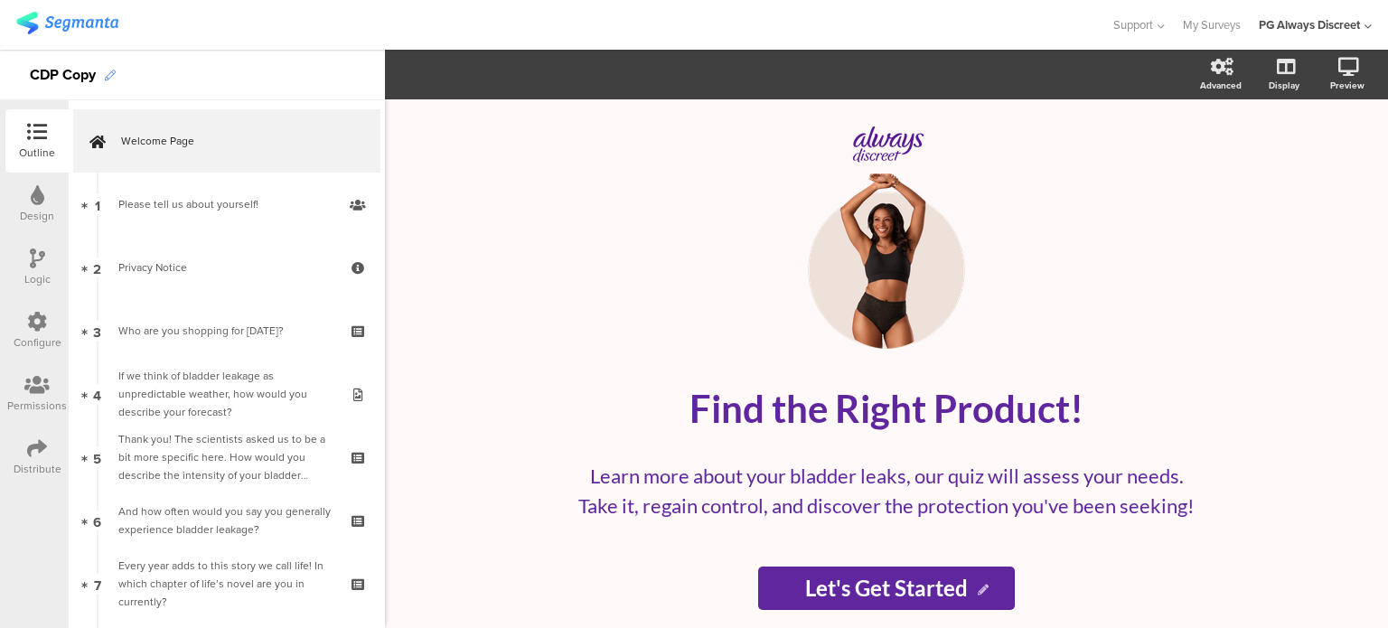
click at [112, 75] on icon at bounding box center [110, 75] width 11 height 11
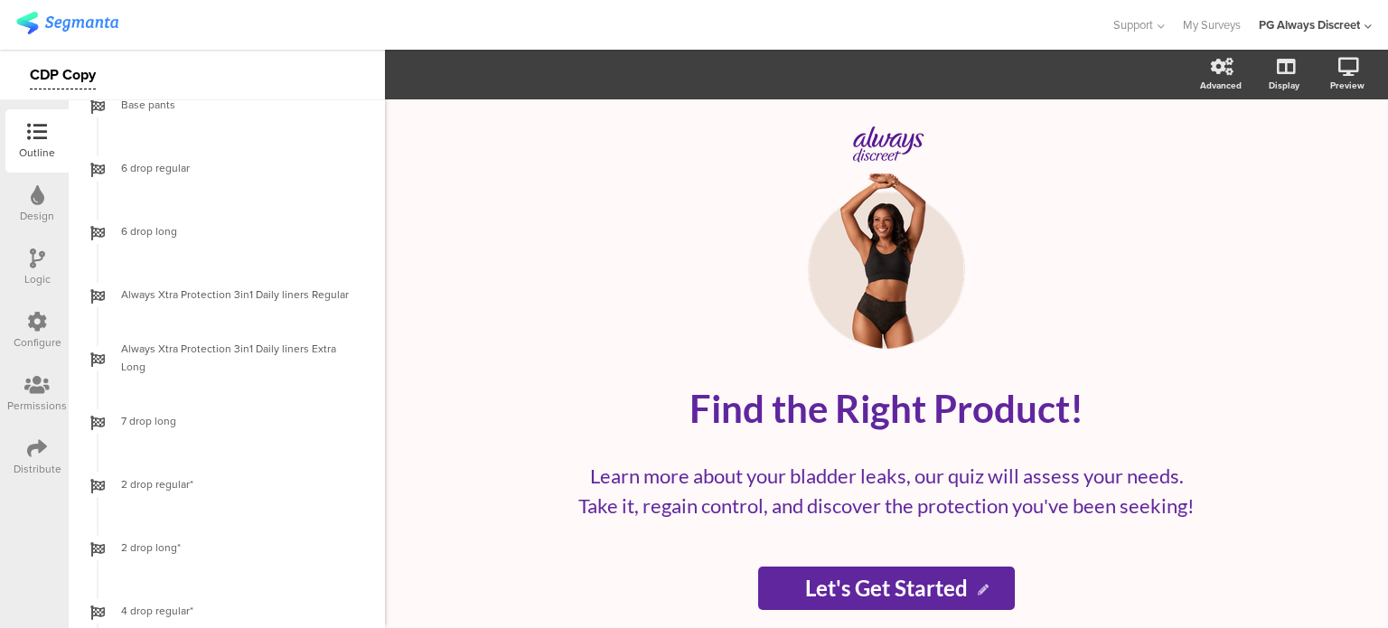
scroll to position [2269, 0]
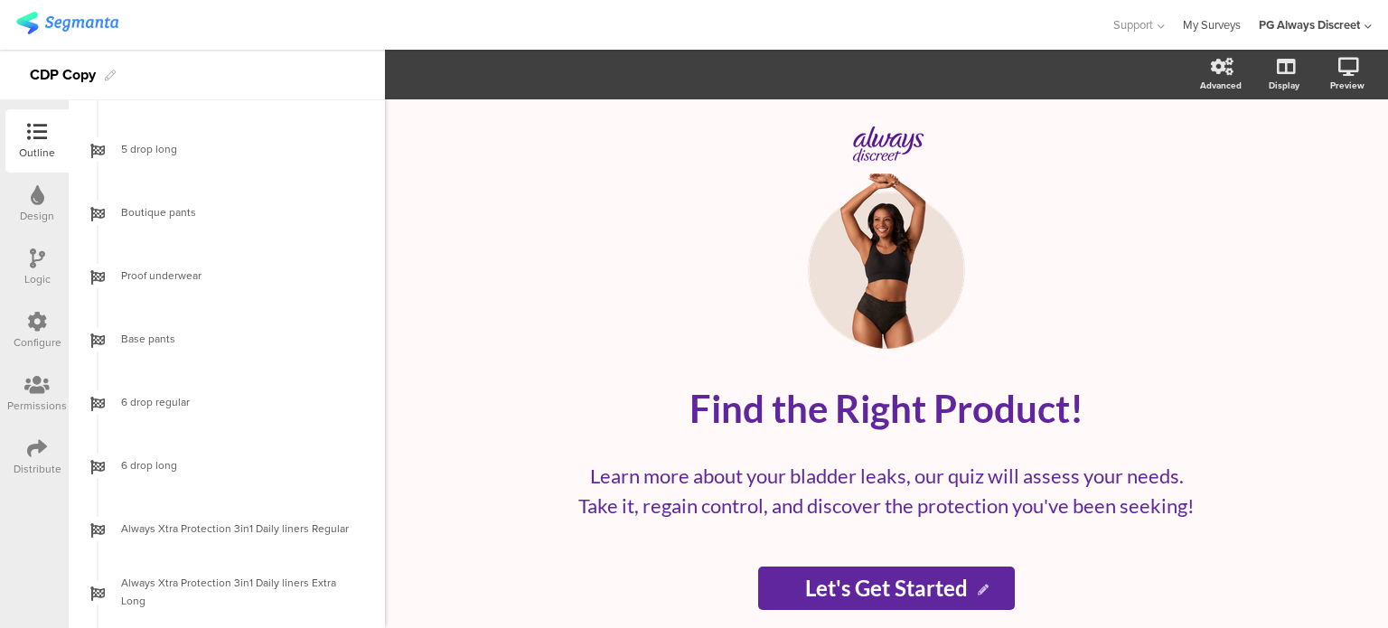
click at [1200, 29] on link "My Surveys" at bounding box center [1212, 25] width 58 height 50
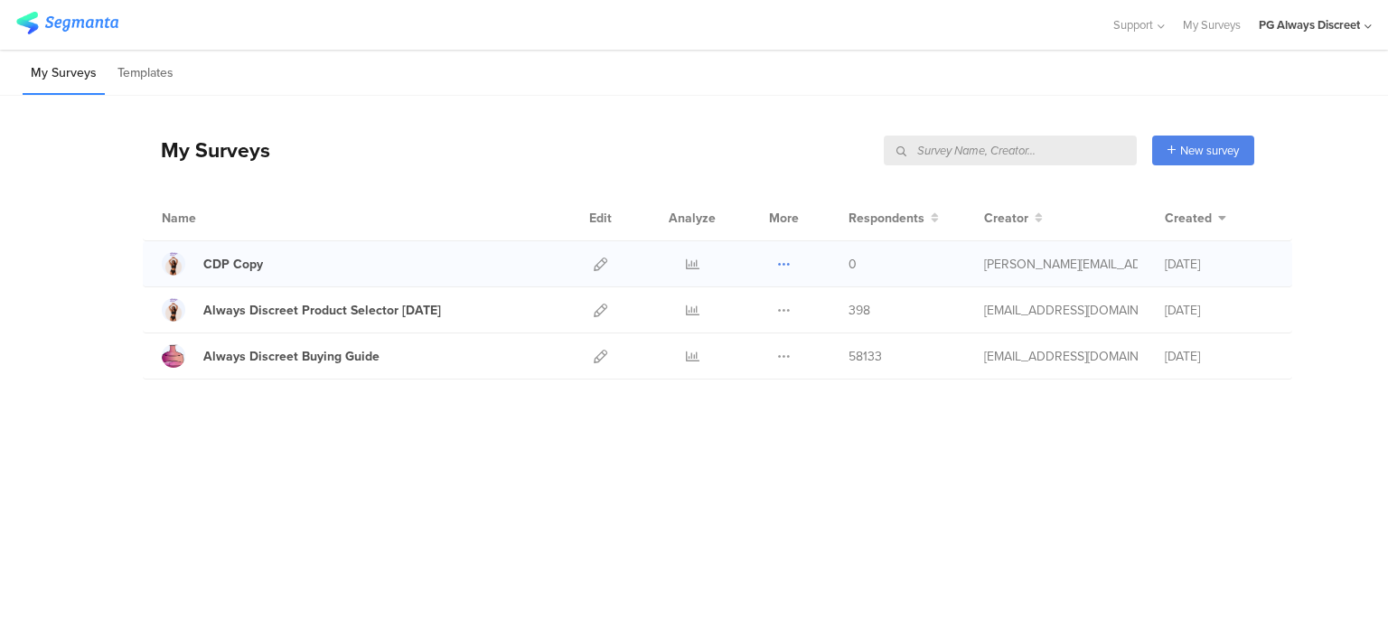
click at [784, 257] on icon at bounding box center [784, 264] width 14 height 14
click at [729, 378] on span at bounding box center [722, 375] width 20 height 19
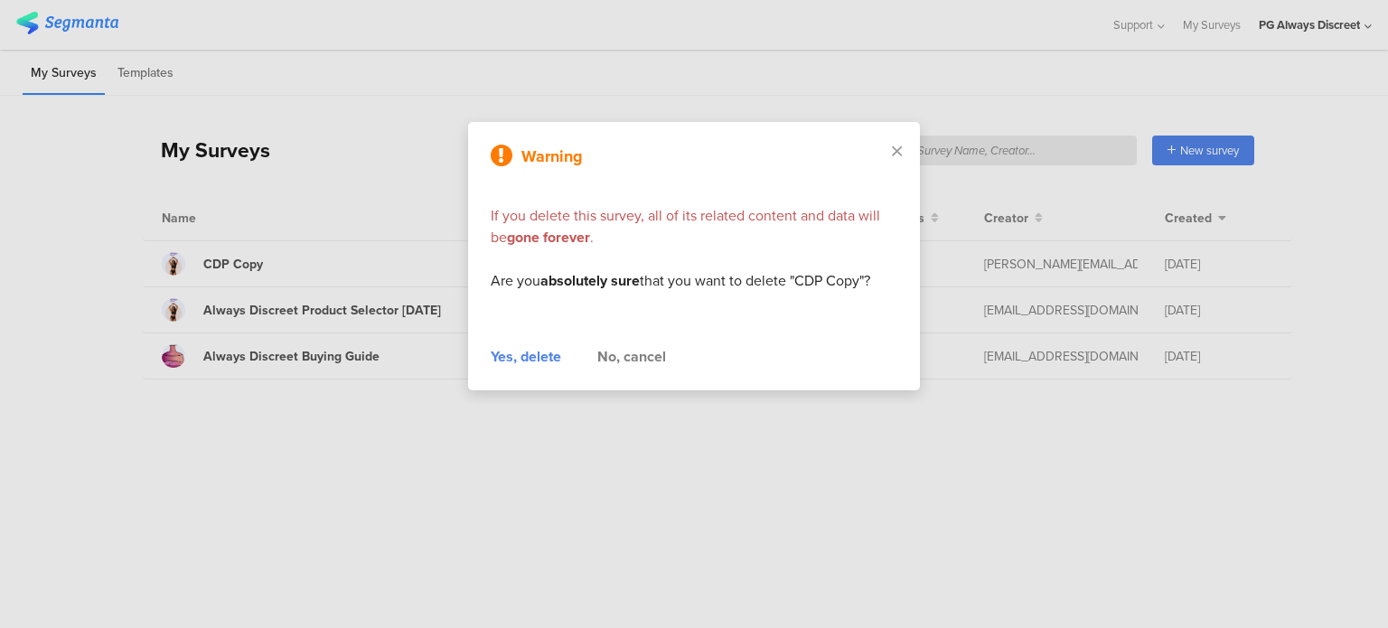
click at [511, 353] on div "Yes, delete" at bounding box center [526, 357] width 70 height 22
